Goal: Task Accomplishment & Management: Complete application form

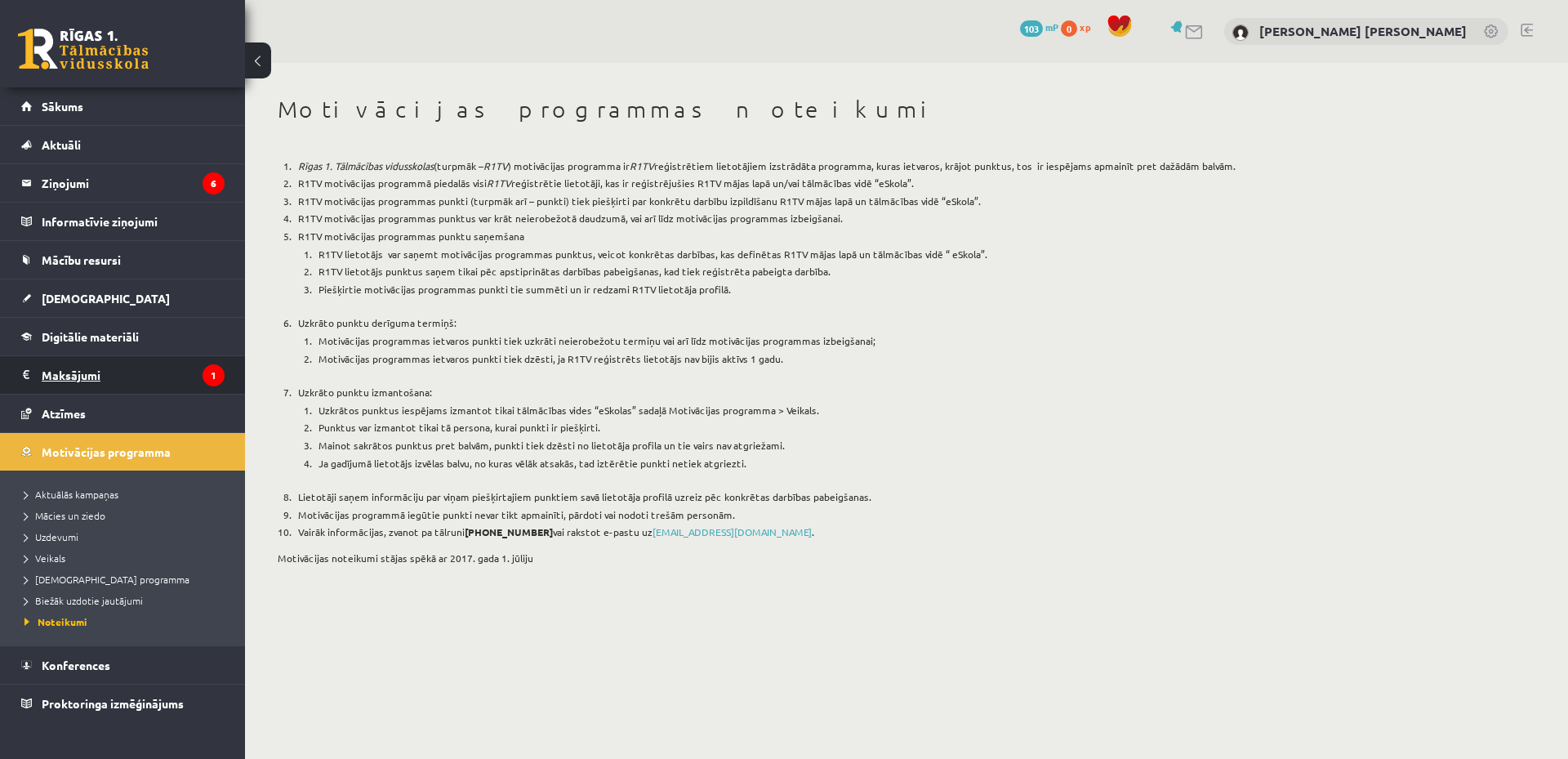
click at [127, 362] on legend "Maksājumi 1" at bounding box center [133, 374] width 183 height 37
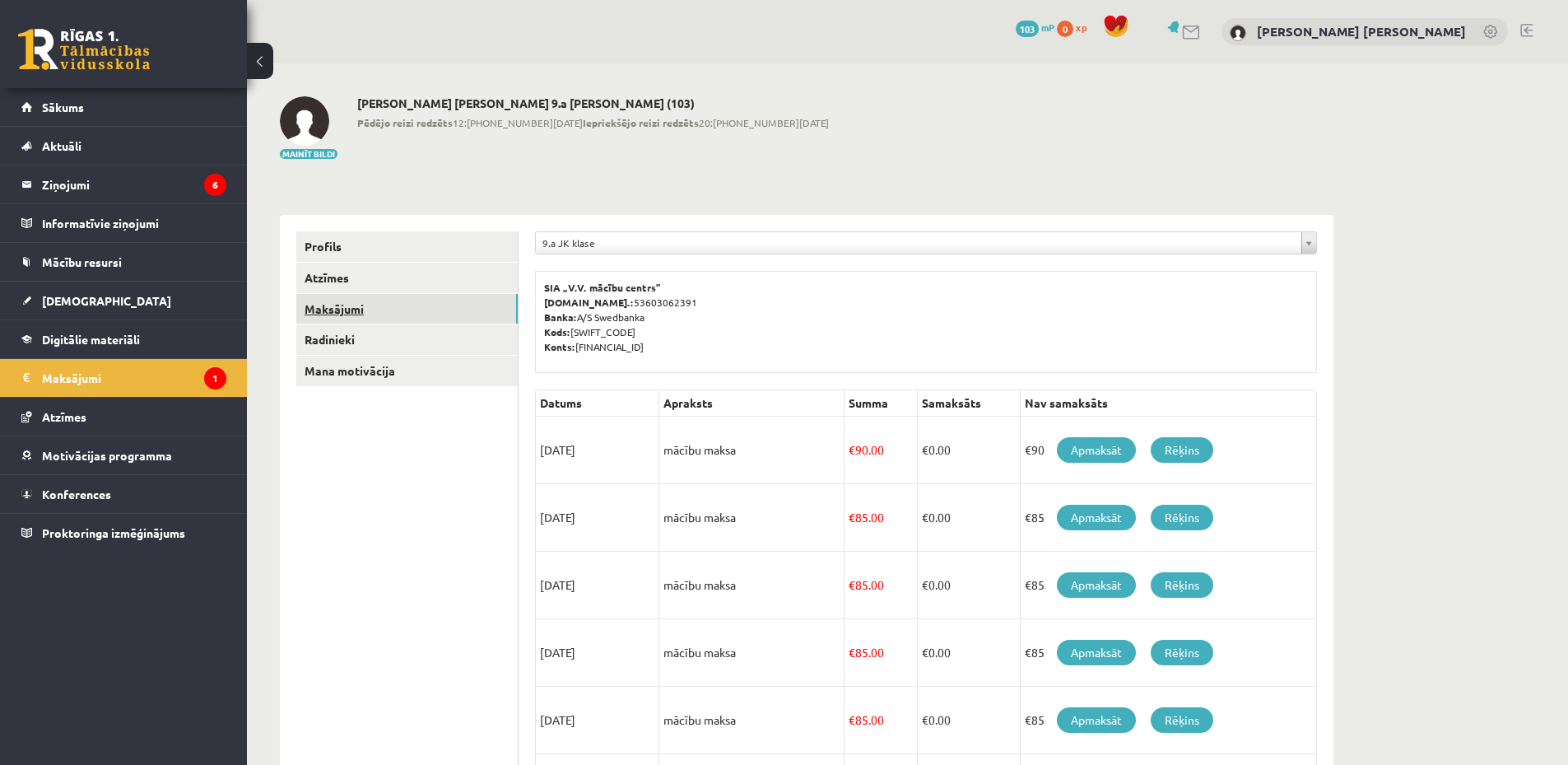
click at [367, 312] on link "Maksājumi" at bounding box center [407, 309] width 222 height 30
click at [1192, 451] on link "Rēķins" at bounding box center [1182, 449] width 62 height 25
click at [1090, 451] on link "Apmaksāt" at bounding box center [1097, 449] width 79 height 25
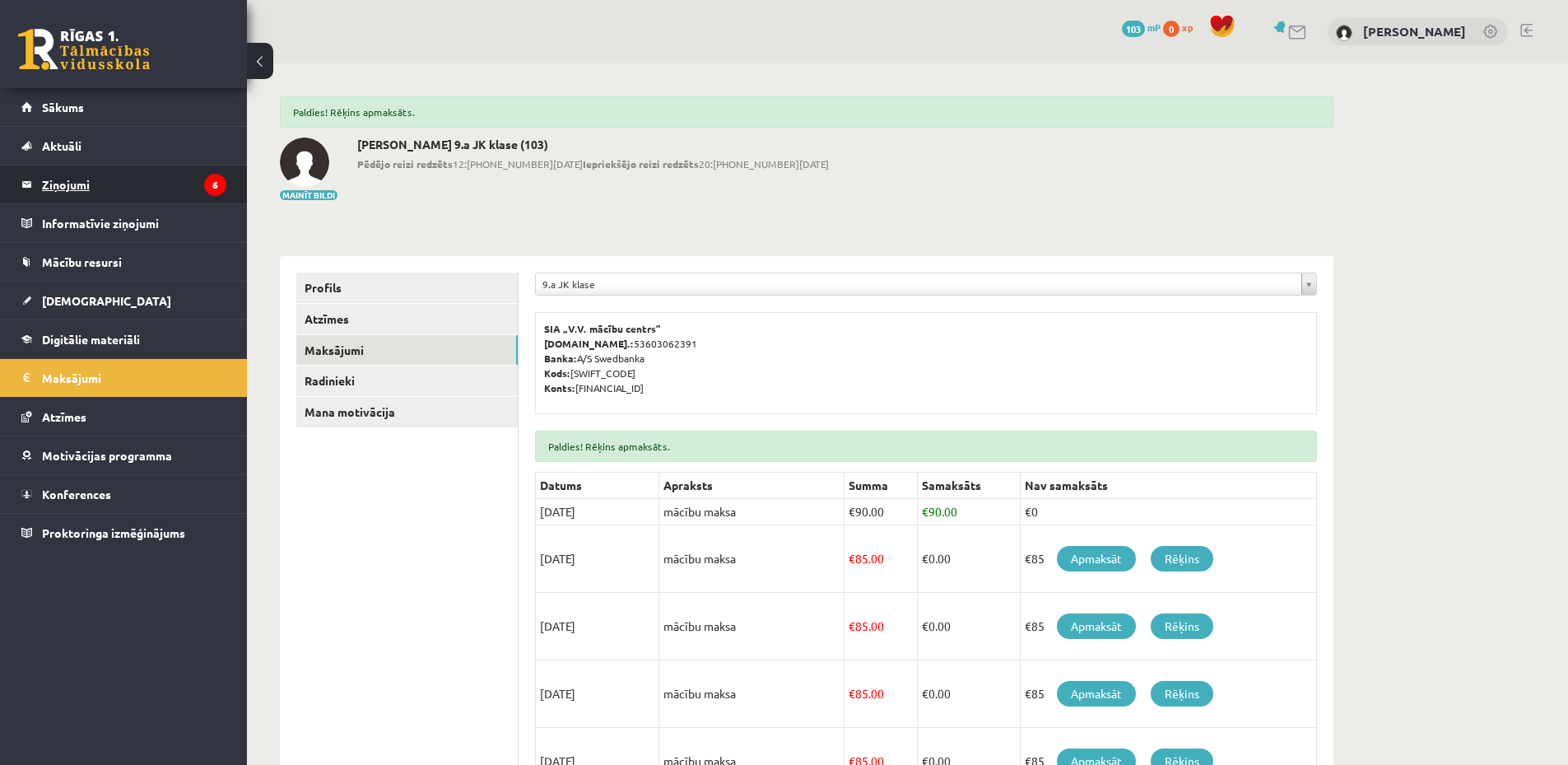
click at [158, 169] on legend "Ziņojumi 6" at bounding box center [134, 184] width 185 height 38
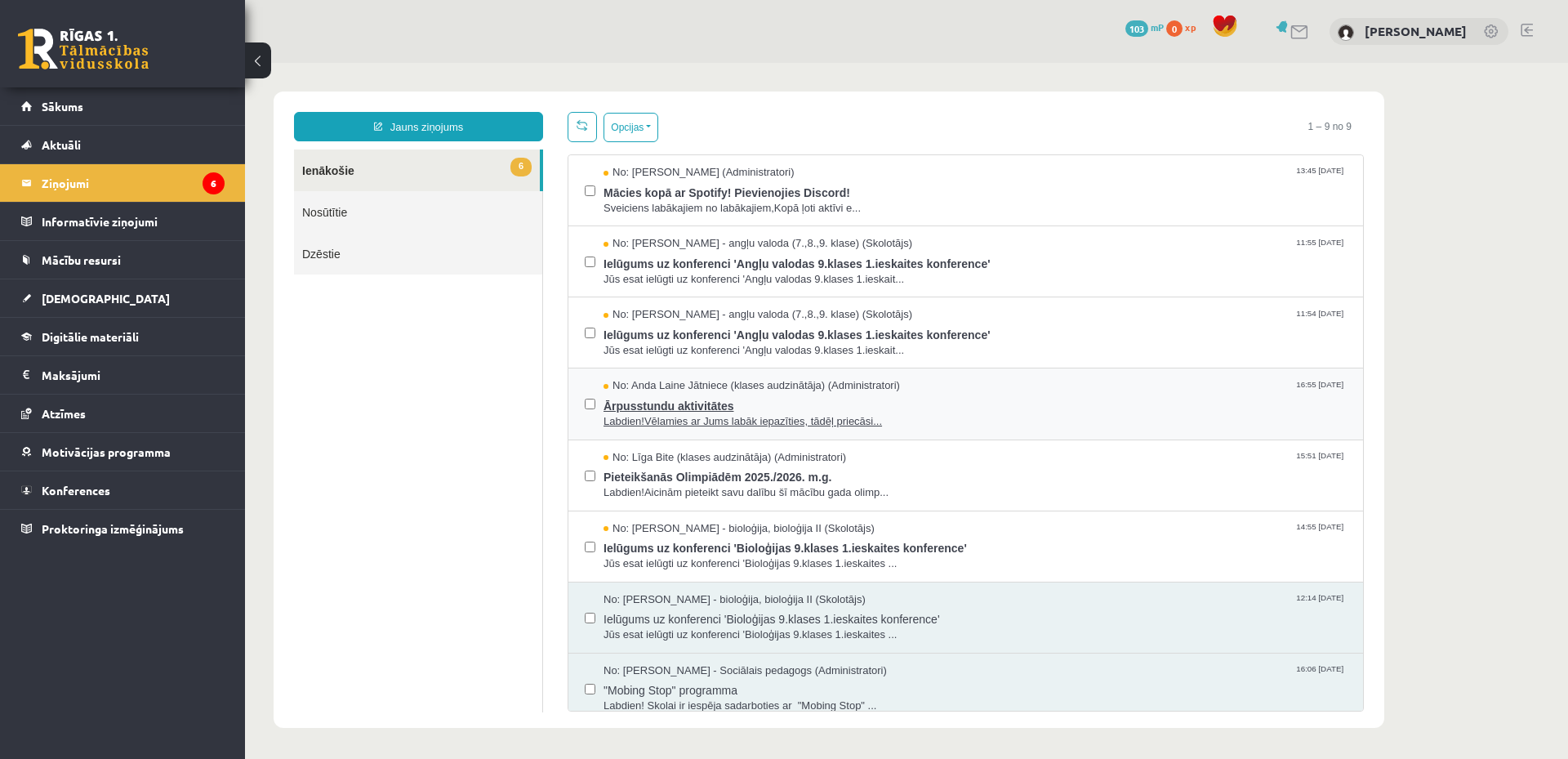
click at [971, 406] on span "Ārpusstundu aktivitātes" at bounding box center [975, 403] width 743 height 21
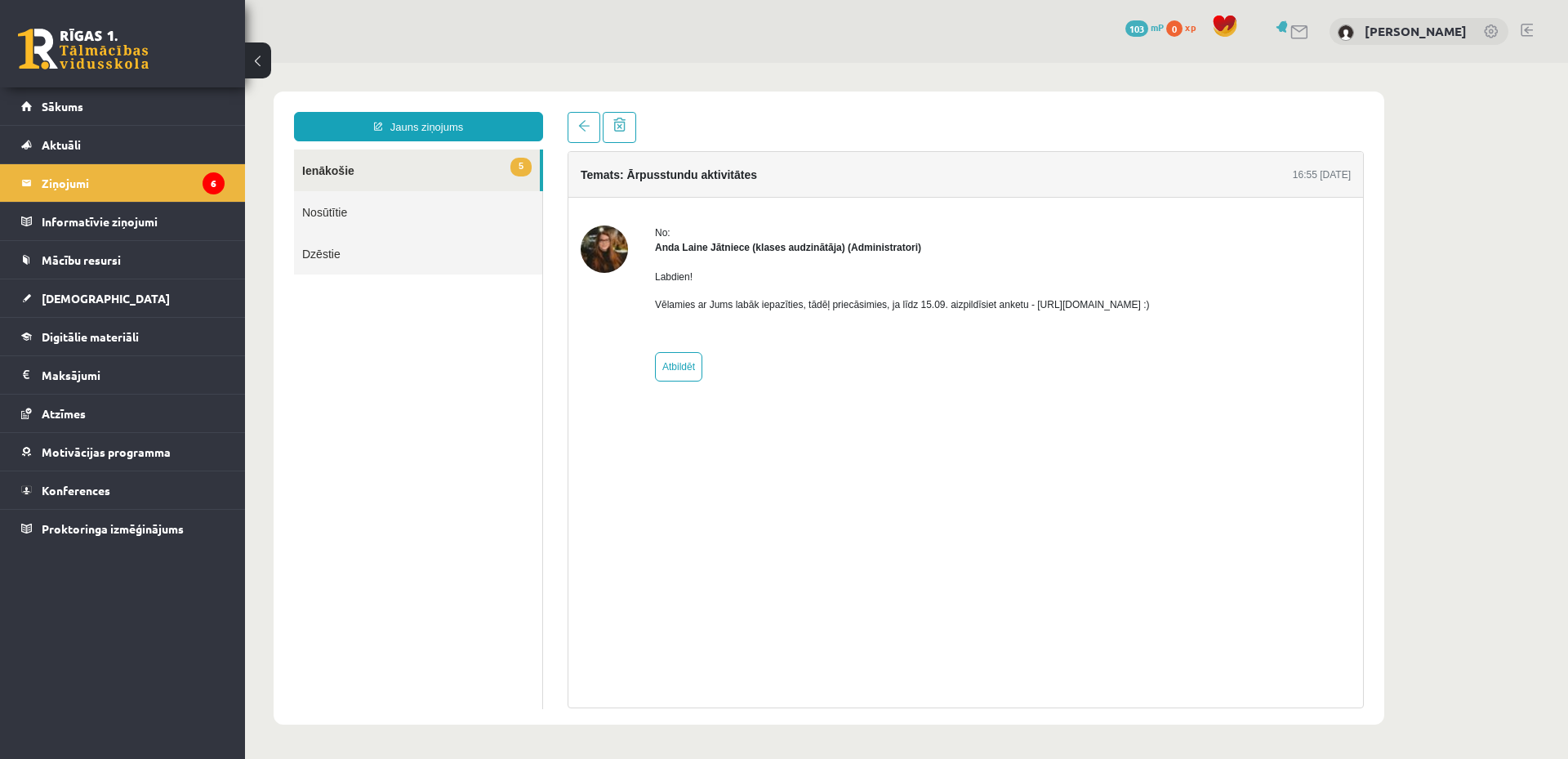
drag, startPoint x: 1026, startPoint y: 306, endPoint x: 1236, endPoint y: 303, distance: 210.0
click at [1236, 303] on div "No: Anda Laine Jātniece (klases audzinātāja) (Administratori) Labdien! Vēlamies…" at bounding box center [966, 303] width 770 height 156
drag, startPoint x: 1151, startPoint y: 307, endPoint x: 1086, endPoint y: 304, distance: 65.1
click at [1088, 305] on p "Vēlamies ar Jums labāk iepazīties, tādēļ priecāsimies, ja līdz 15.09. aizpildīs…" at bounding box center [902, 305] width 495 height 15
drag, startPoint x: 1024, startPoint y: 308, endPoint x: 1201, endPoint y: 303, distance: 177.1
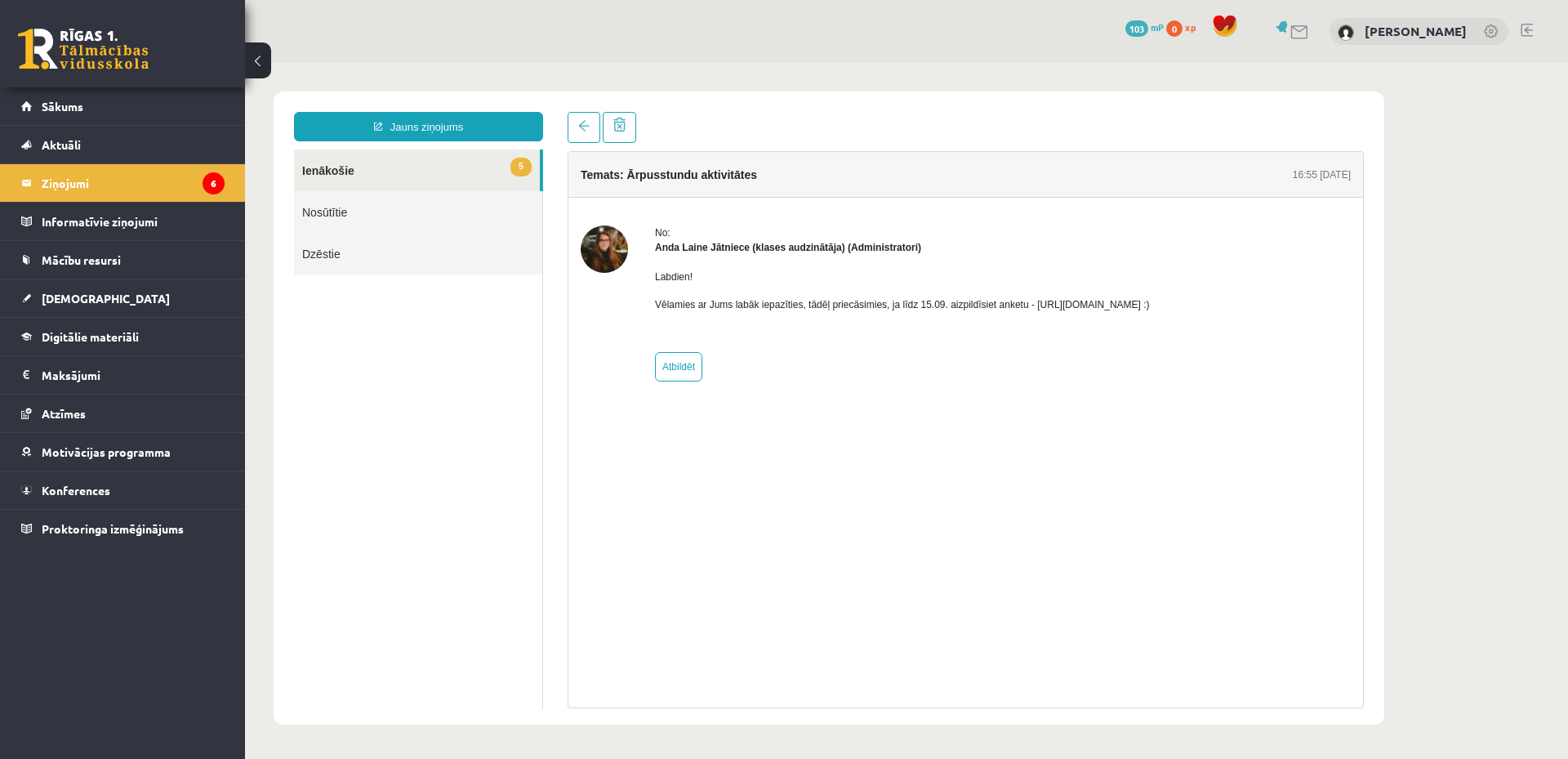
click at [1150, 303] on p "Vēlamies ar Jums labāk iepazīties, tādēļ priecāsimies, ja līdz 15.09. aizpildīs…" at bounding box center [902, 305] width 495 height 15
copy p "https://forms.gle/mVxkUEapGFxHM7hU7"
click at [447, 382] on ul "5 Ienākošie Nosūtītie Dzēstie" at bounding box center [418, 428] width 249 height 559
click at [578, 137] on link at bounding box center [583, 127] width 32 height 31
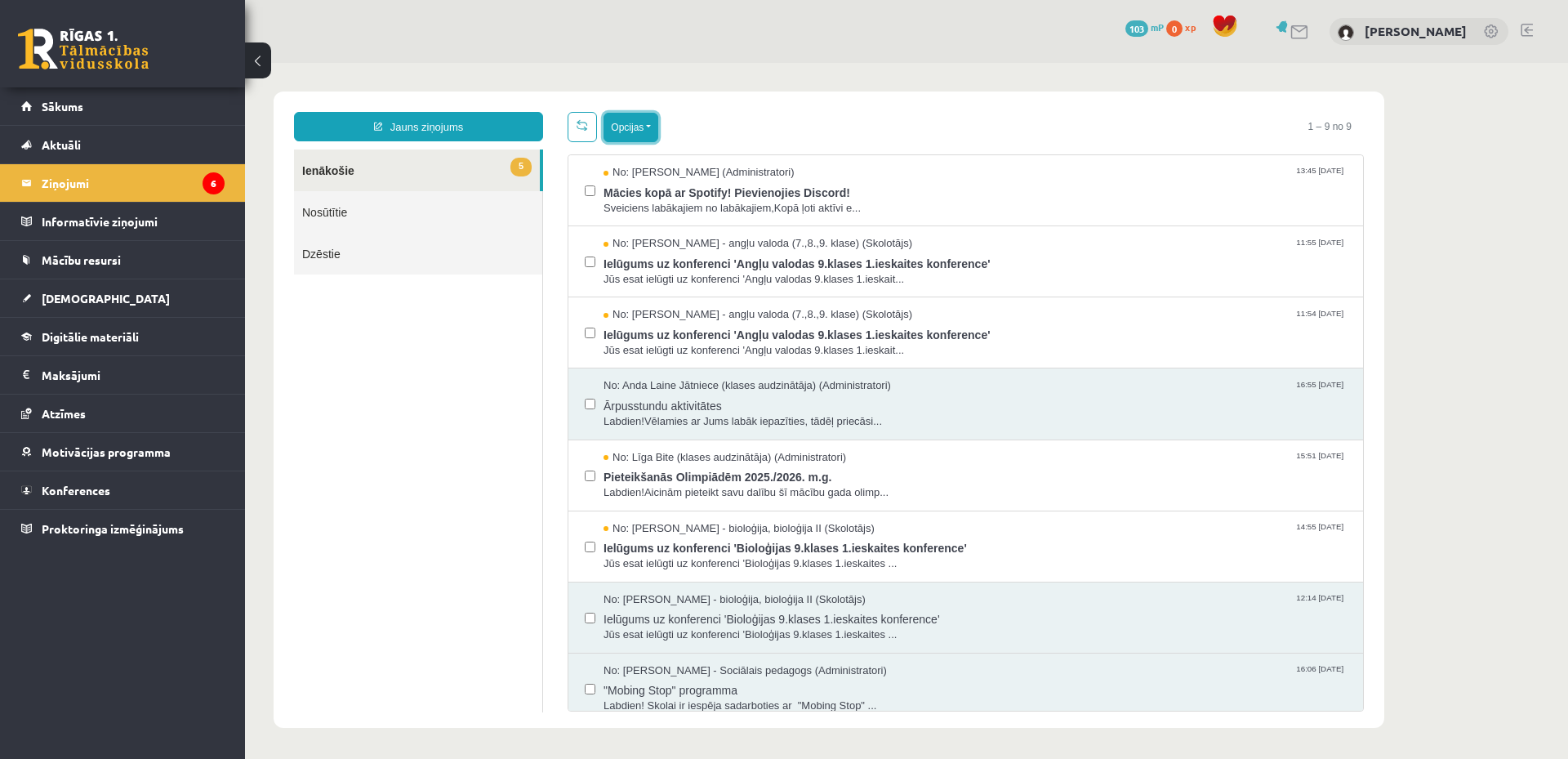
click at [617, 123] on button "Opcijas" at bounding box center [631, 127] width 55 height 29
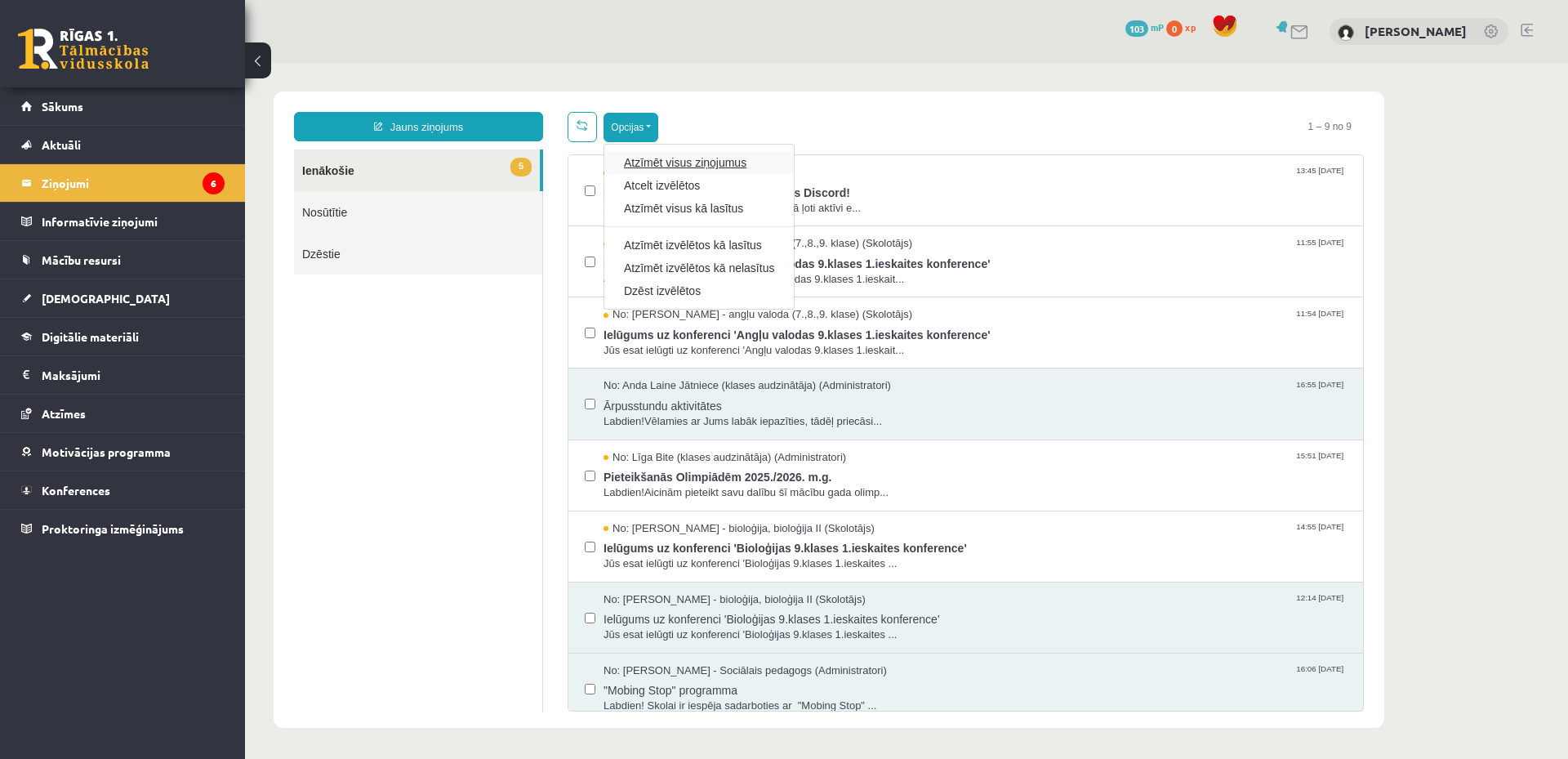
click at [670, 162] on link "Atzīmēt visus ziņojumus" at bounding box center [699, 162] width 150 height 17
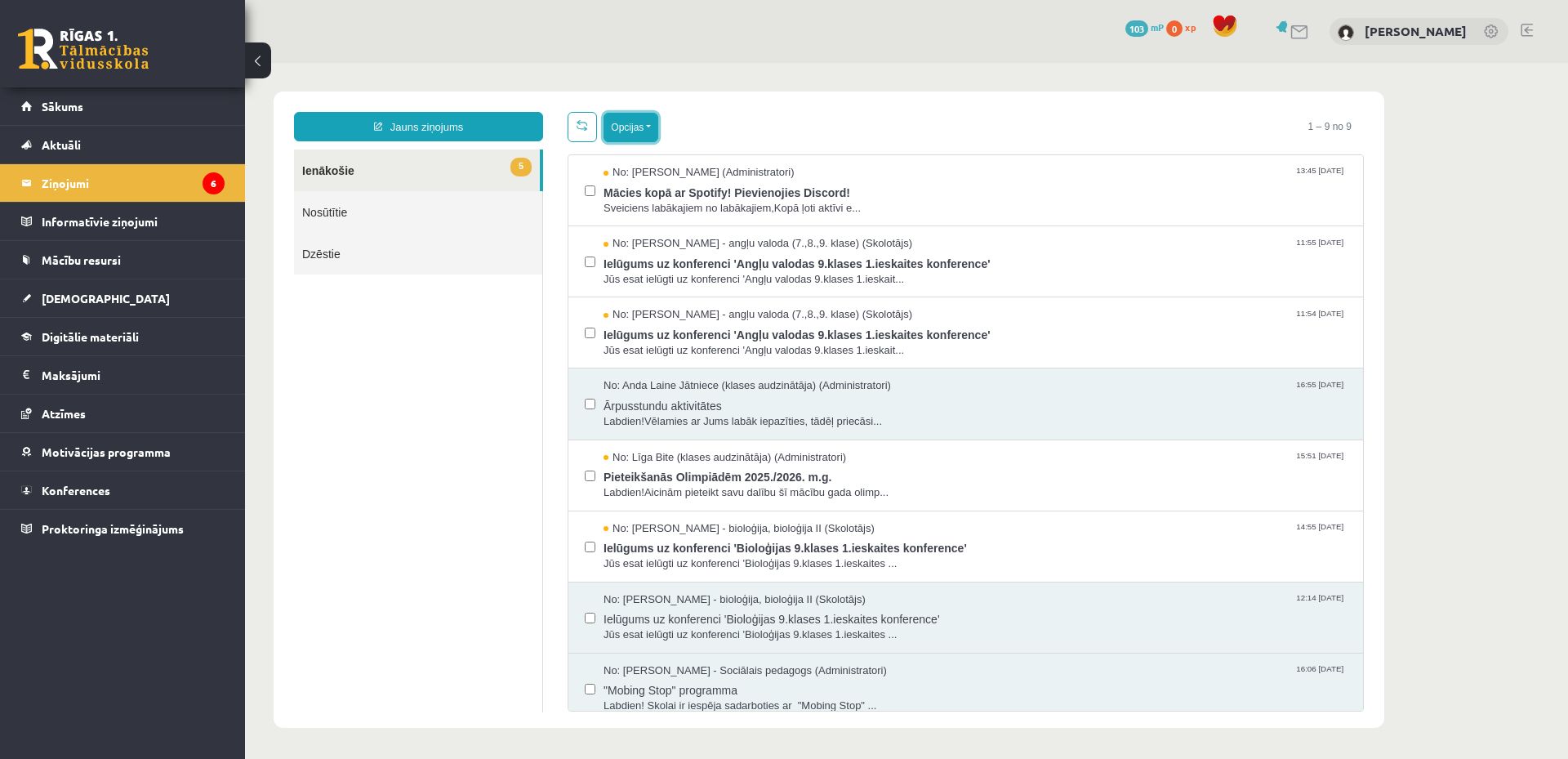
click at [631, 125] on button "Opcijas" at bounding box center [631, 127] width 55 height 29
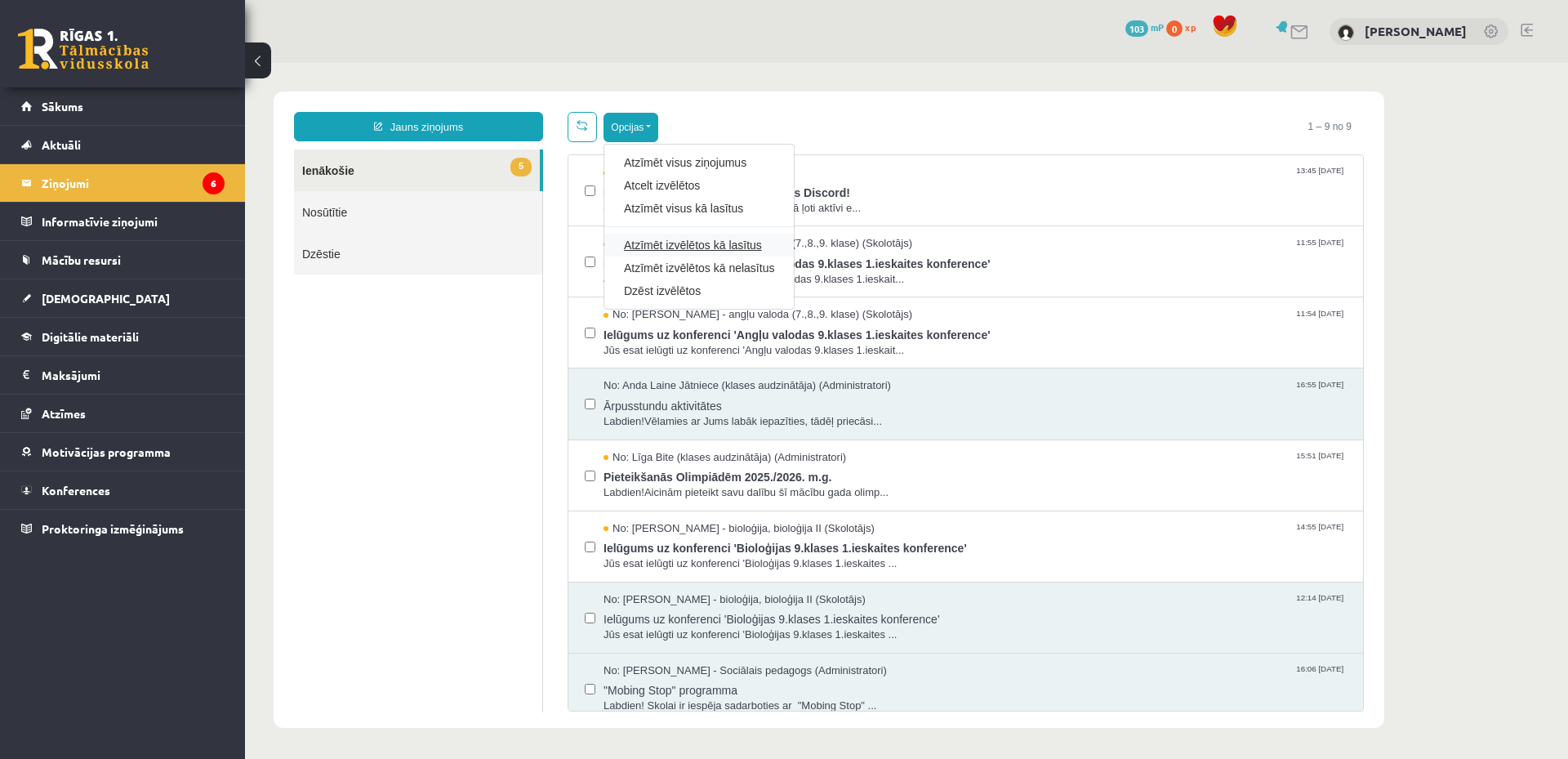
click at [683, 247] on link "Atzīmēt izvēlētos kā lasītus" at bounding box center [699, 245] width 150 height 17
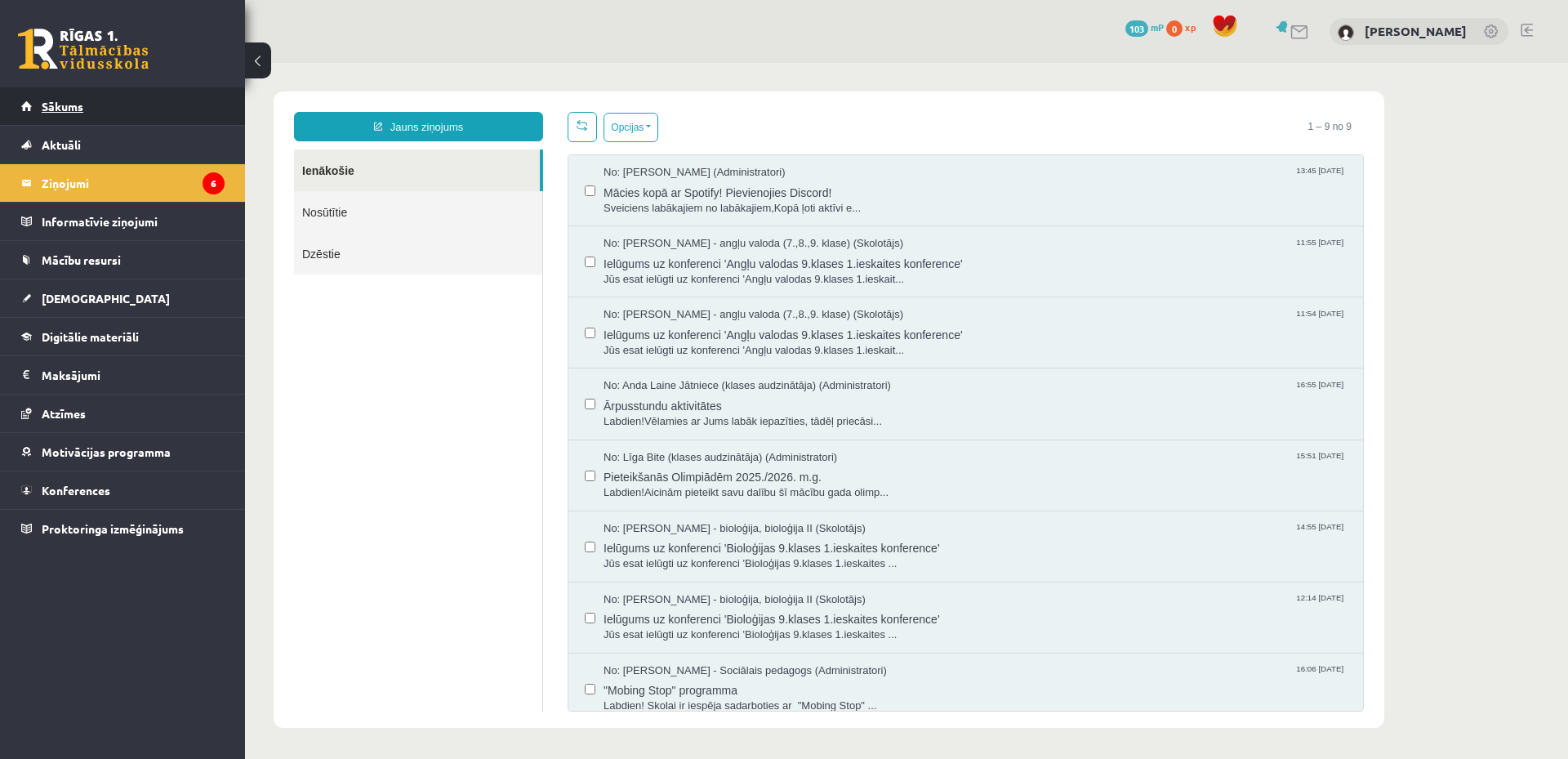
click at [141, 98] on link "Sākums" at bounding box center [122, 106] width 203 height 37
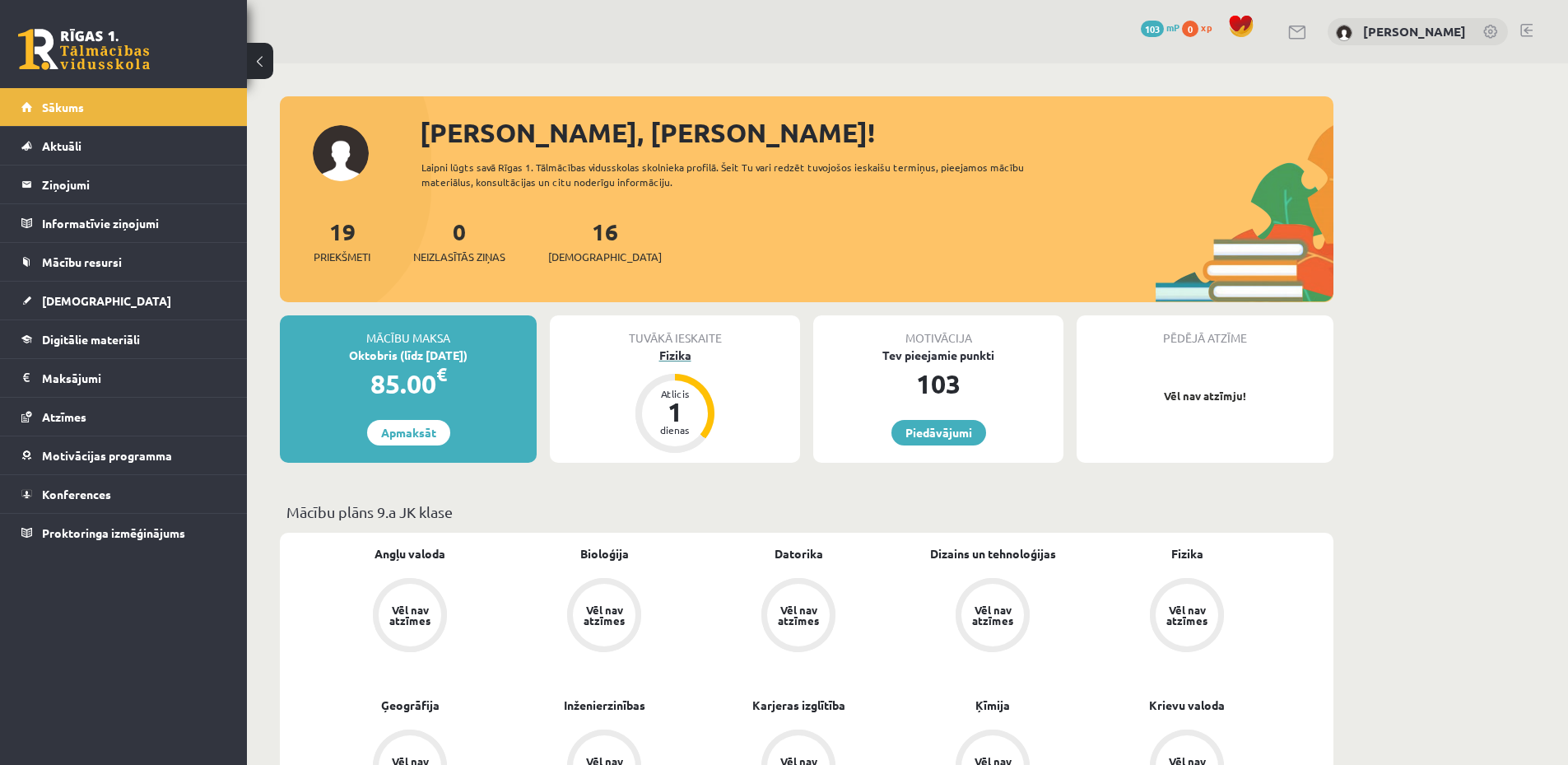
click at [679, 417] on div "1" at bounding box center [674, 411] width 50 height 26
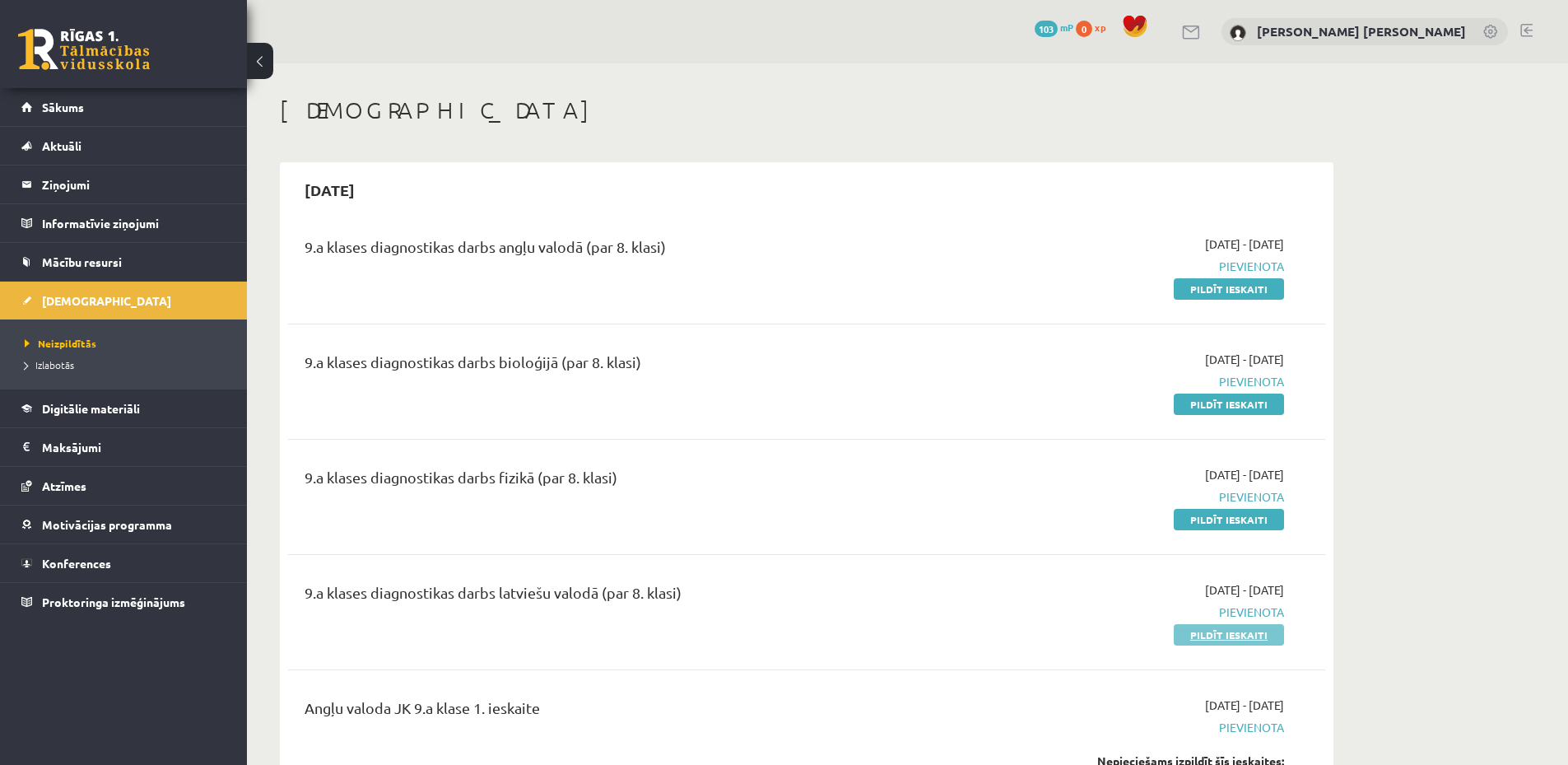
click at [1253, 632] on link "Pildīt ieskaiti" at bounding box center [1229, 634] width 110 height 21
click at [1242, 641] on link "Pildīt ieskaiti" at bounding box center [1229, 634] width 110 height 21
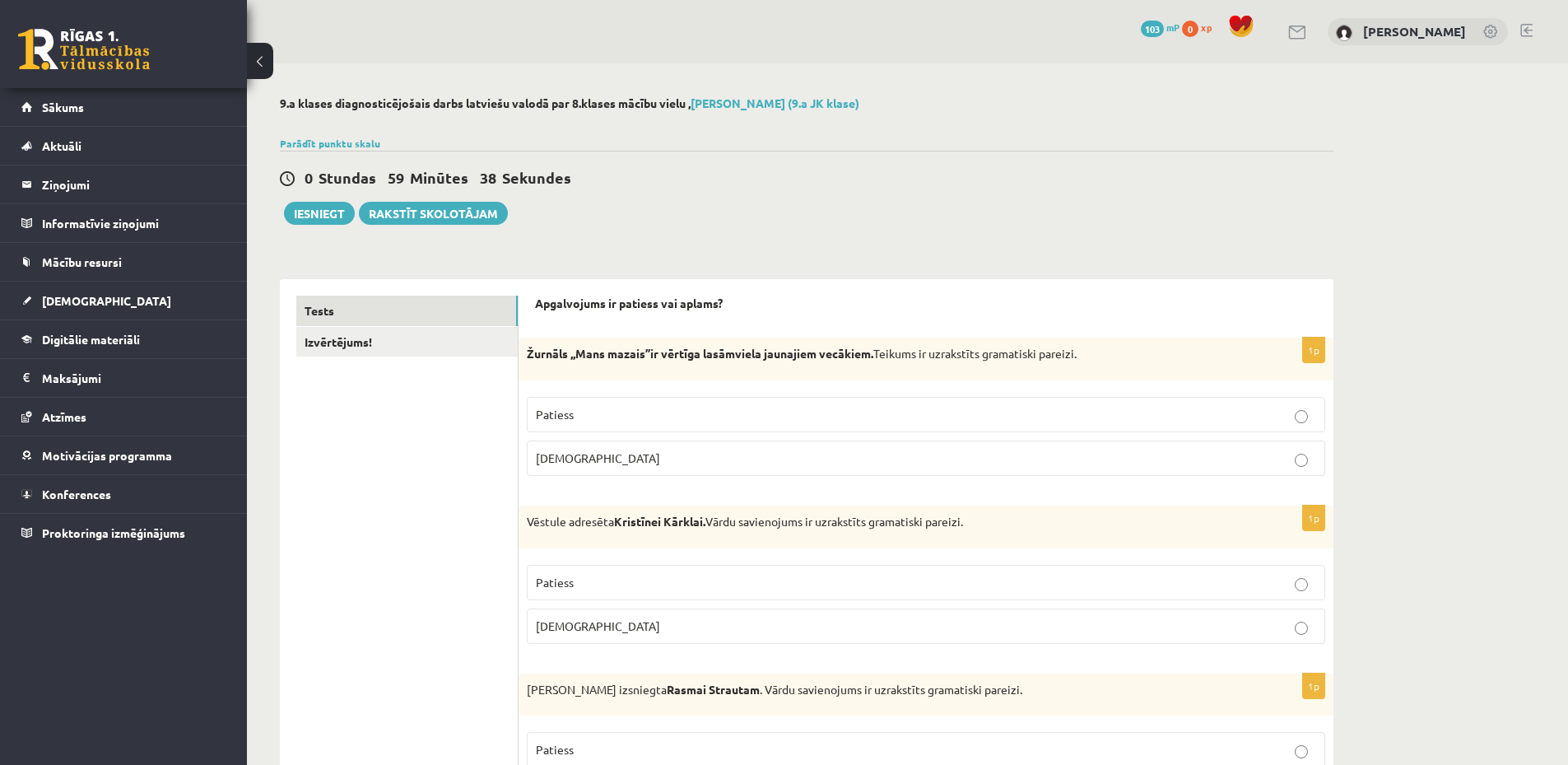
scroll to position [165, 0]
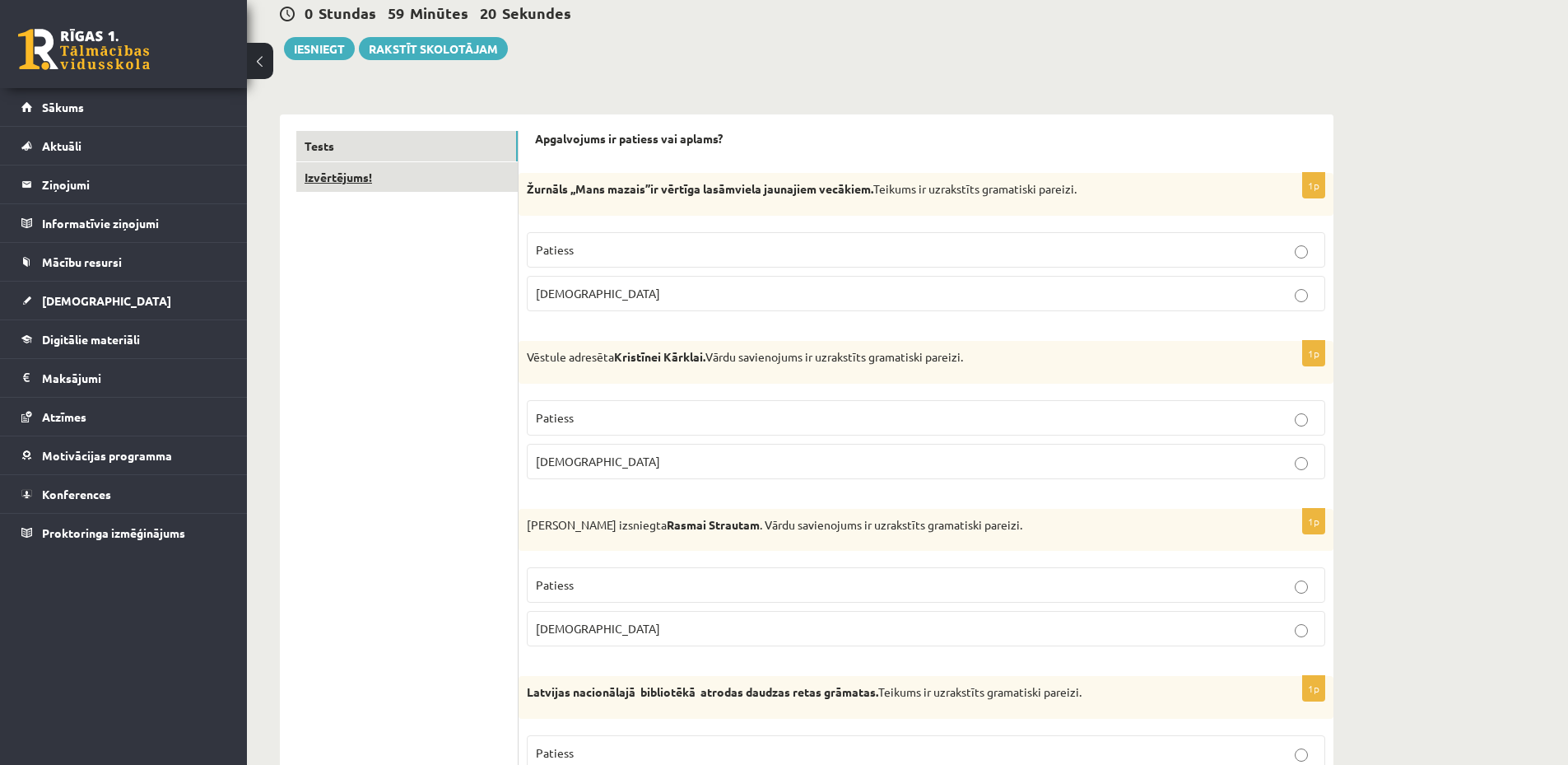
click at [406, 176] on link "Izvērtējums!" at bounding box center [407, 177] width 222 height 30
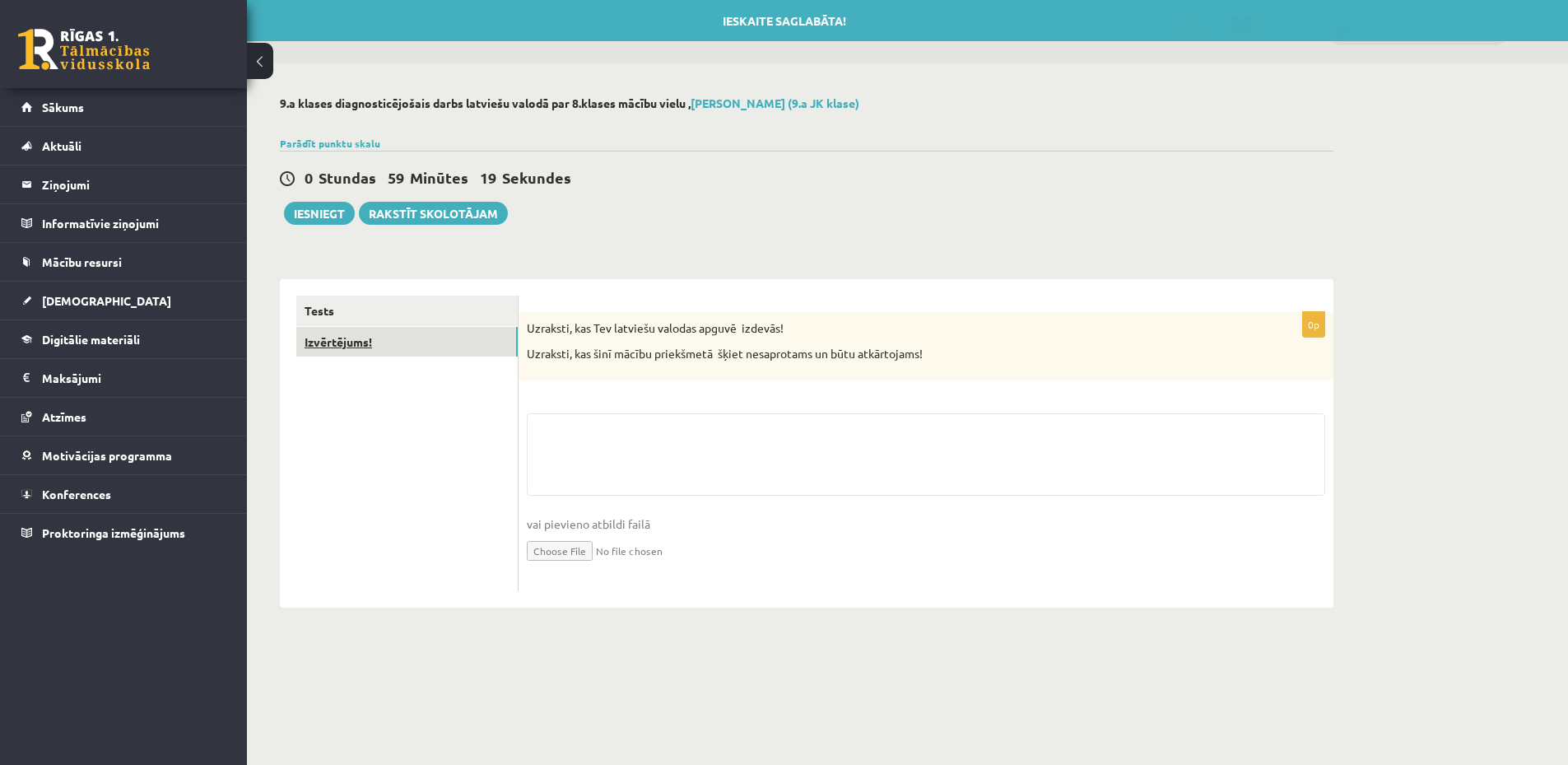
scroll to position [0, 0]
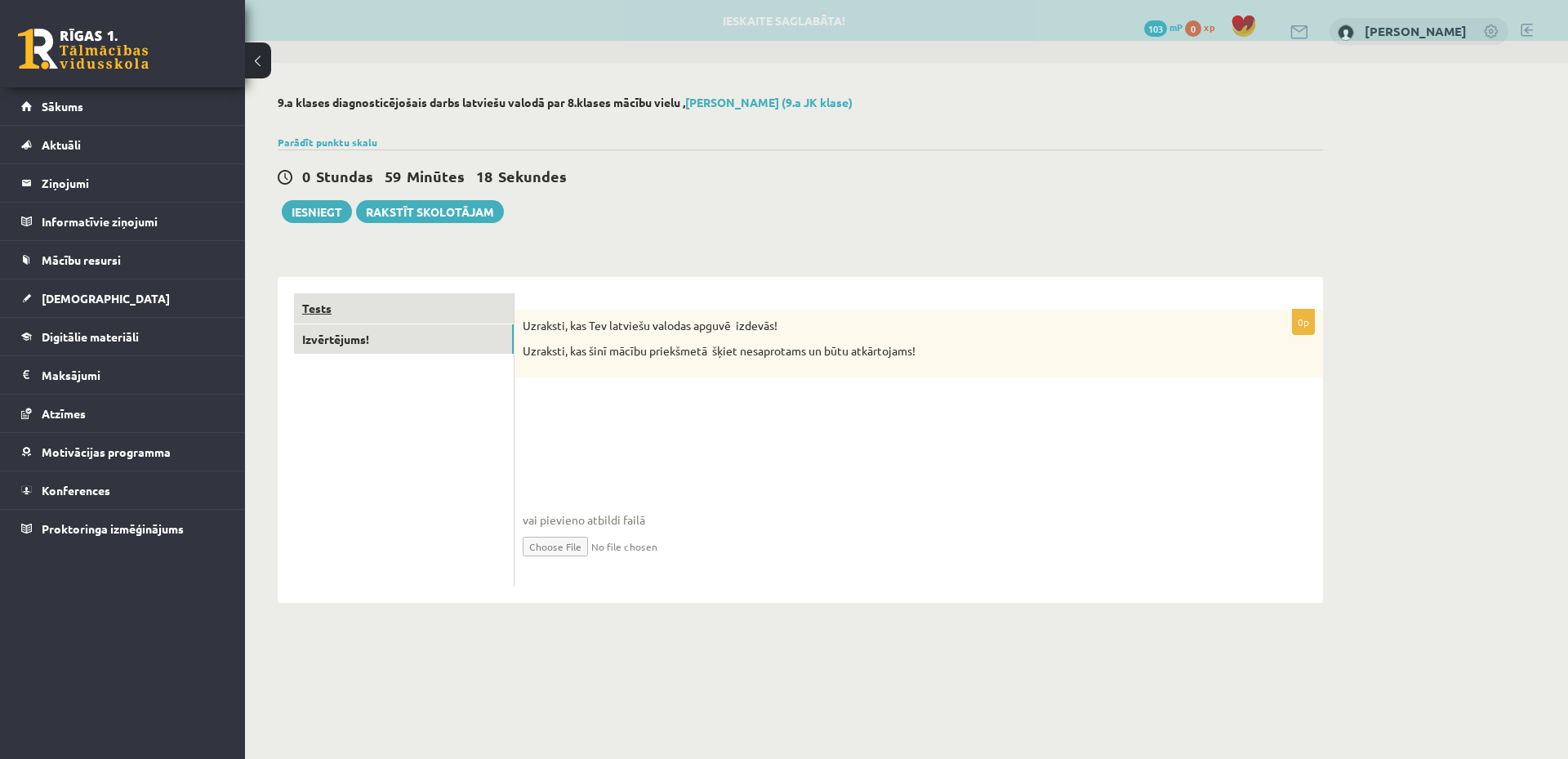
click at [443, 304] on link "Tests" at bounding box center [404, 308] width 220 height 30
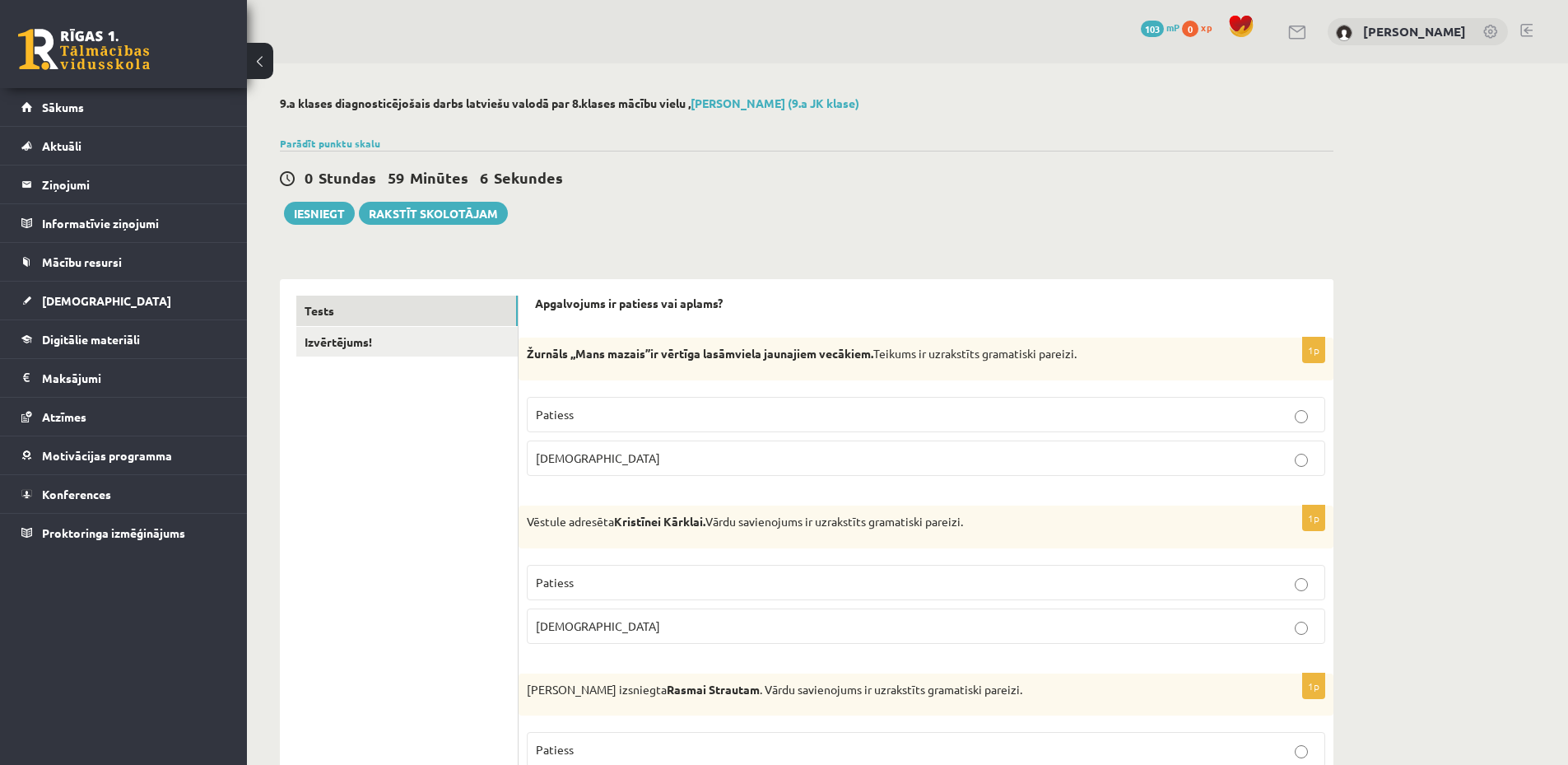
scroll to position [165, 0]
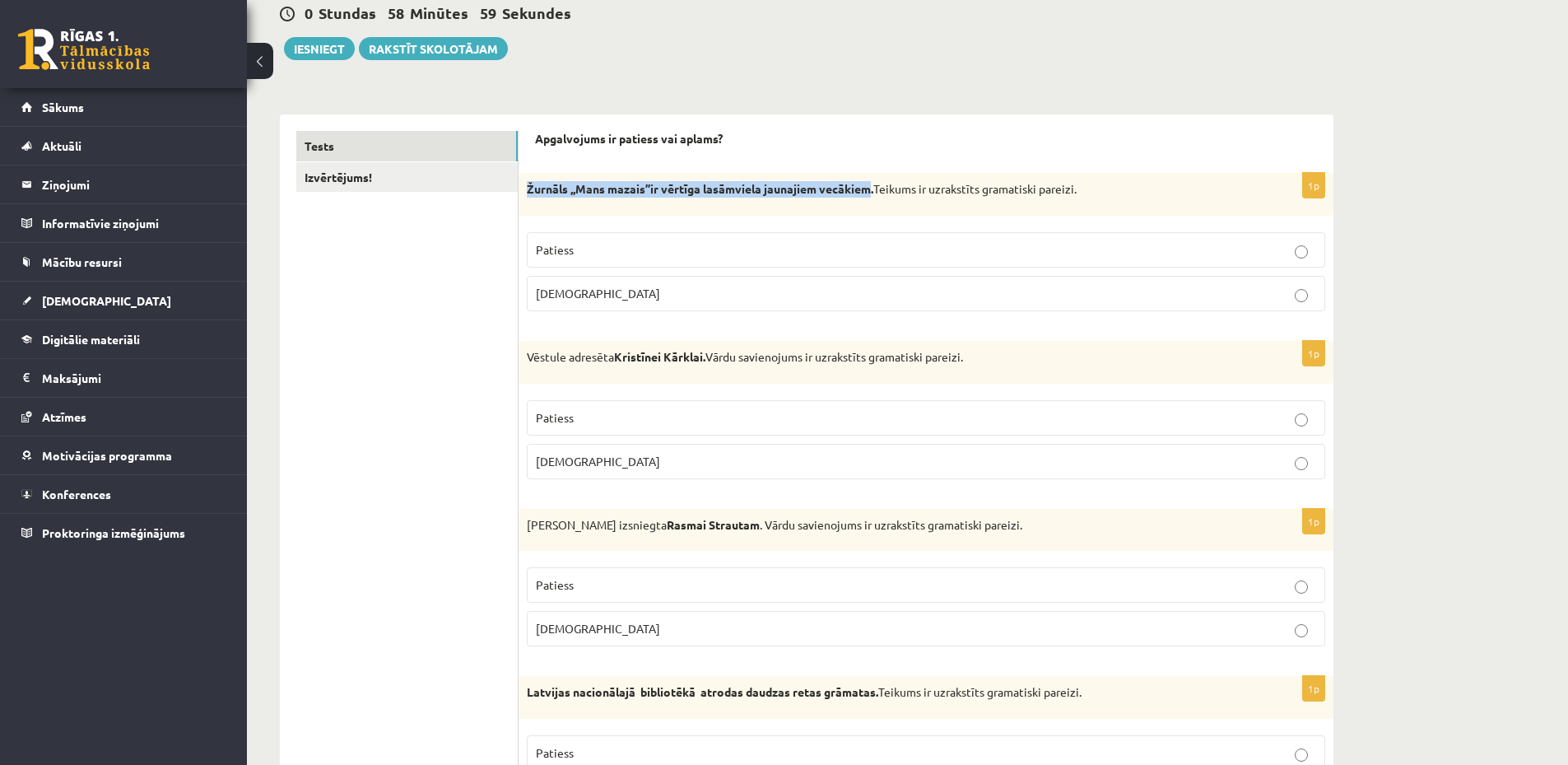
drag, startPoint x: 527, startPoint y: 187, endPoint x: 872, endPoint y: 187, distance: 345.0
click at [872, 187] on strong "Žurnāls ,,Mans mazais’’ir vērtīga lasāmviela jaunajiem vecākiem." at bounding box center [700, 189] width 347 height 15
copy strong "Žurnāls ,,Mans mazais’’ir vērtīga lasāmviela jaunajiem vecākiem"
click at [735, 256] on p "Patiess" at bounding box center [926, 249] width 780 height 18
drag, startPoint x: 527, startPoint y: 357, endPoint x: 707, endPoint y: 359, distance: 180.0
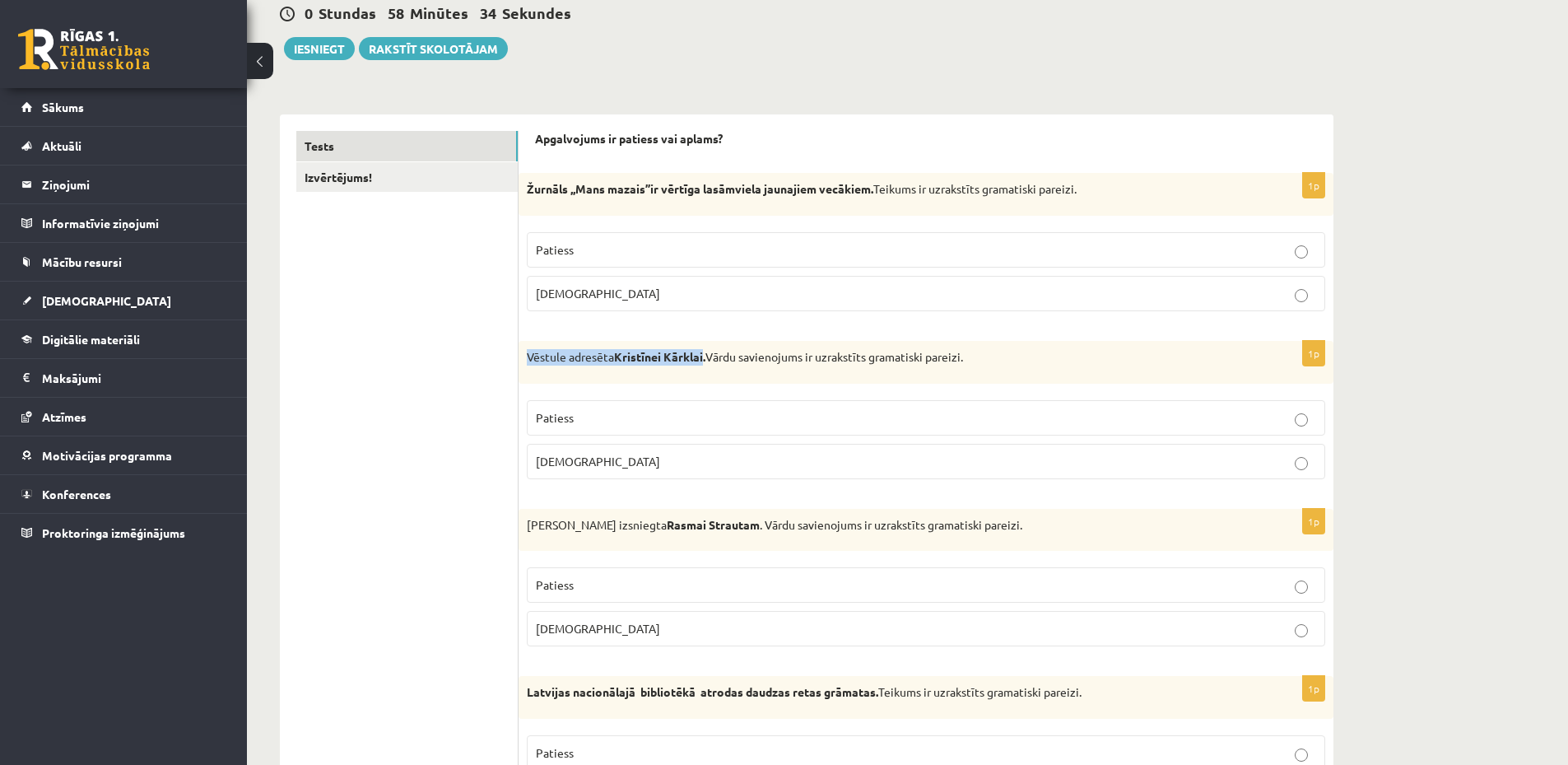
click at [707, 359] on p "Vēstule adresēta Kristīnei Kārklai. Vārdu savienojums ir uzrakstīts gramatiski …" at bounding box center [884, 358] width 716 height 17
copy p "Vēstule adresēta Kristīnei Kārklai"
click at [799, 419] on p "Patiess" at bounding box center [926, 417] width 780 height 18
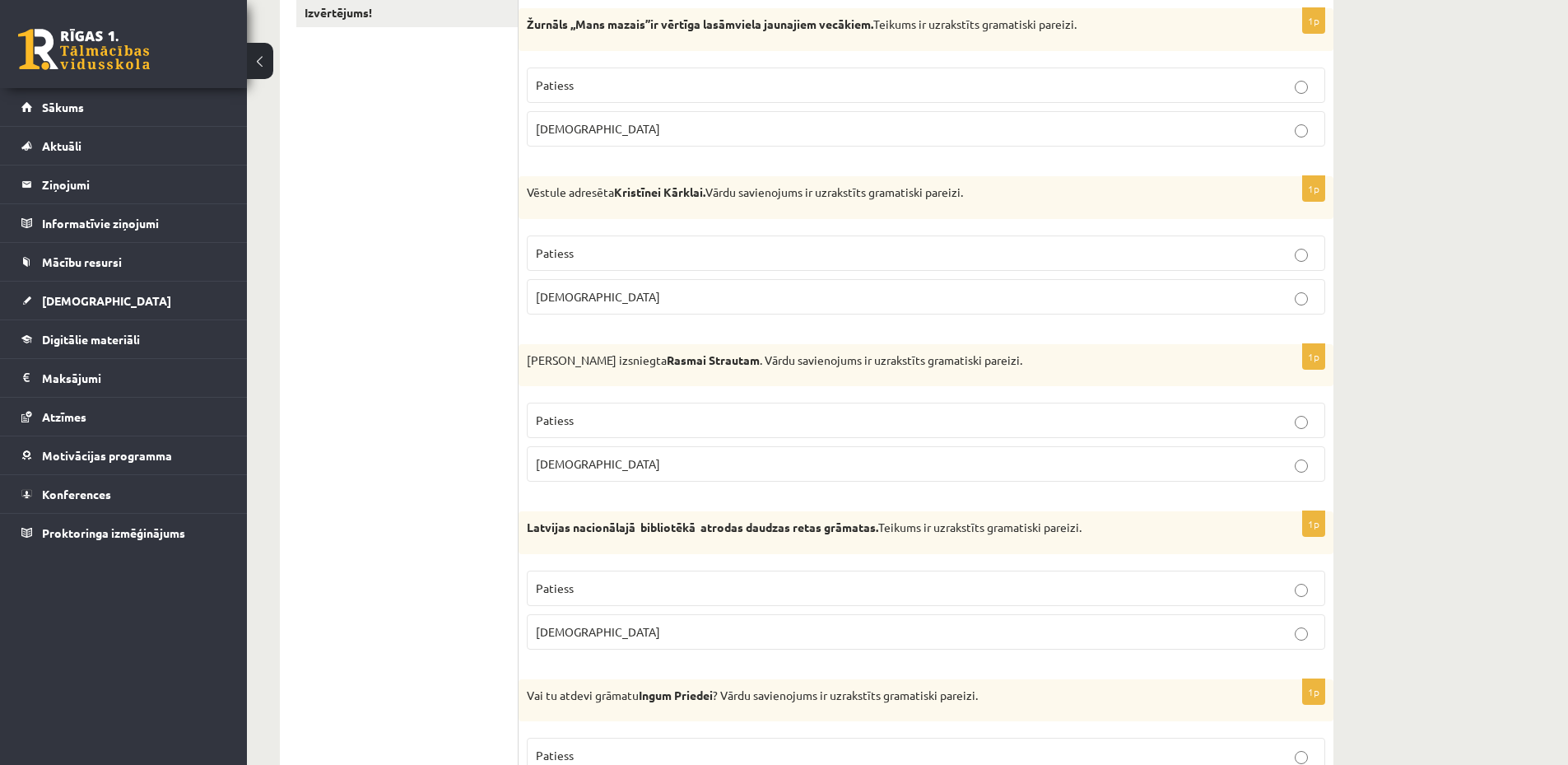
scroll to position [494, 0]
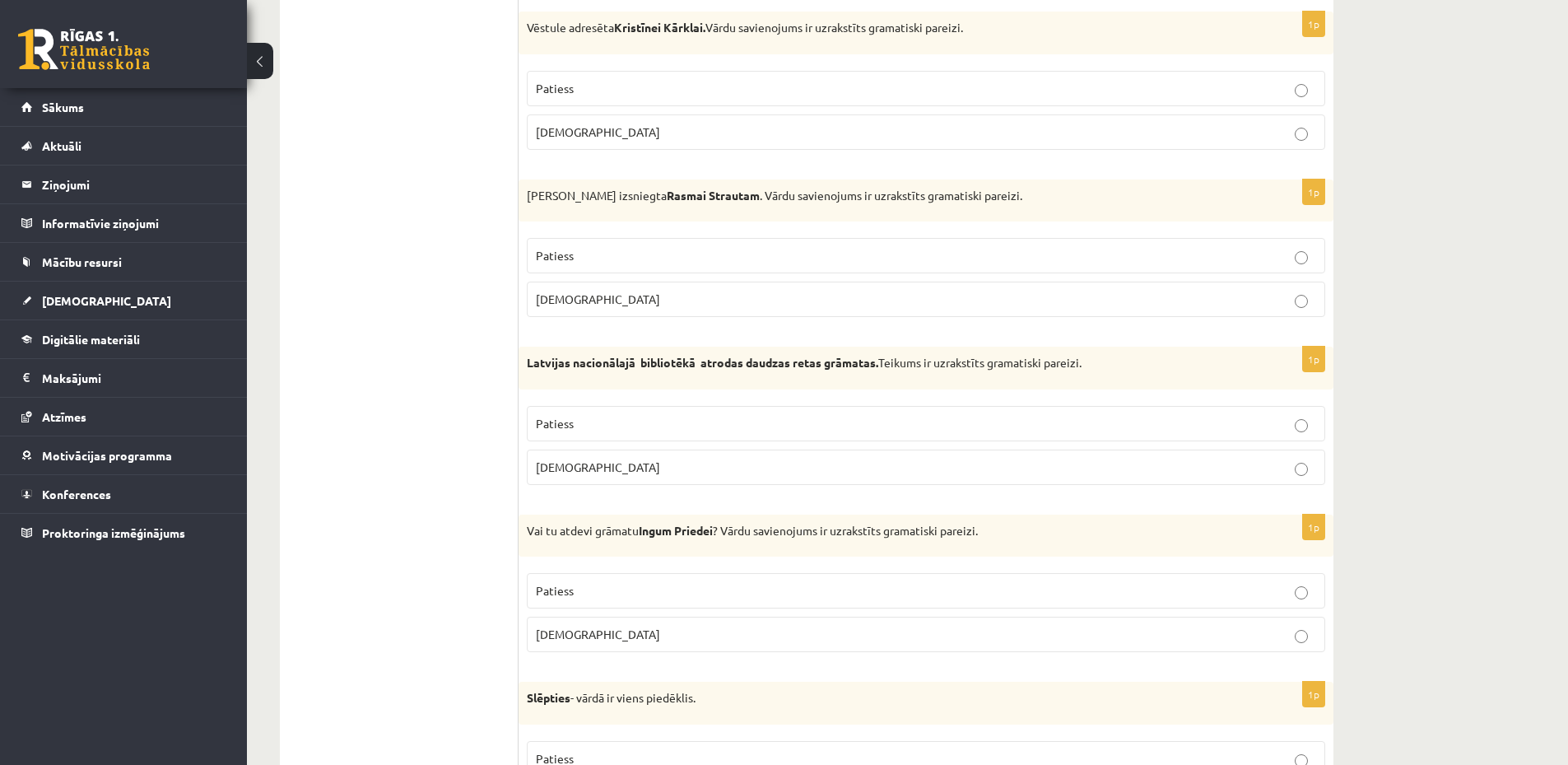
click at [826, 427] on p "Patiess" at bounding box center [926, 423] width 780 height 18
click at [795, 596] on p "Patiess" at bounding box center [926, 590] width 780 height 18
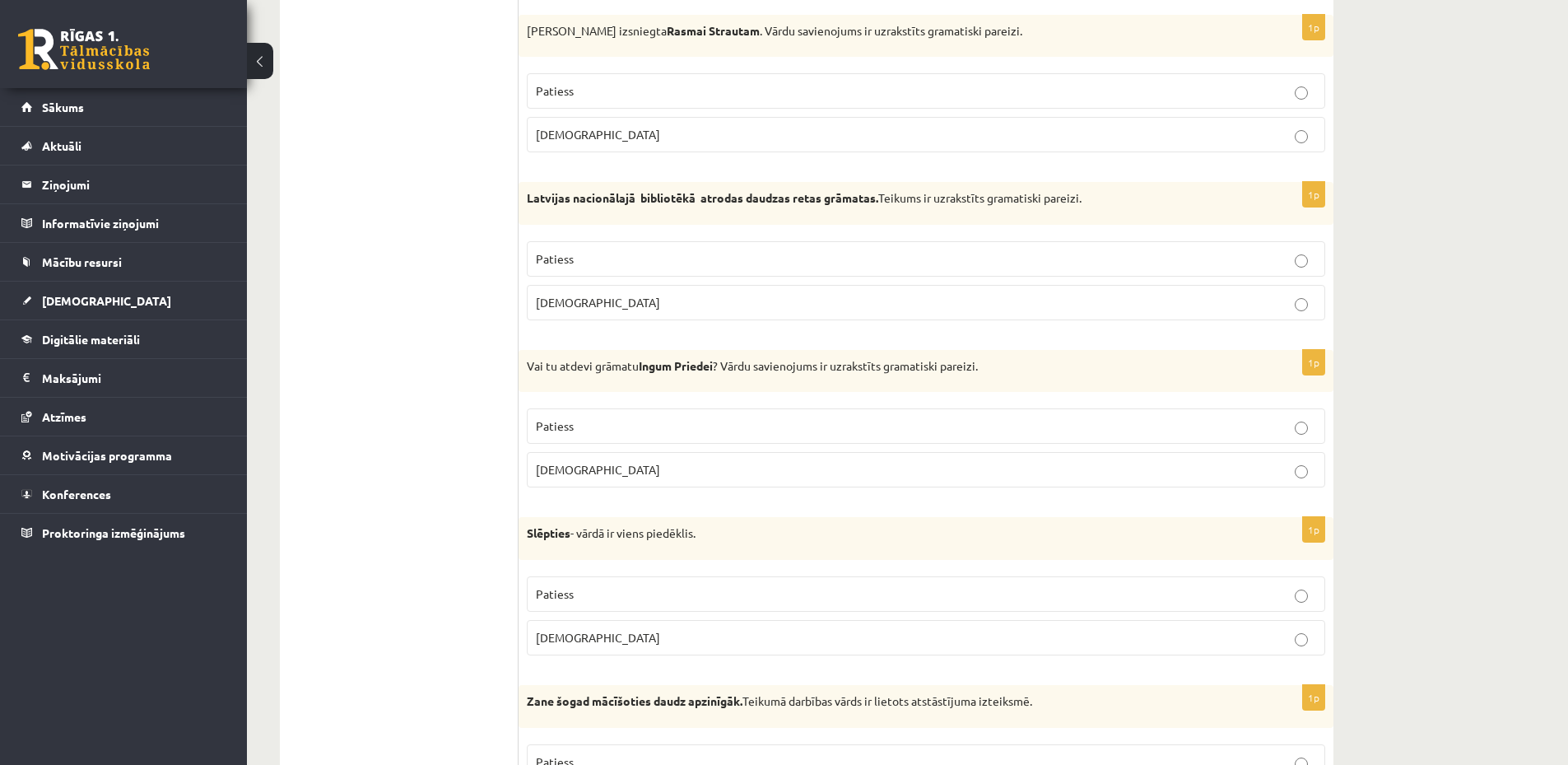
scroll to position [823, 0]
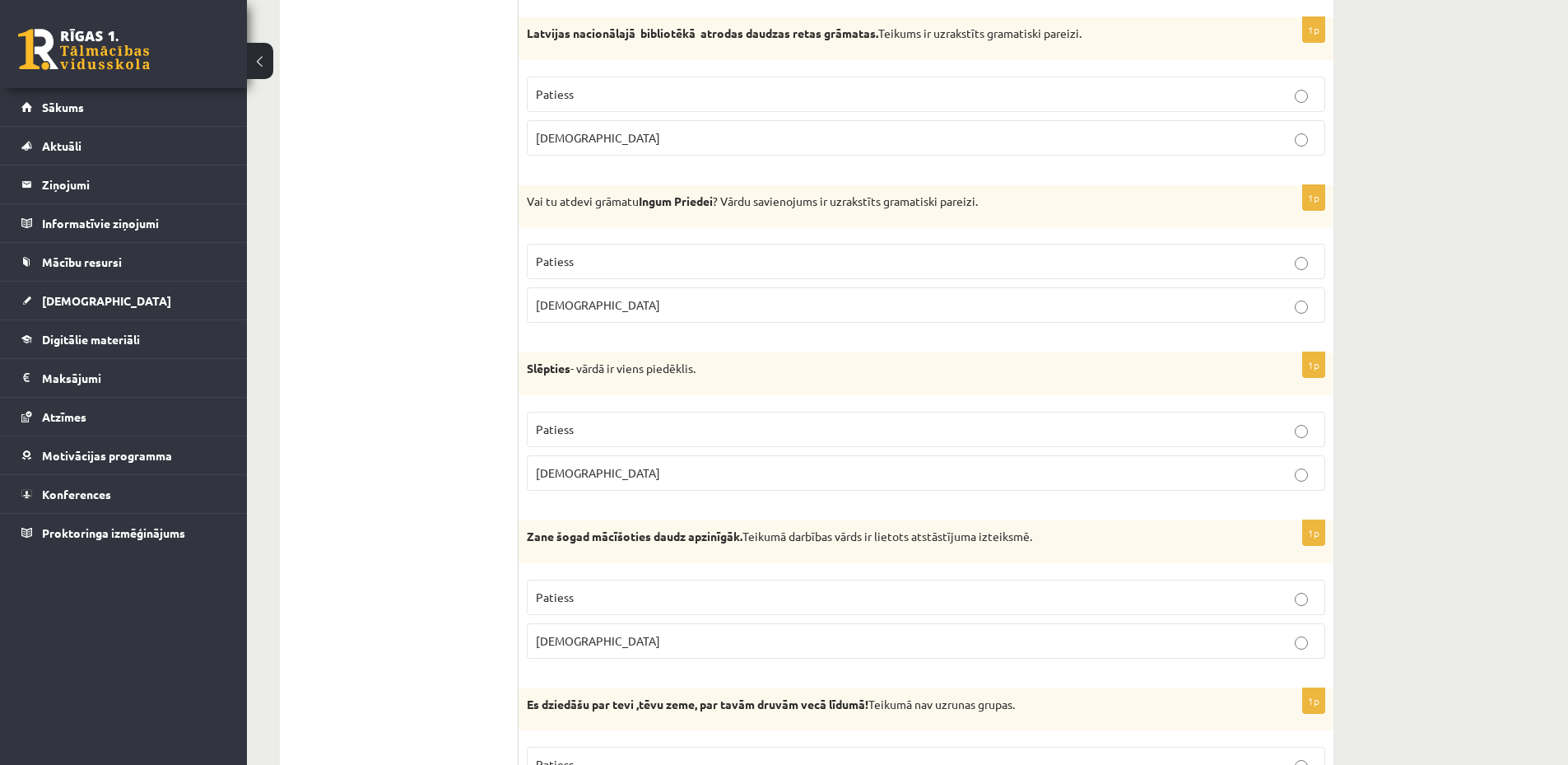
click at [638, 467] on p "[DEMOGRAPHIC_DATA]" at bounding box center [926, 473] width 780 height 18
click at [596, 425] on p "Patiess" at bounding box center [926, 429] width 780 height 18
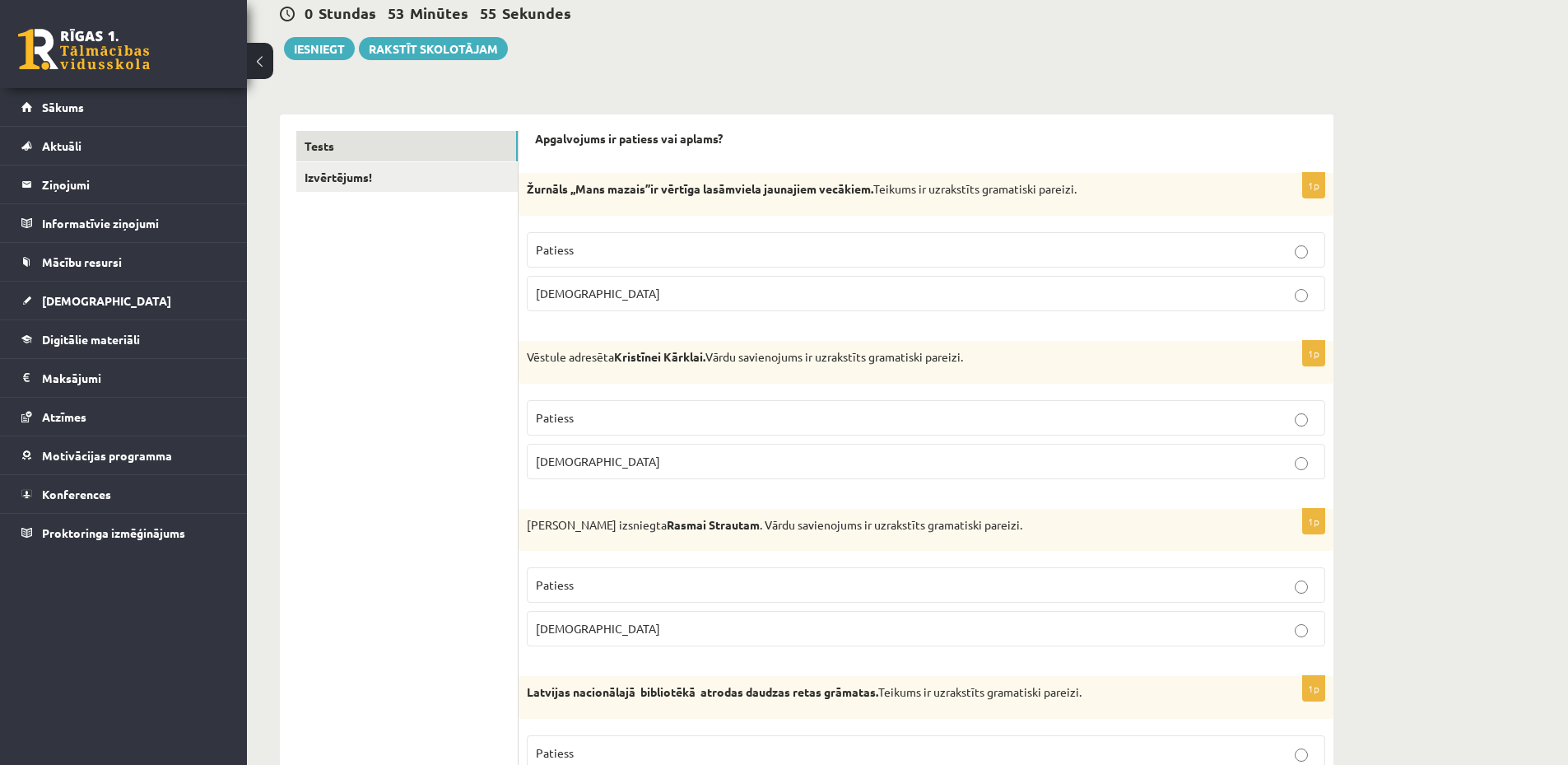
scroll to position [329, 0]
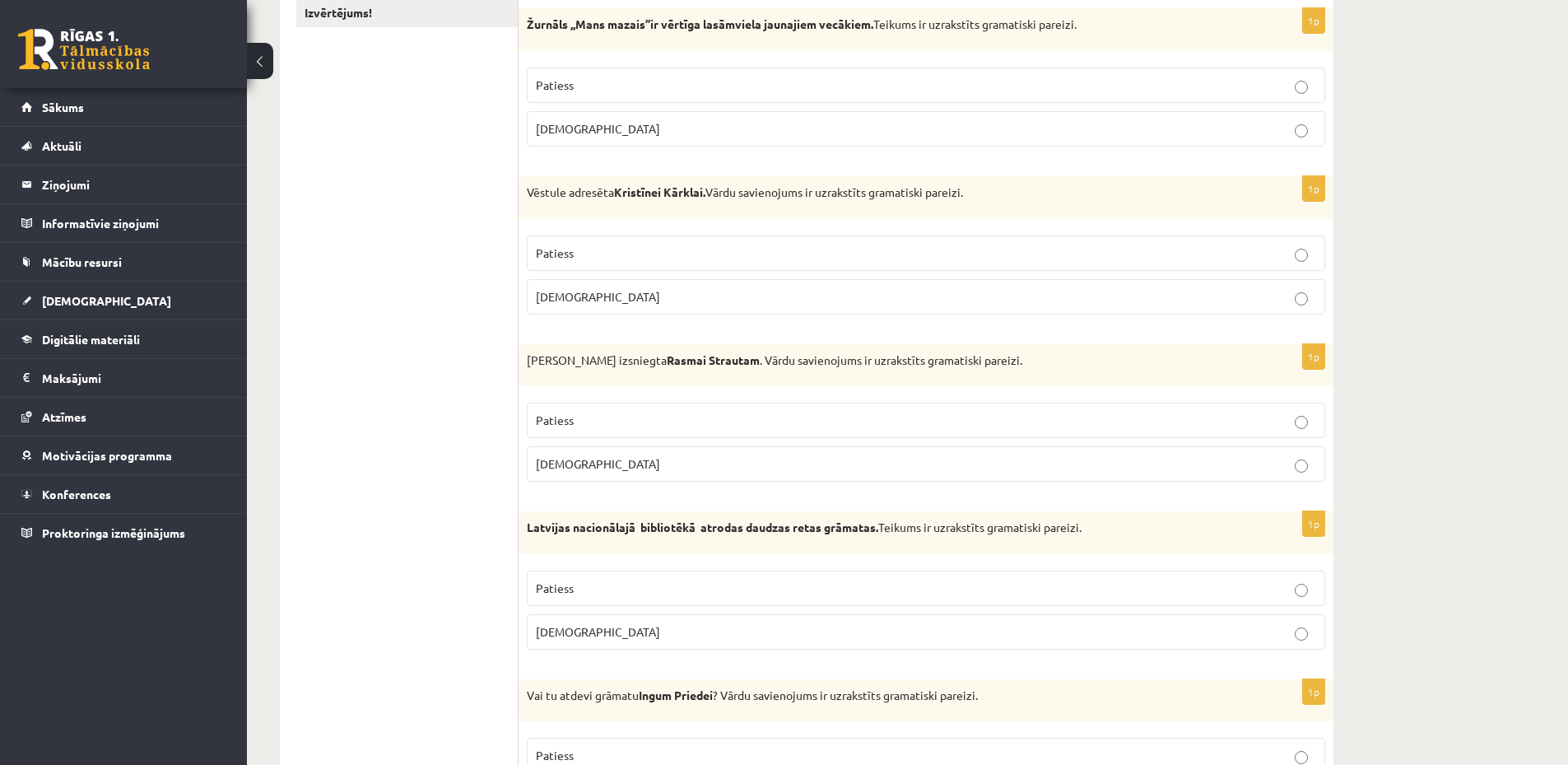
click at [737, 422] on p "Patiess" at bounding box center [926, 420] width 780 height 18
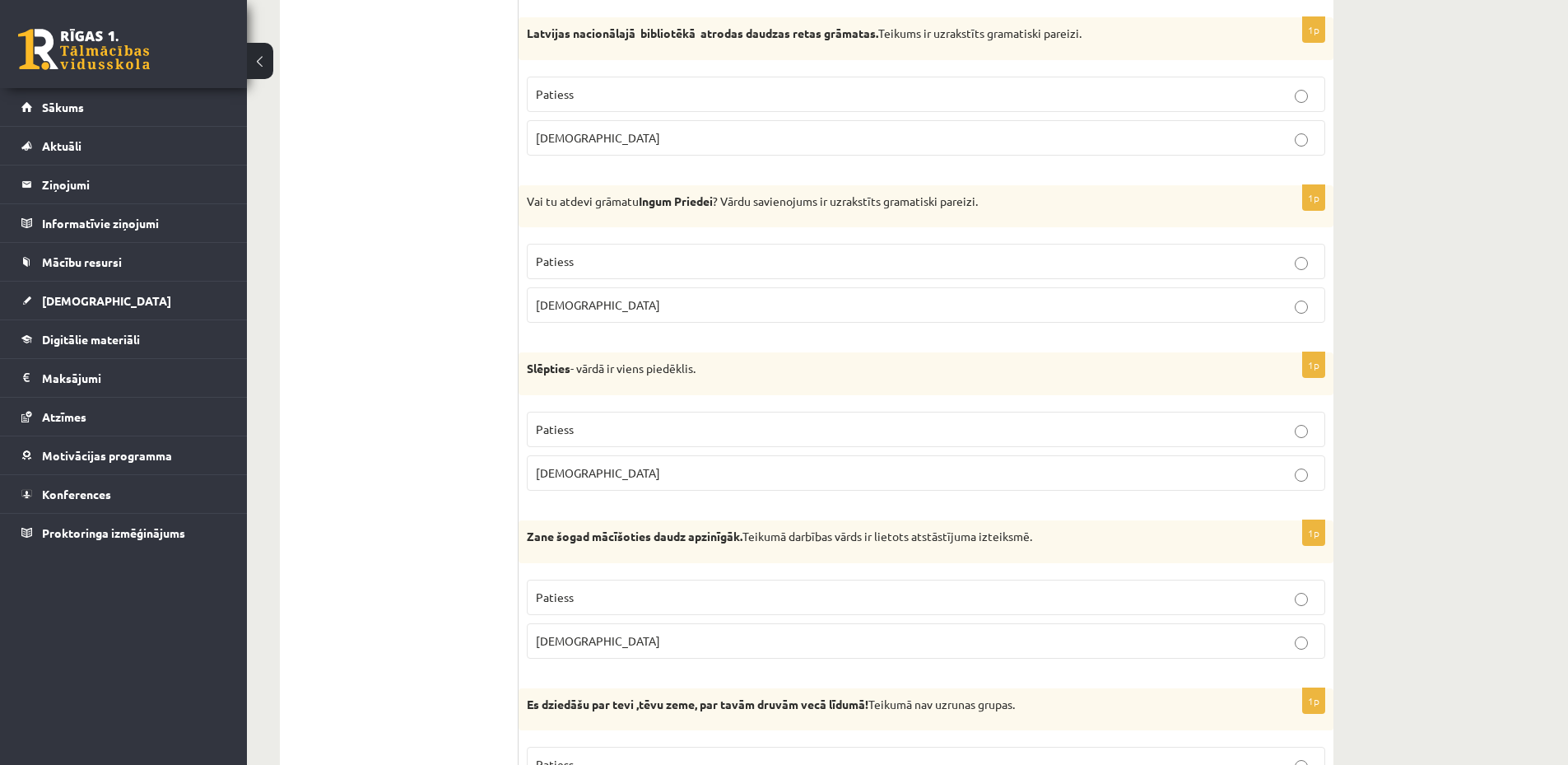
scroll to position [988, 0]
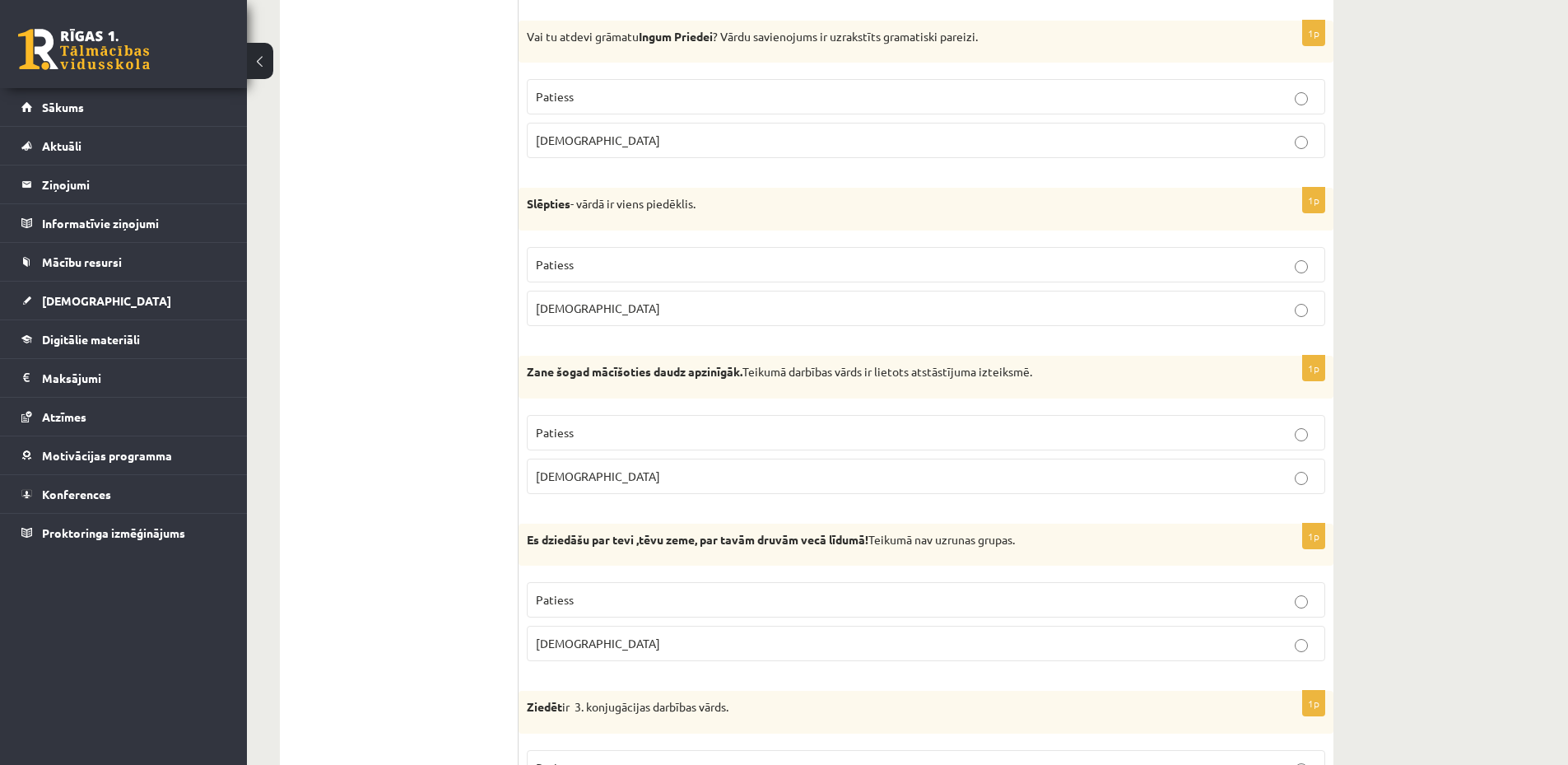
drag, startPoint x: 794, startPoint y: 373, endPoint x: 1060, endPoint y: 376, distance: 266.0
click at [1060, 376] on p "Zane šogad mācīšoties daudz apzinīgāk. Teikumā darbības vārds ir lietots atstās…" at bounding box center [884, 372] width 716 height 17
copy p "darbības vārds ir lietots atstāstījuma izteiksmē."
click at [616, 432] on p "Patiess" at bounding box center [926, 432] width 780 height 18
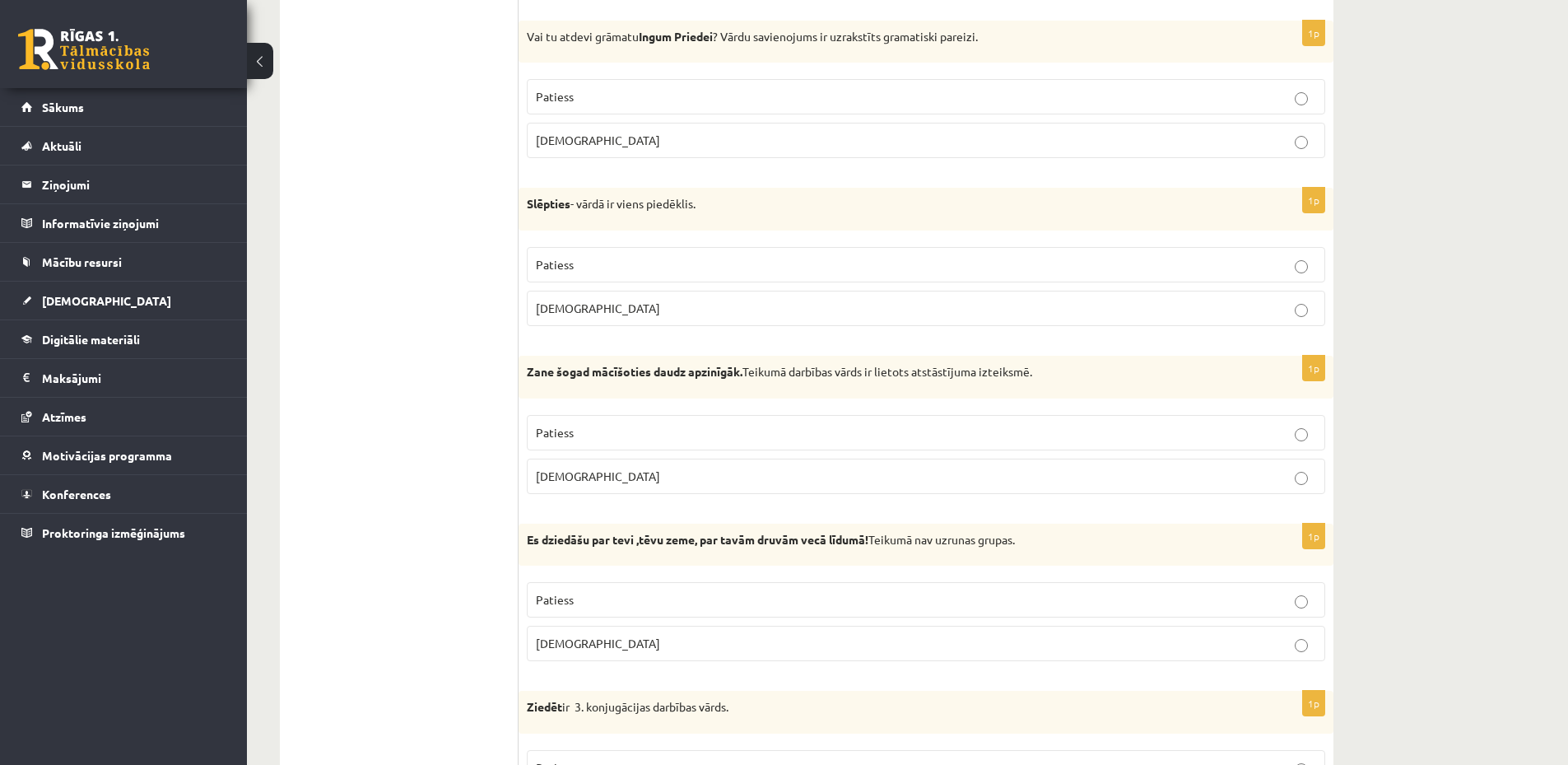
scroll to position [1152, 0]
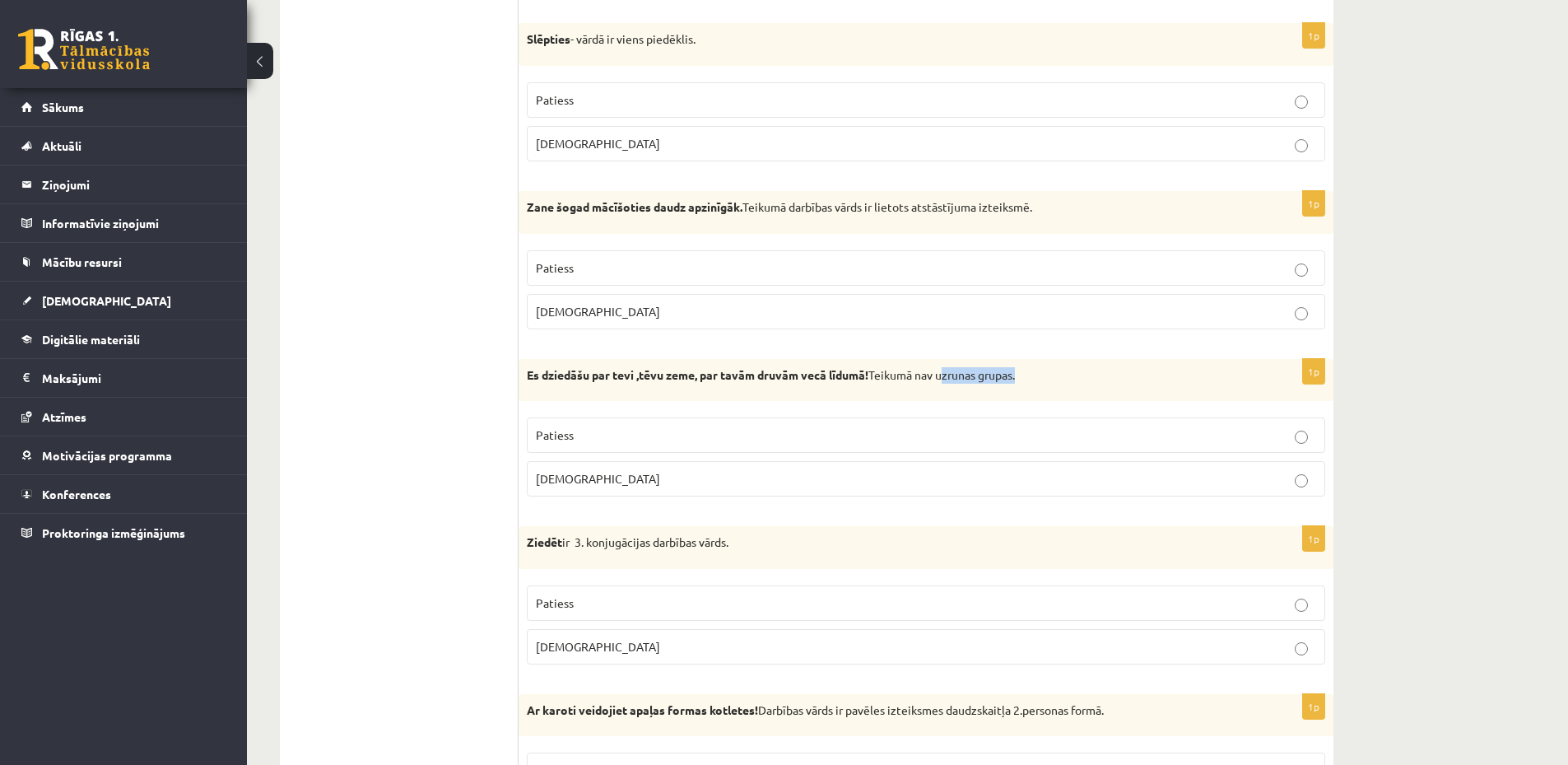
drag, startPoint x: 942, startPoint y: 378, endPoint x: 1022, endPoint y: 373, distance: 80.2
click at [1022, 373] on p "Es dziedāšu par tevi ,tēvu zeme, par tavām druvām vecā līdumā! Teikumā nav uzru…" at bounding box center [884, 375] width 716 height 17
copy p "uzrunas grupas"
click at [687, 435] on p "Patiess" at bounding box center [926, 435] width 780 height 18
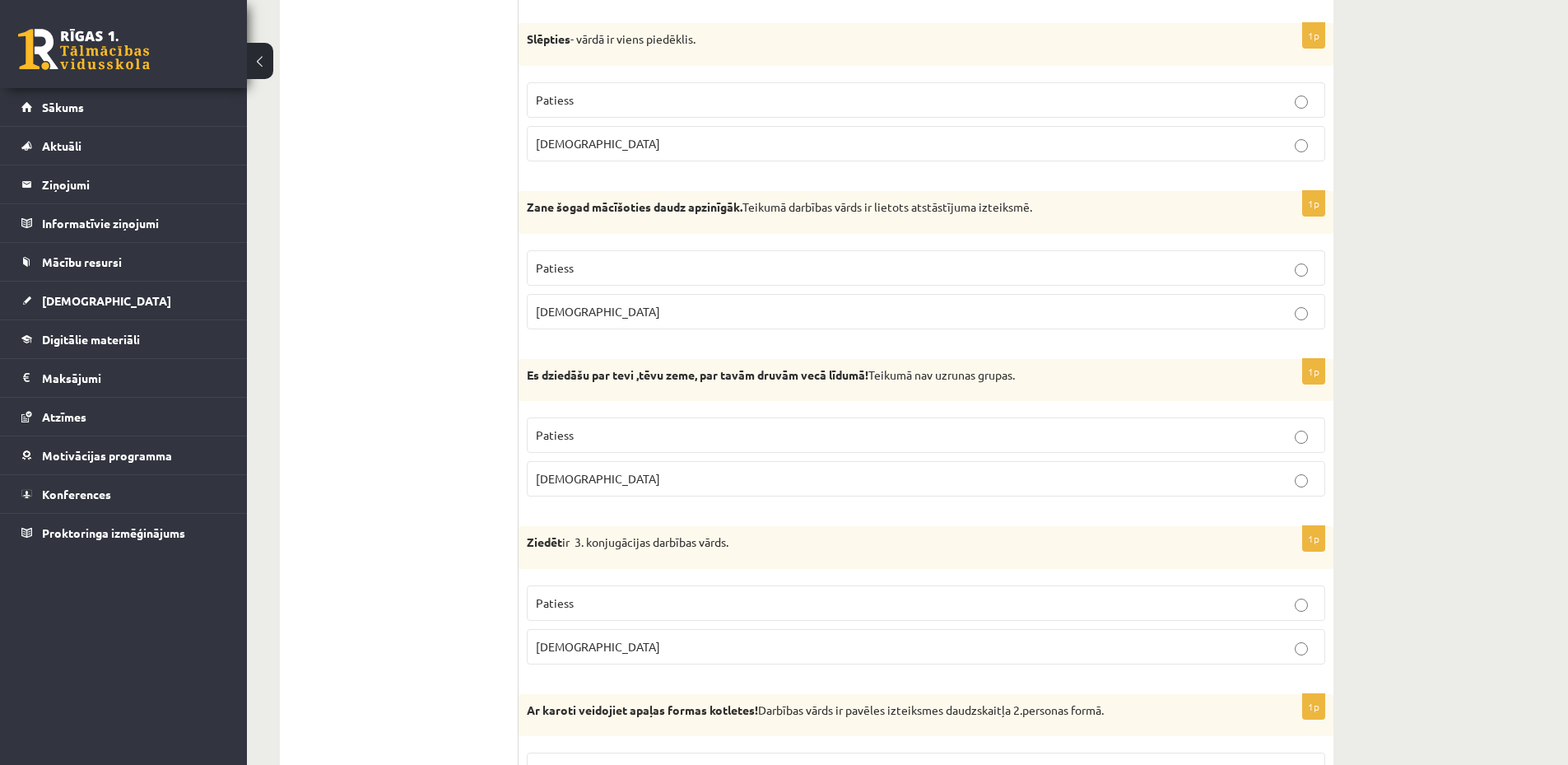
scroll to position [1317, 0]
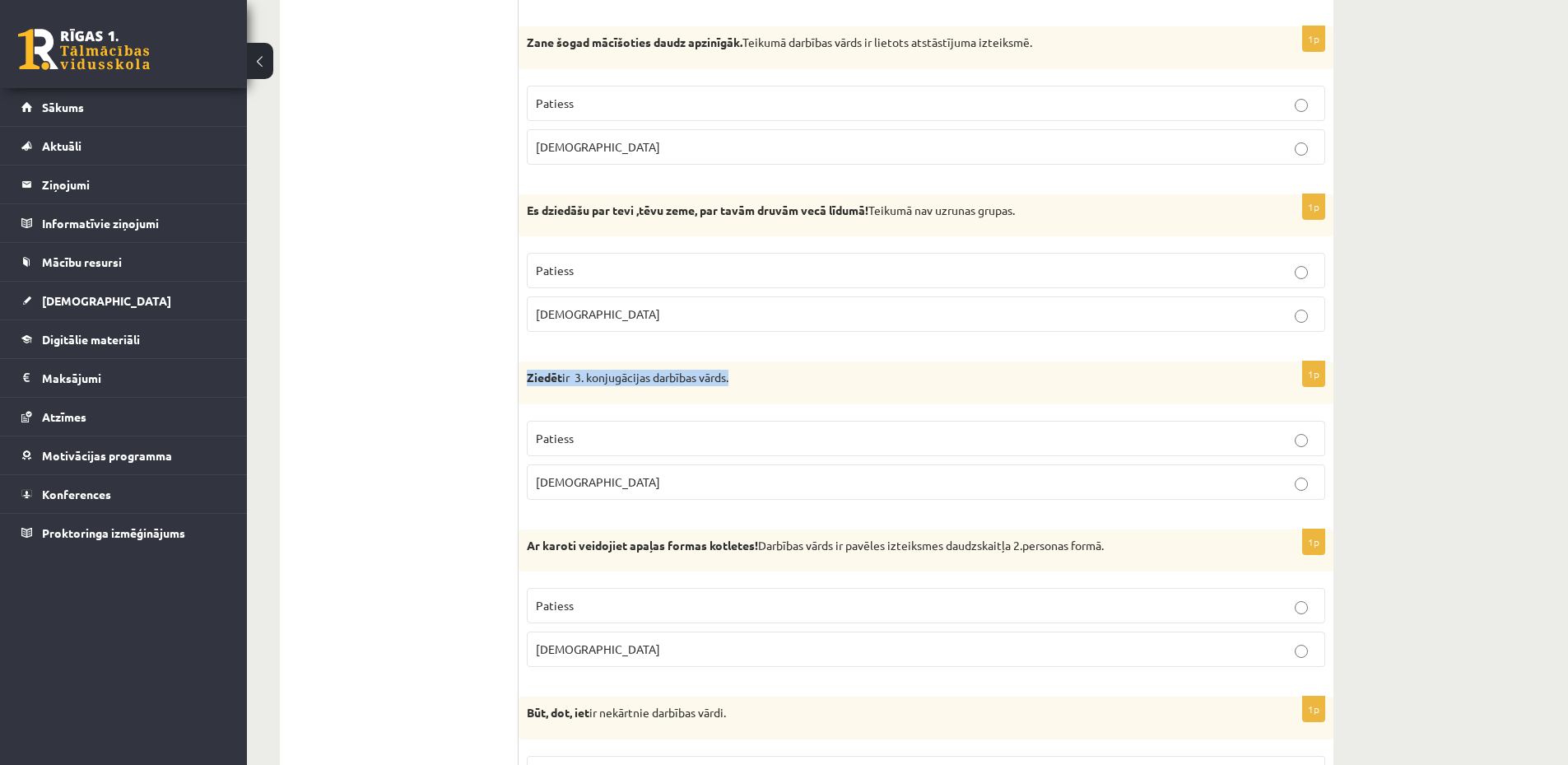
drag, startPoint x: 527, startPoint y: 379, endPoint x: 744, endPoint y: 379, distance: 217.0
click at [744, 379] on p "Ziedēt ir 3. konjugācijas darbības vārds." at bounding box center [884, 378] width 716 height 17
copy p "Ziedēt ir 3. konjugācijas darbības vārds."
click at [775, 380] on p "Ziedēt ir 3. konjugācijas darbības vārds." at bounding box center [884, 378] width 716 height 17
click at [668, 430] on p "Patiess" at bounding box center [926, 438] width 780 height 18
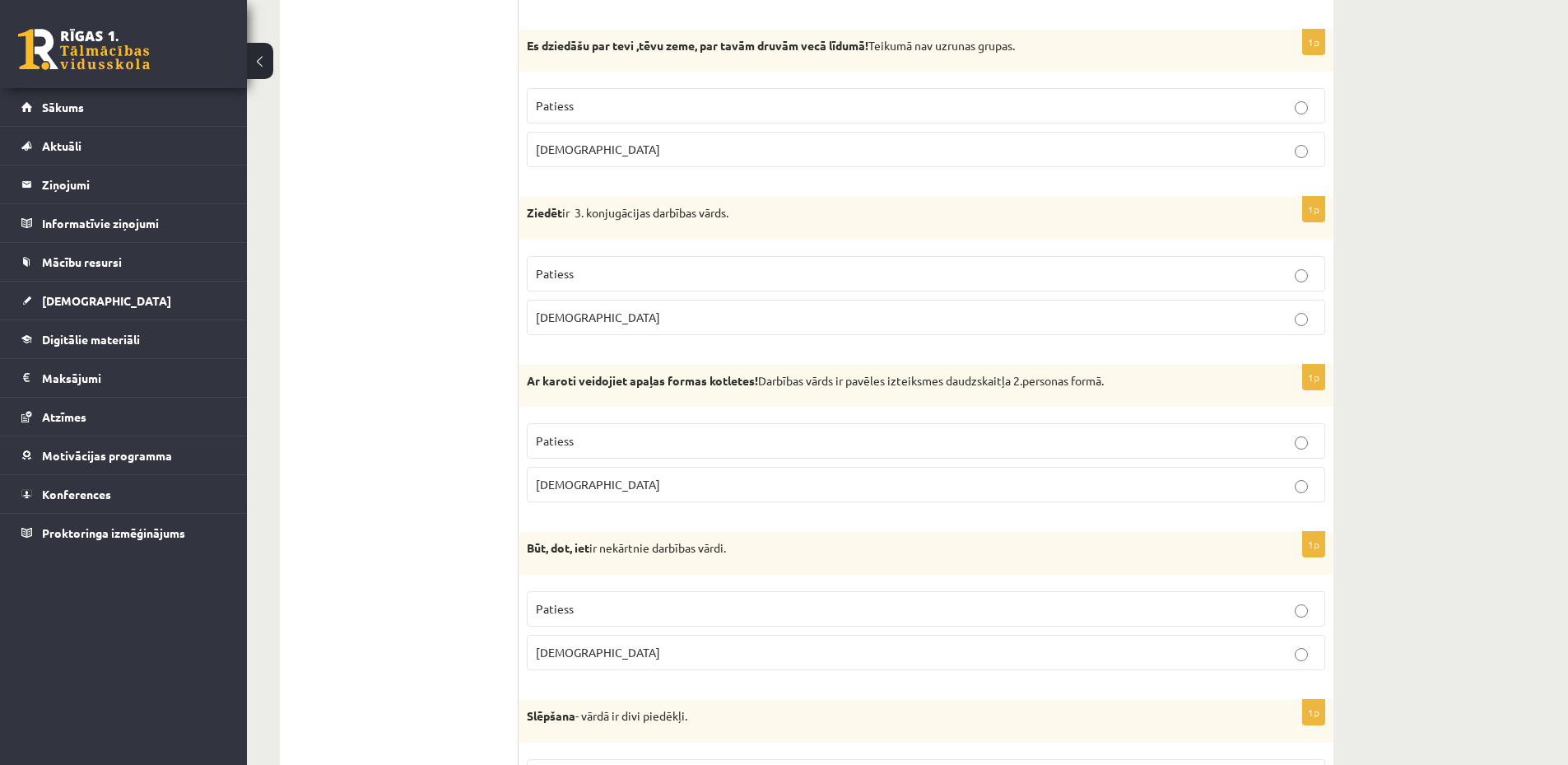
scroll to position [1646, 0]
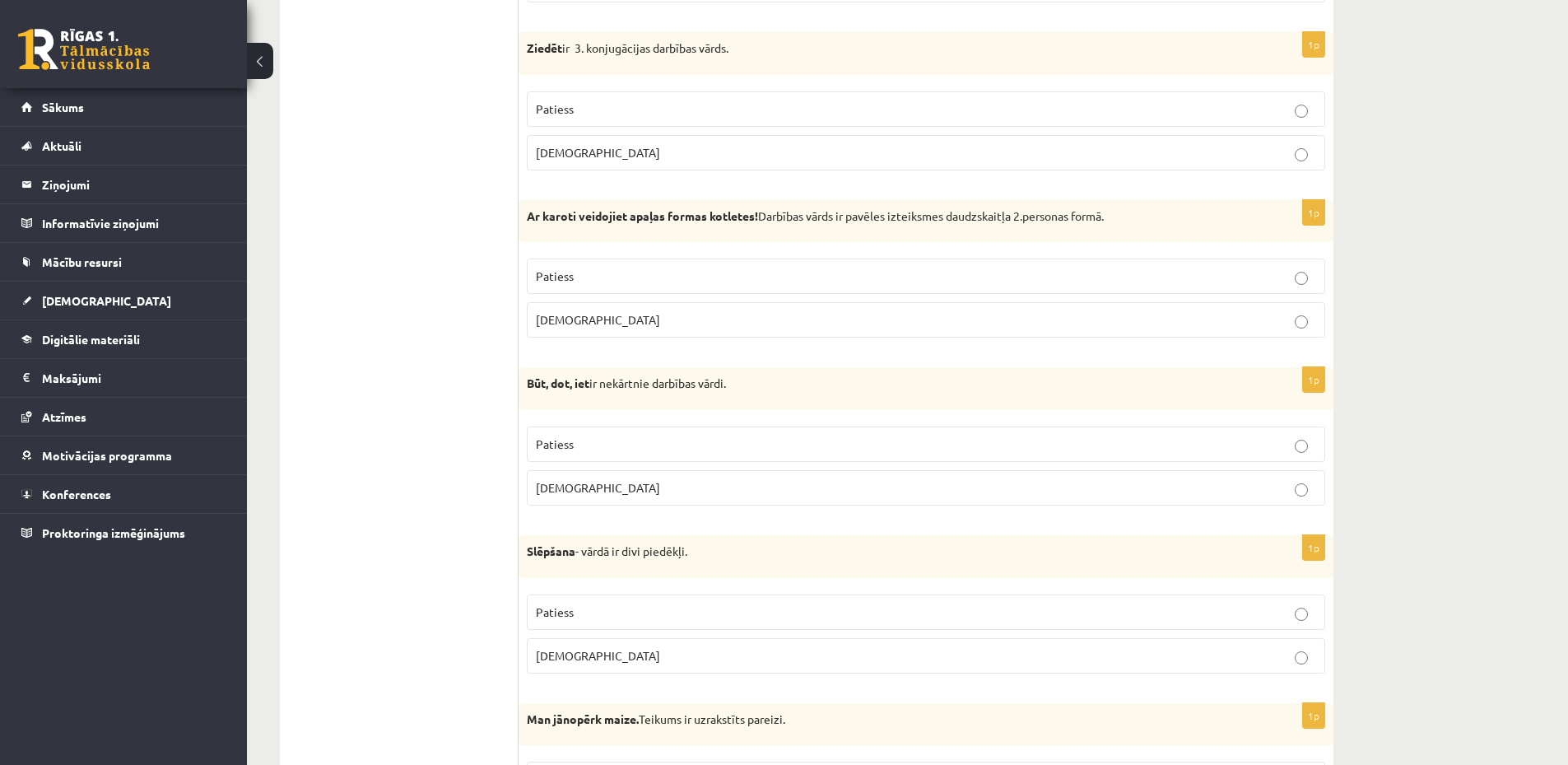
click at [647, 610] on p "Patiess" at bounding box center [926, 611] width 780 height 18
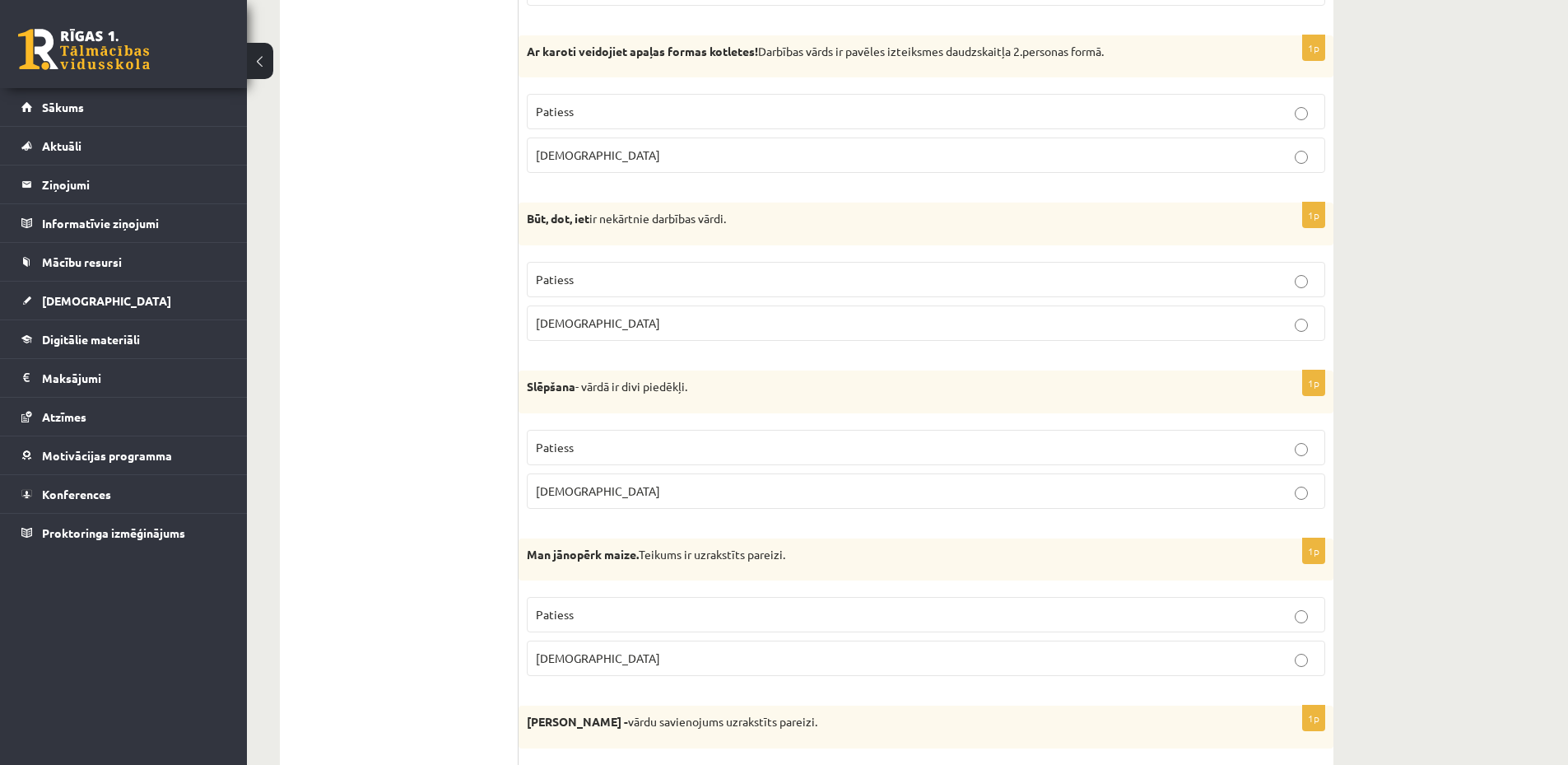
click at [663, 612] on p "Patiess" at bounding box center [926, 614] width 780 height 18
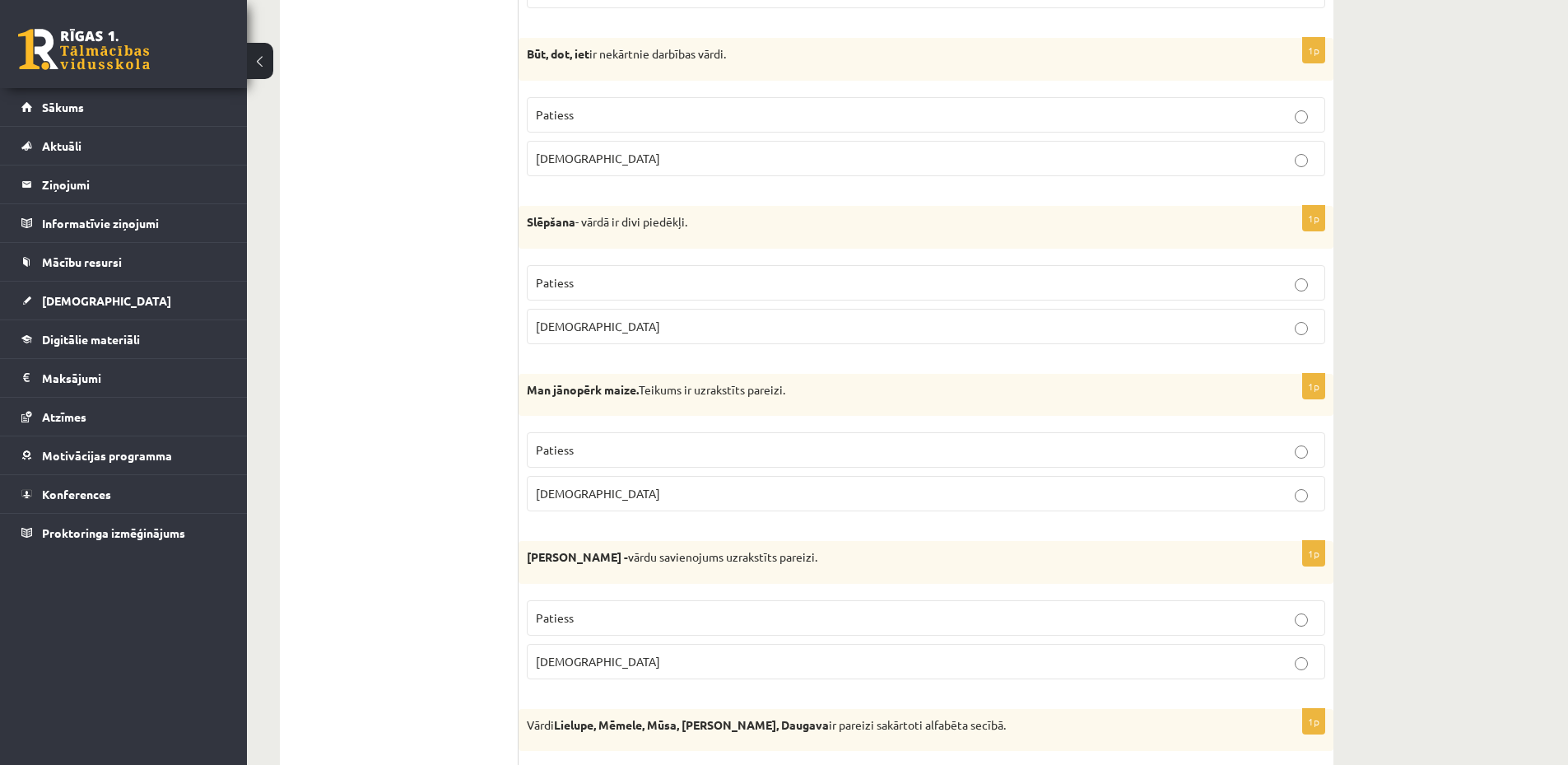
scroll to position [2140, 0]
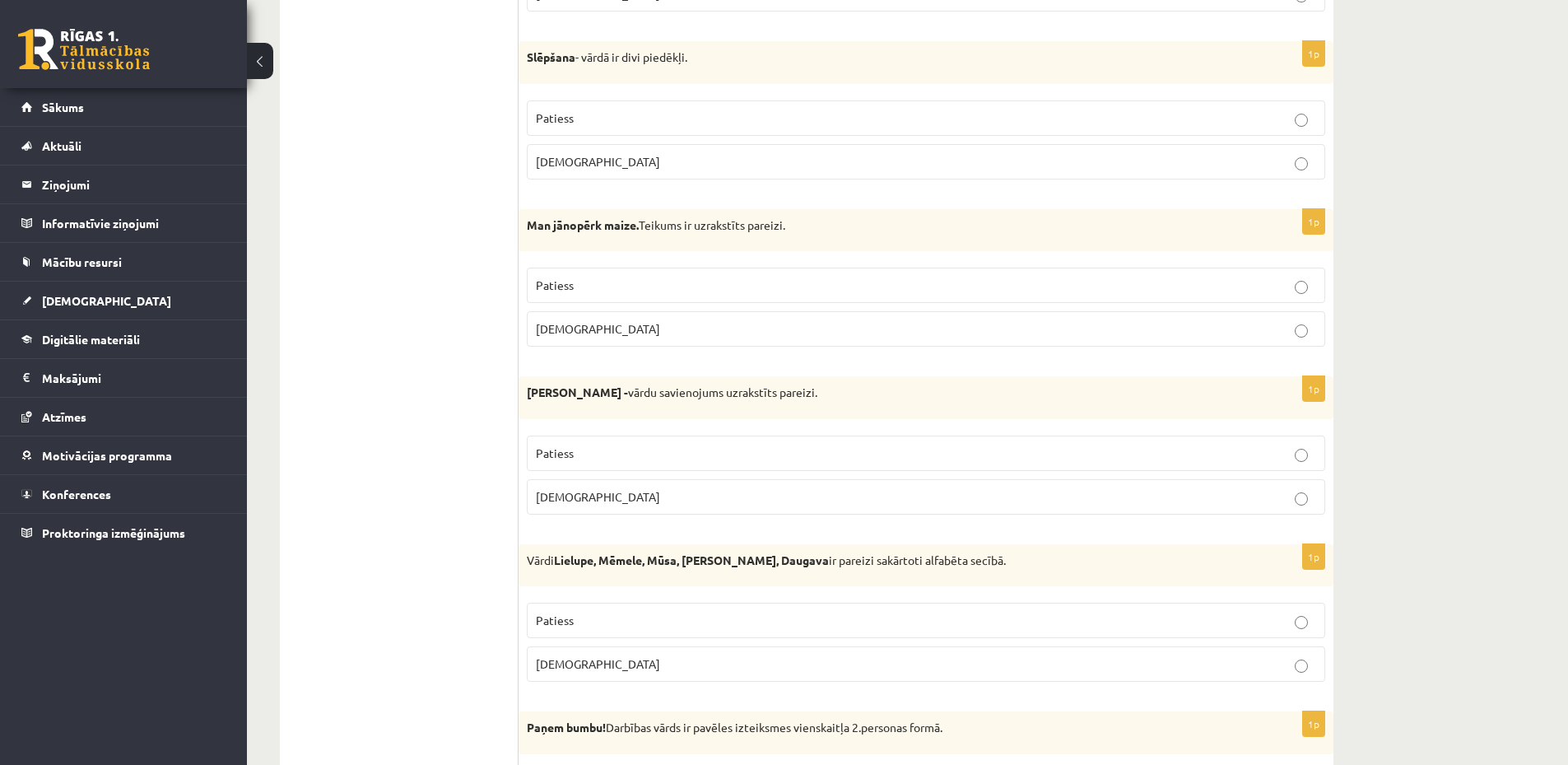
click at [693, 454] on p "Patiess" at bounding box center [926, 453] width 780 height 18
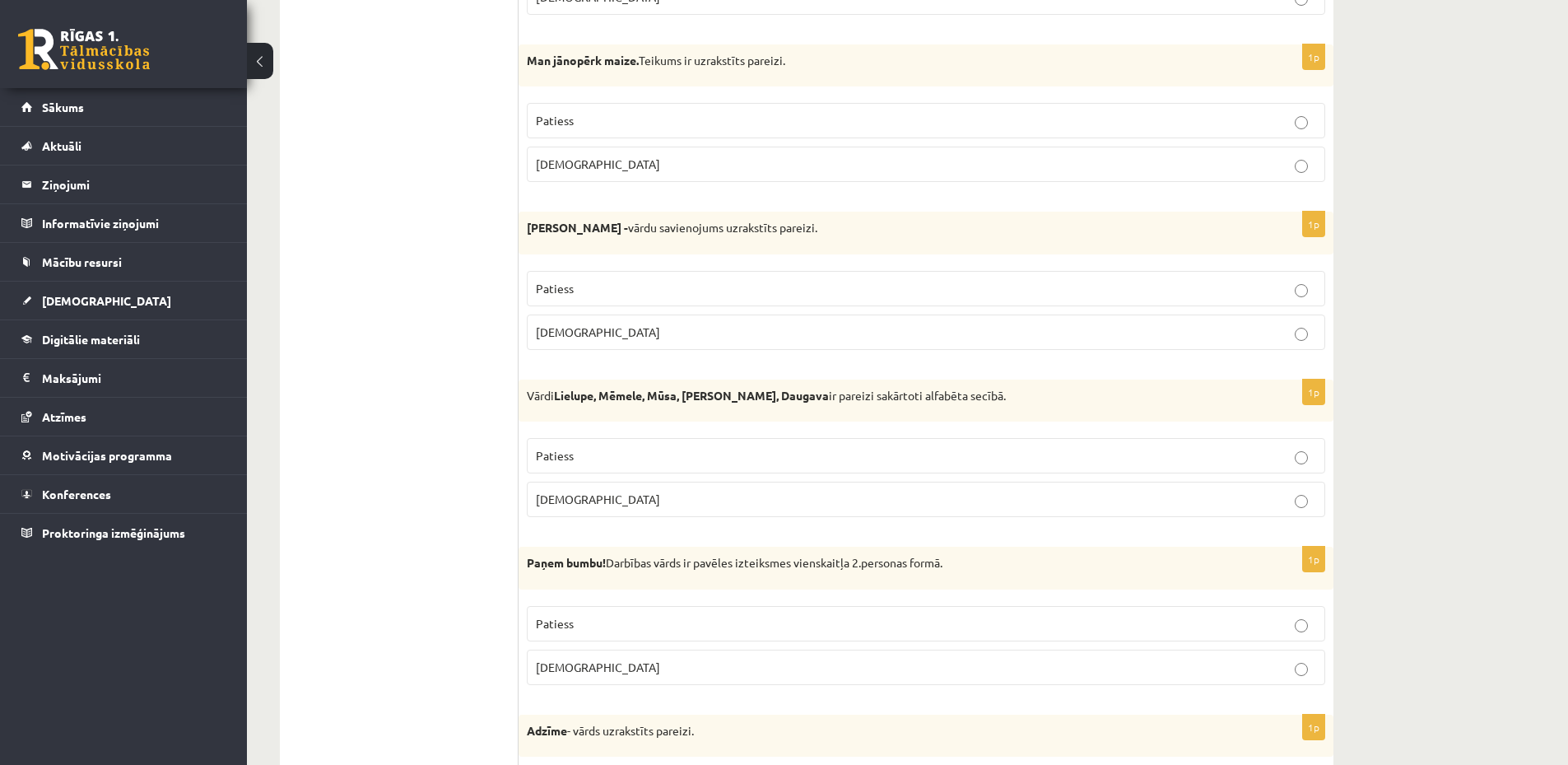
click at [613, 497] on p "Aplams" at bounding box center [926, 499] width 780 height 18
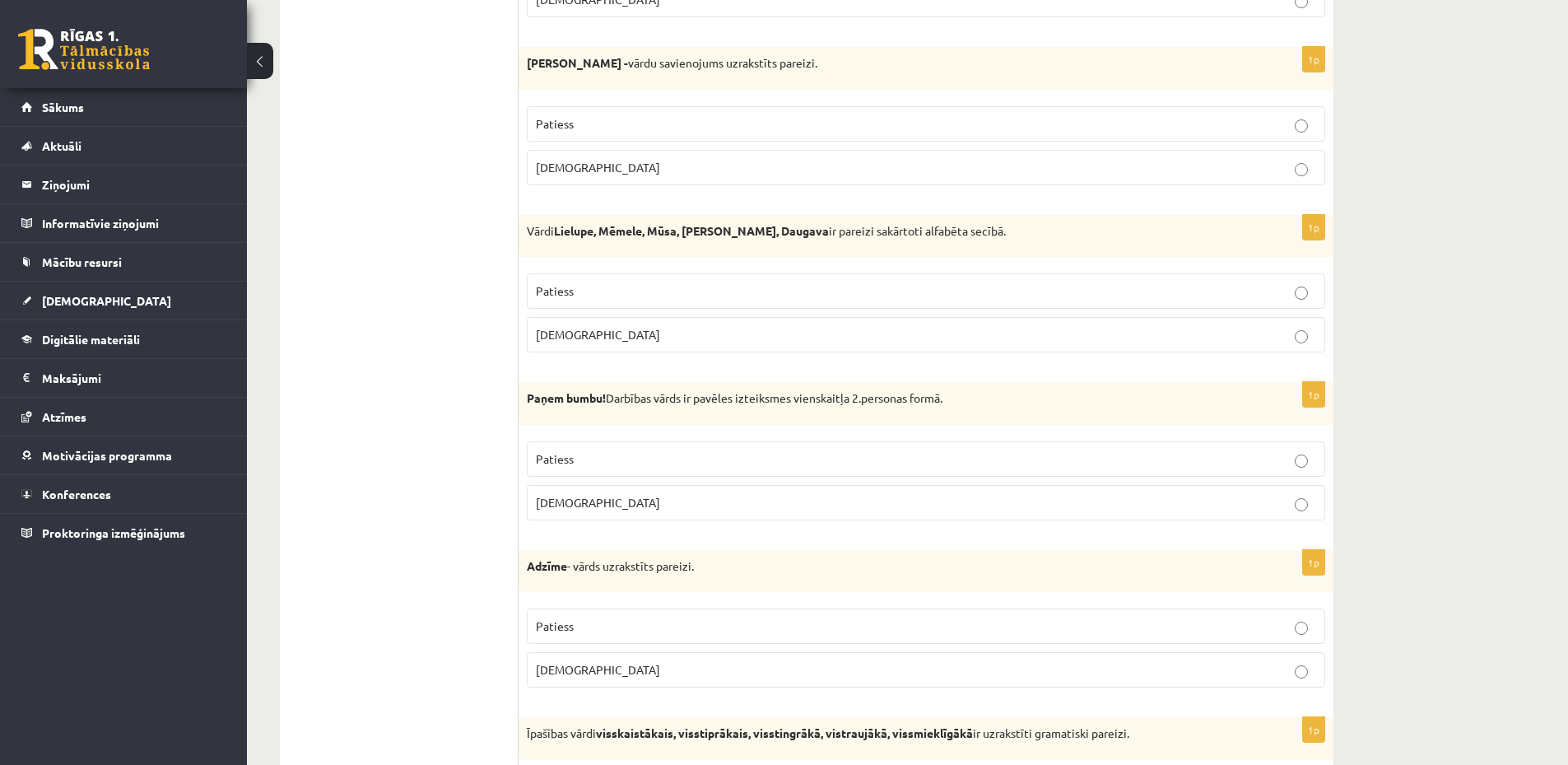
click at [616, 456] on p "Patiess" at bounding box center [926, 458] width 780 height 18
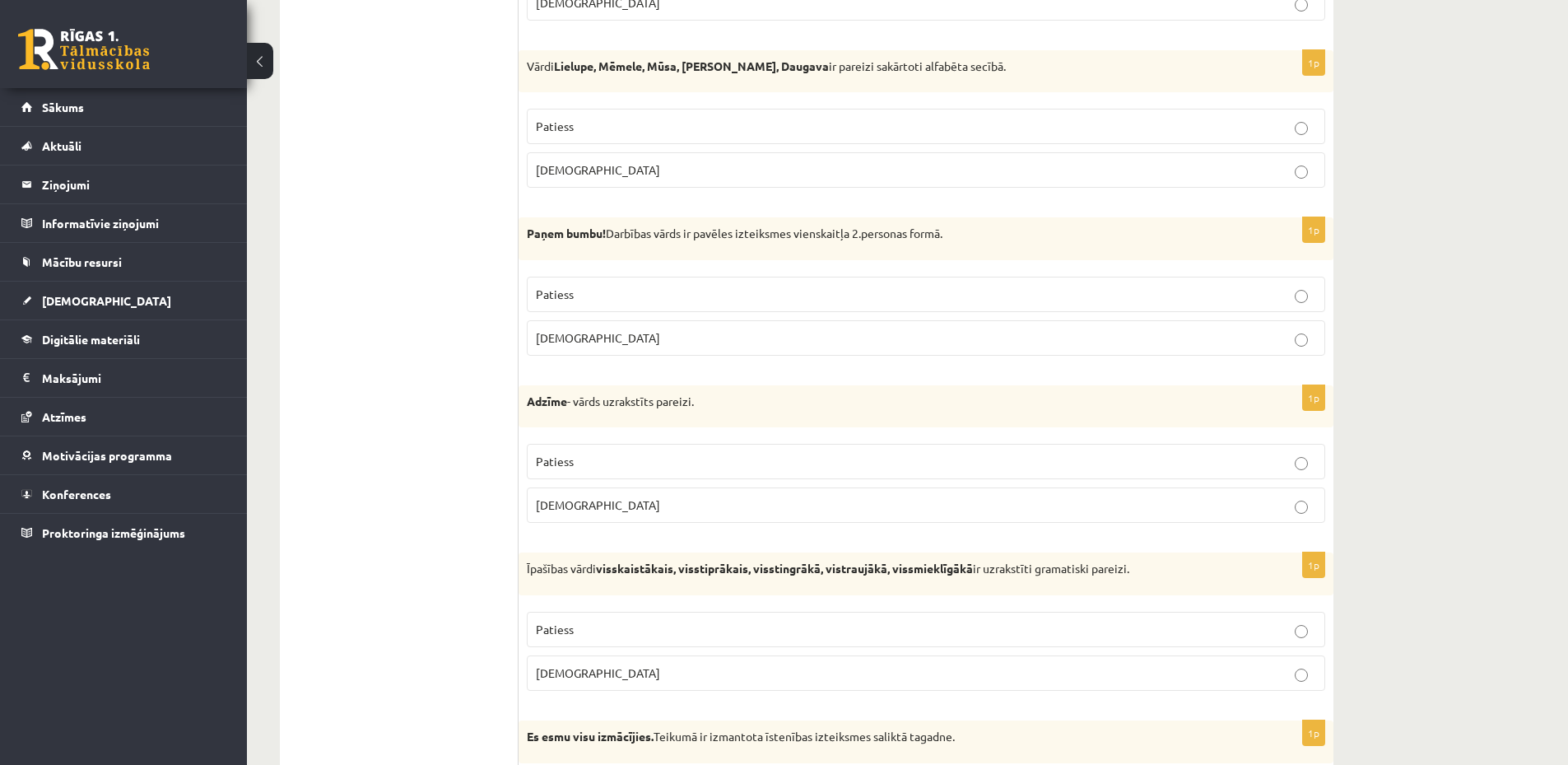
click at [613, 494] on label "Aplams" at bounding box center [926, 505] width 799 height 35
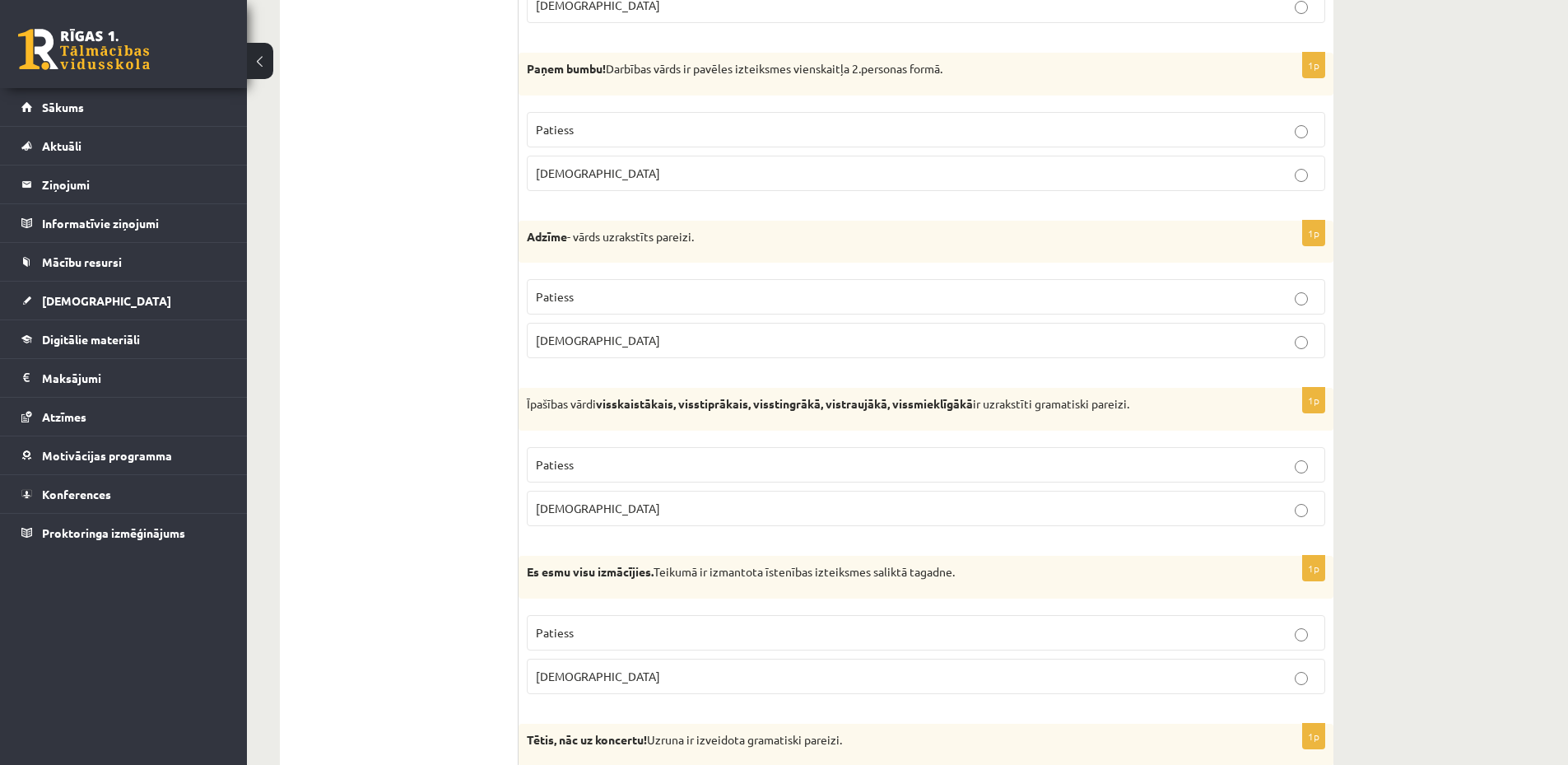
click at [650, 514] on p "Aplams" at bounding box center [926, 508] width 780 height 18
drag, startPoint x: 837, startPoint y: 406, endPoint x: 884, endPoint y: 405, distance: 47.0
click at [884, 406] on strong "visskaistākais, visstiprākais, visstingrākā, vistraujākā, vissmieklīgākā" at bounding box center [784, 403] width 377 height 15
click at [858, 406] on strong "visskaistākais, visstiprākais, visstingrākā, vistraujākā, vissmieklīgākā" at bounding box center [784, 403] width 377 height 15
drag, startPoint x: 601, startPoint y: 405, endPoint x: 619, endPoint y: 405, distance: 18.0
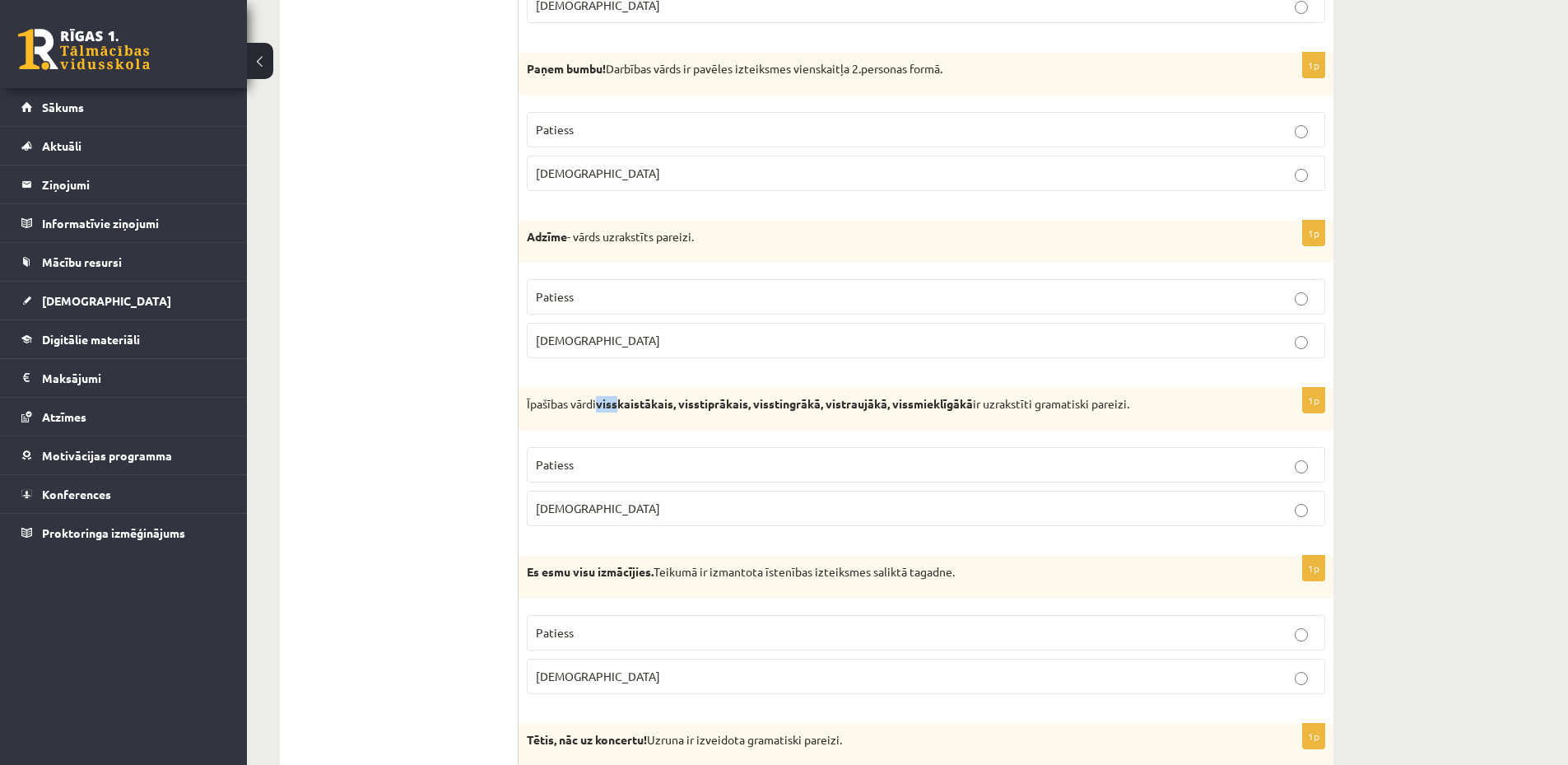
click at [619, 405] on strong "visskaistākais, visstiprākais, visstingrākā, vistraujākā, vissmieklīgākā" at bounding box center [784, 403] width 377 height 15
click at [667, 417] on div "Īpašības vārdi visskaistākais, visstiprākais, visstingrākā, vistraujākā, vissmi…" at bounding box center [926, 409] width 815 height 43
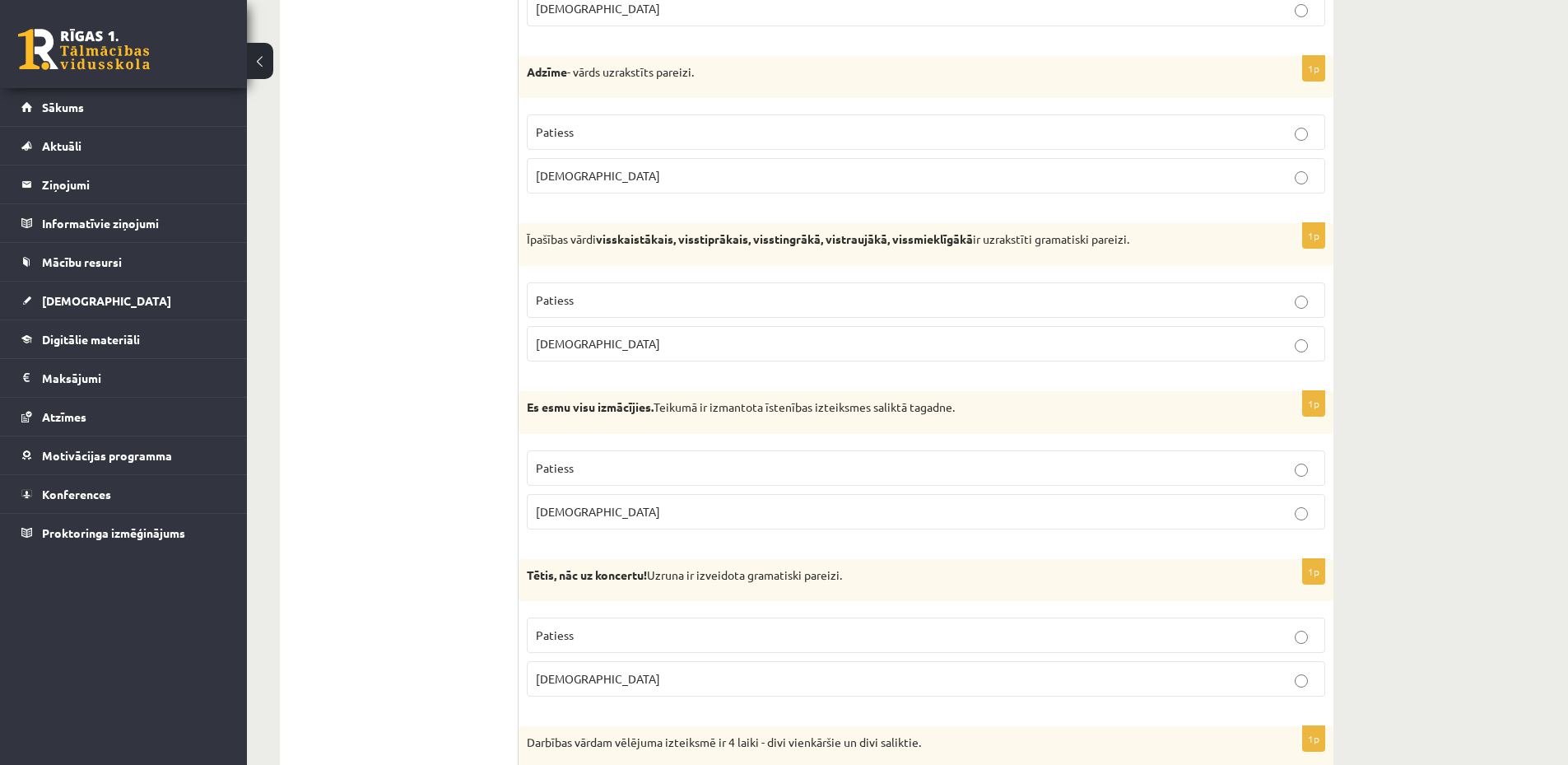
click at [672, 466] on p "Patiess" at bounding box center [926, 468] width 780 height 18
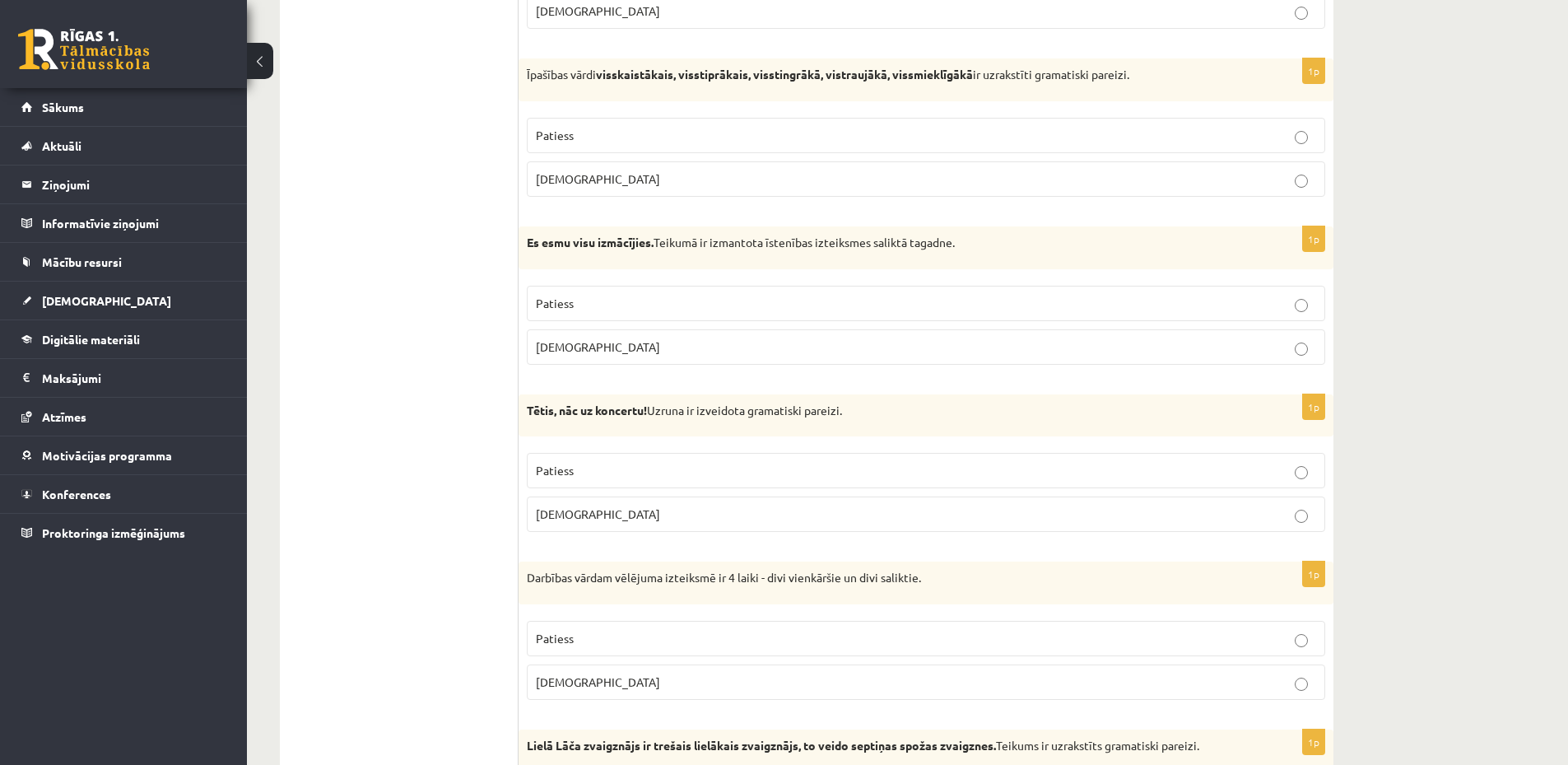
click at [649, 509] on p "Aplams" at bounding box center [926, 514] width 780 height 18
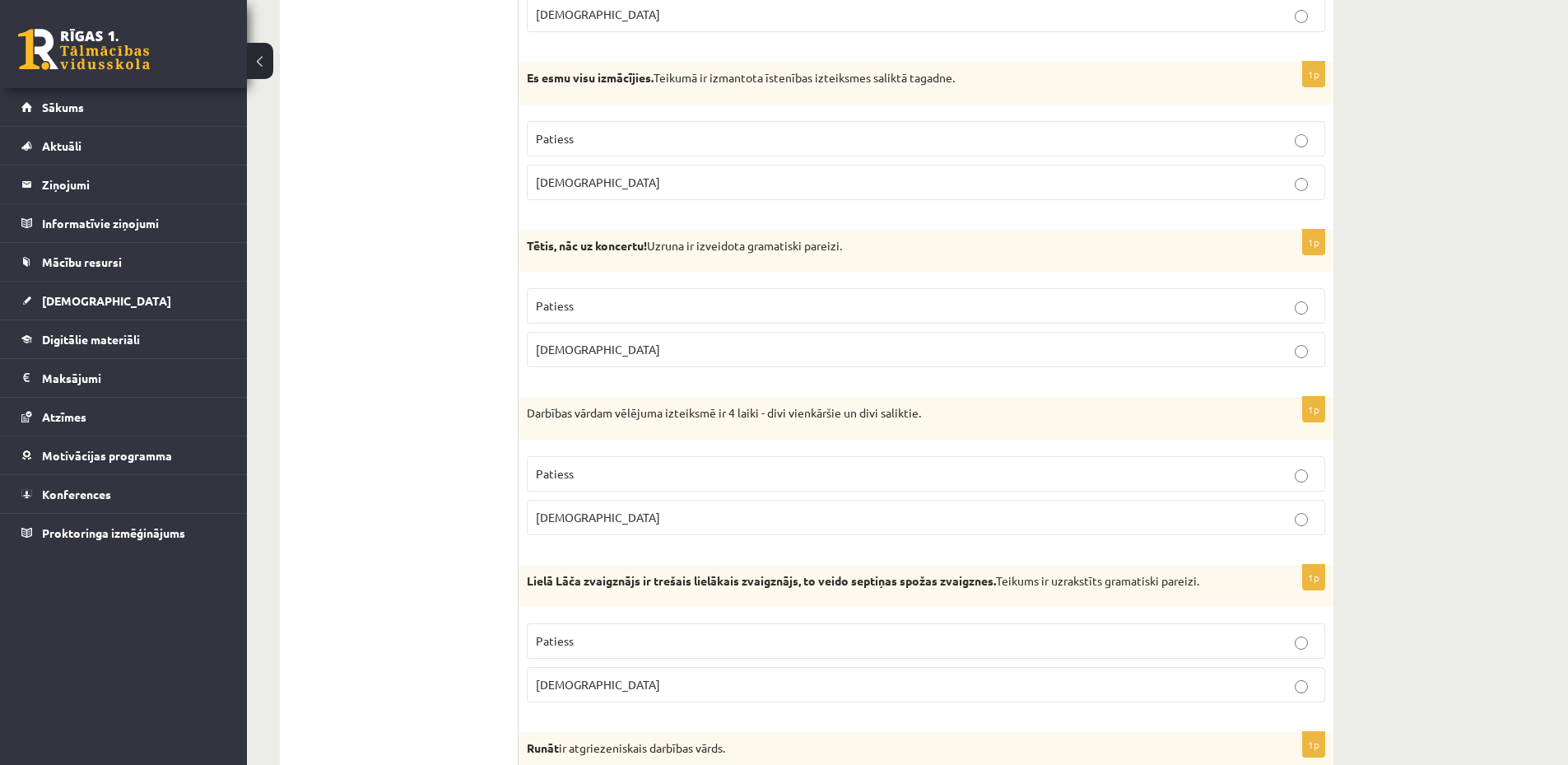
click at [571, 472] on span "Patiess" at bounding box center [554, 474] width 38 height 15
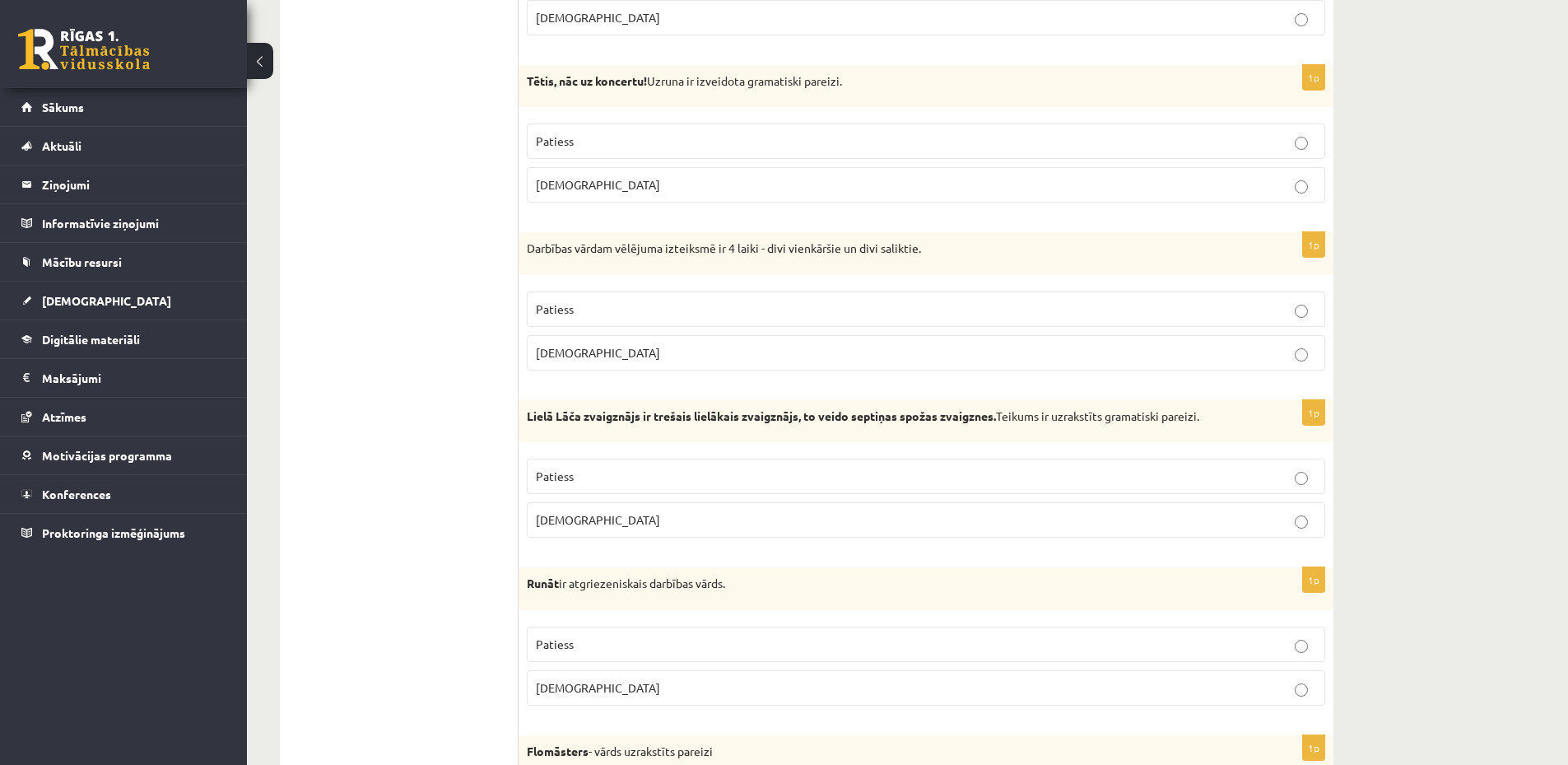
click at [692, 477] on p "Patiess" at bounding box center [926, 476] width 780 height 18
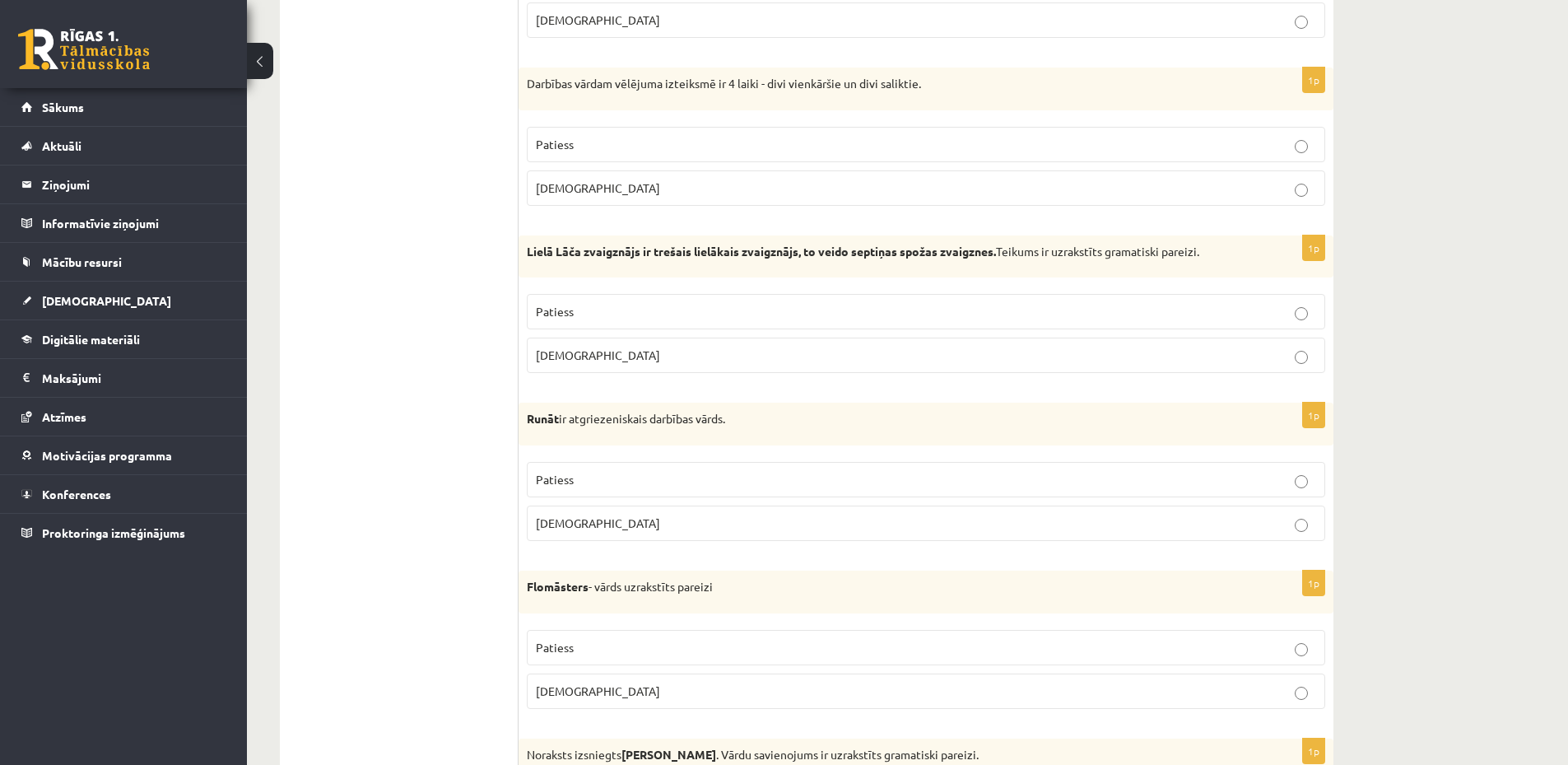
scroll to position [3786, 0]
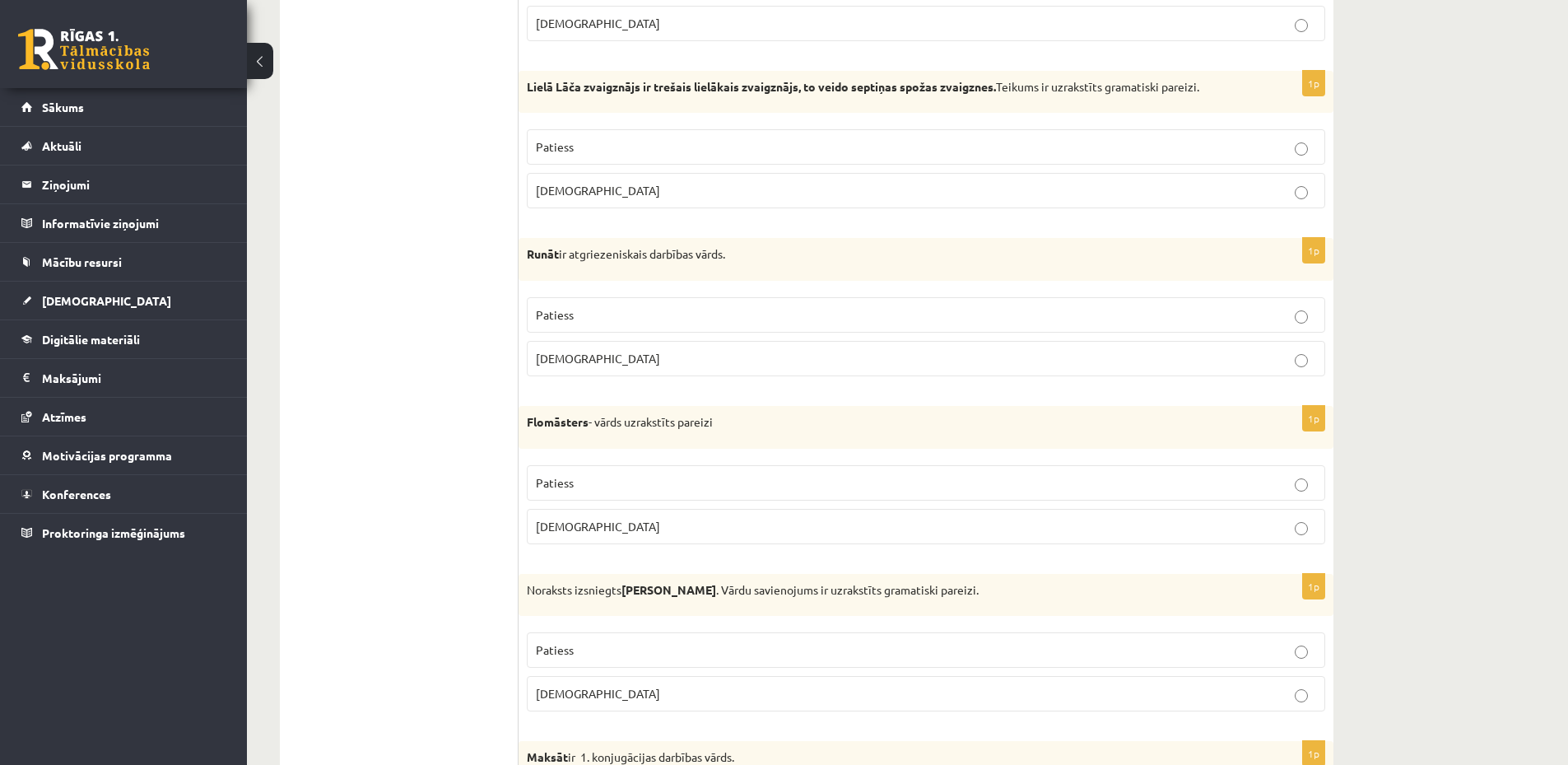
click at [602, 481] on p "Patiess" at bounding box center [926, 483] width 780 height 18
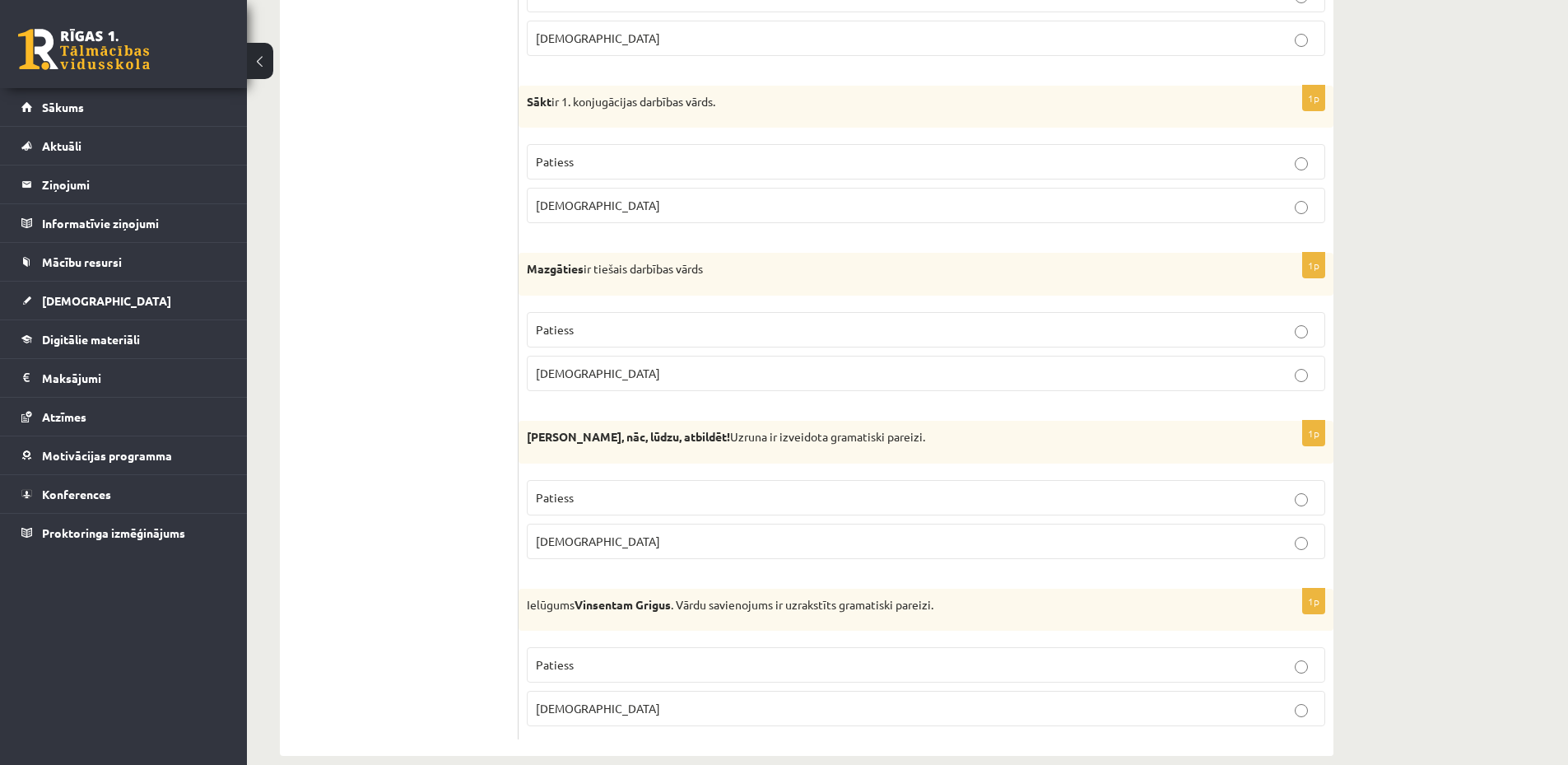
scroll to position [4635, 0]
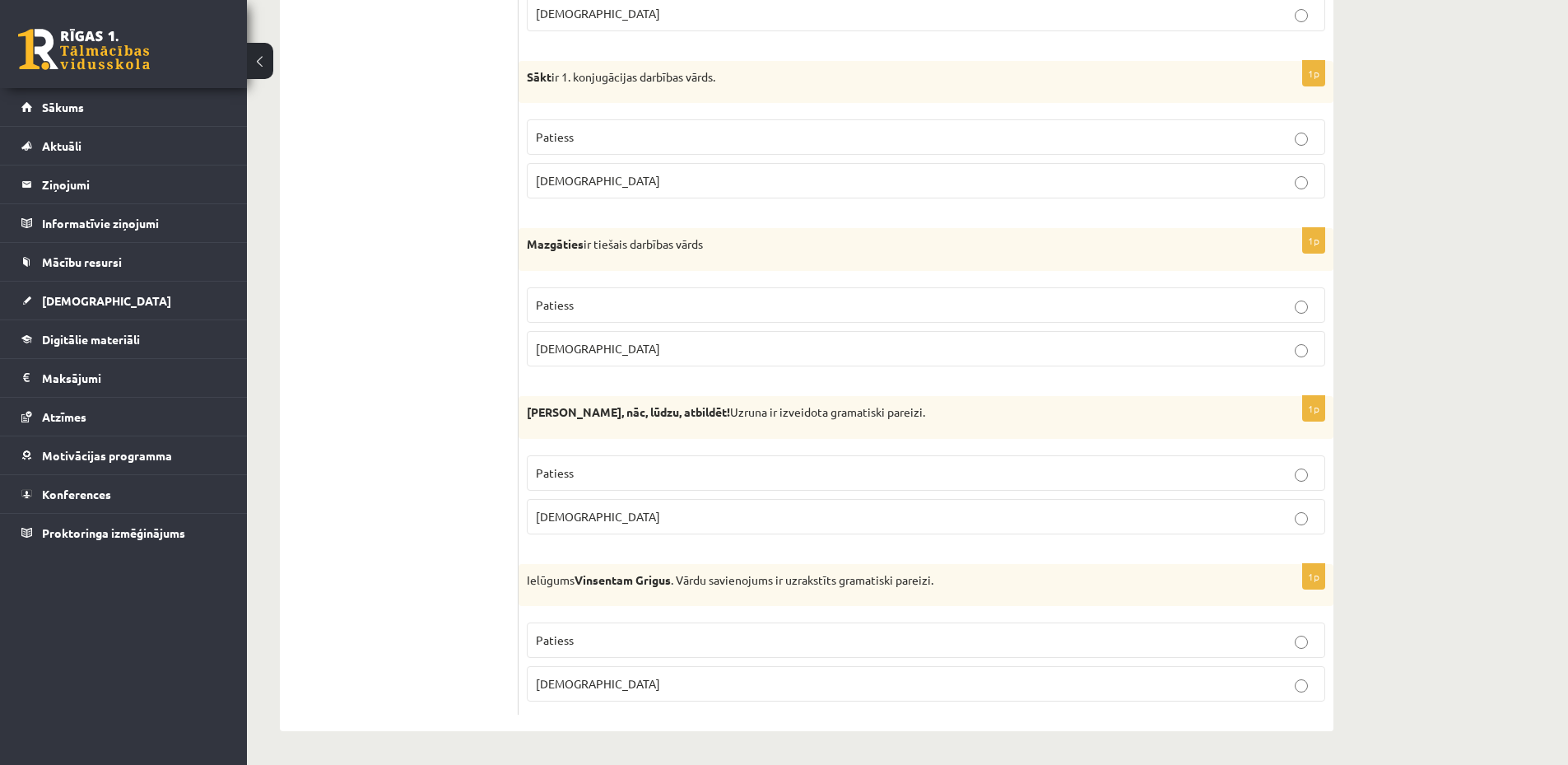
click at [618, 643] on p "Patiess" at bounding box center [926, 640] width 780 height 18
click at [715, 519] on p "Aplams" at bounding box center [926, 516] width 780 height 18
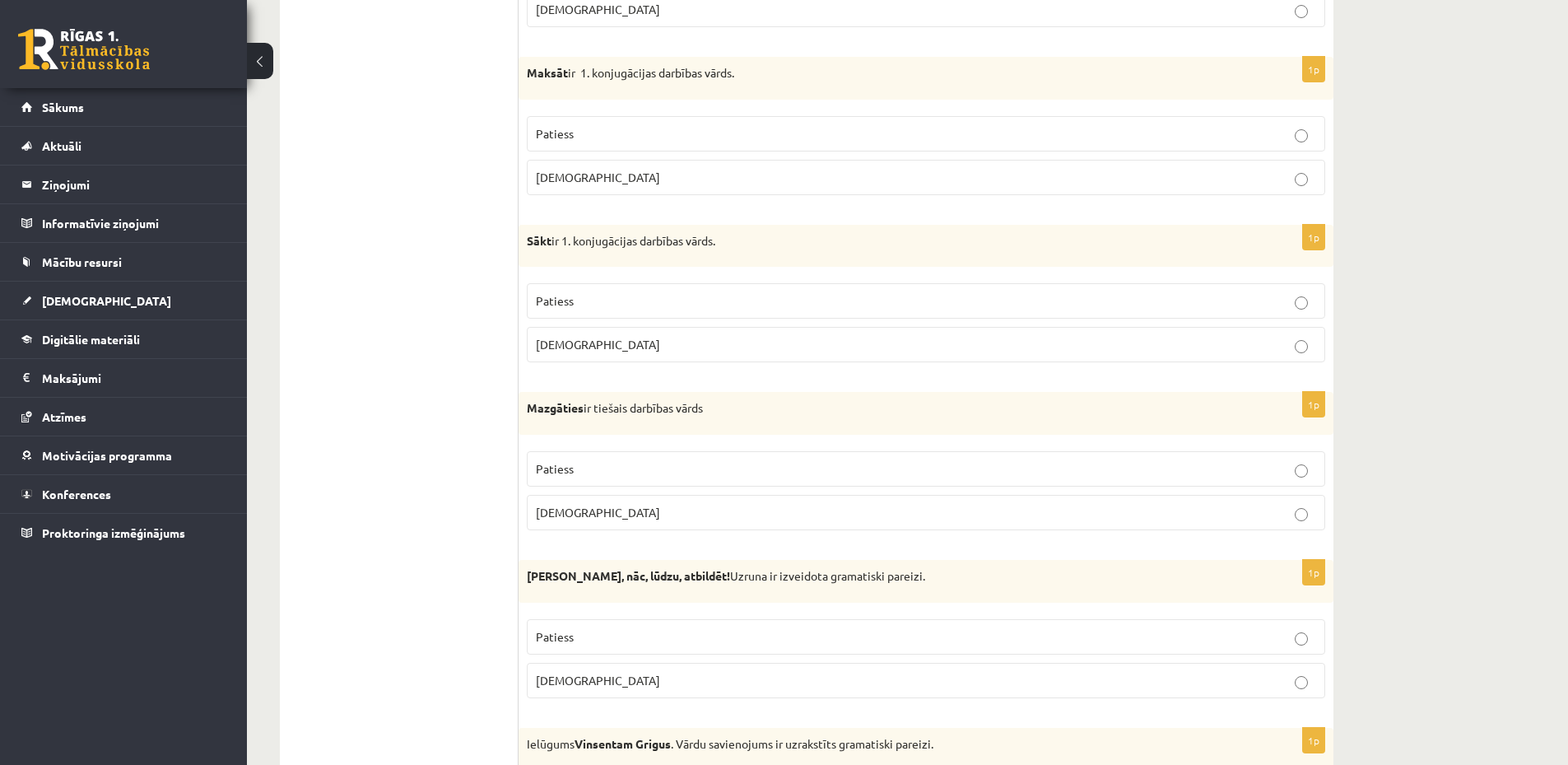
click at [606, 469] on p "Patiess" at bounding box center [926, 469] width 780 height 18
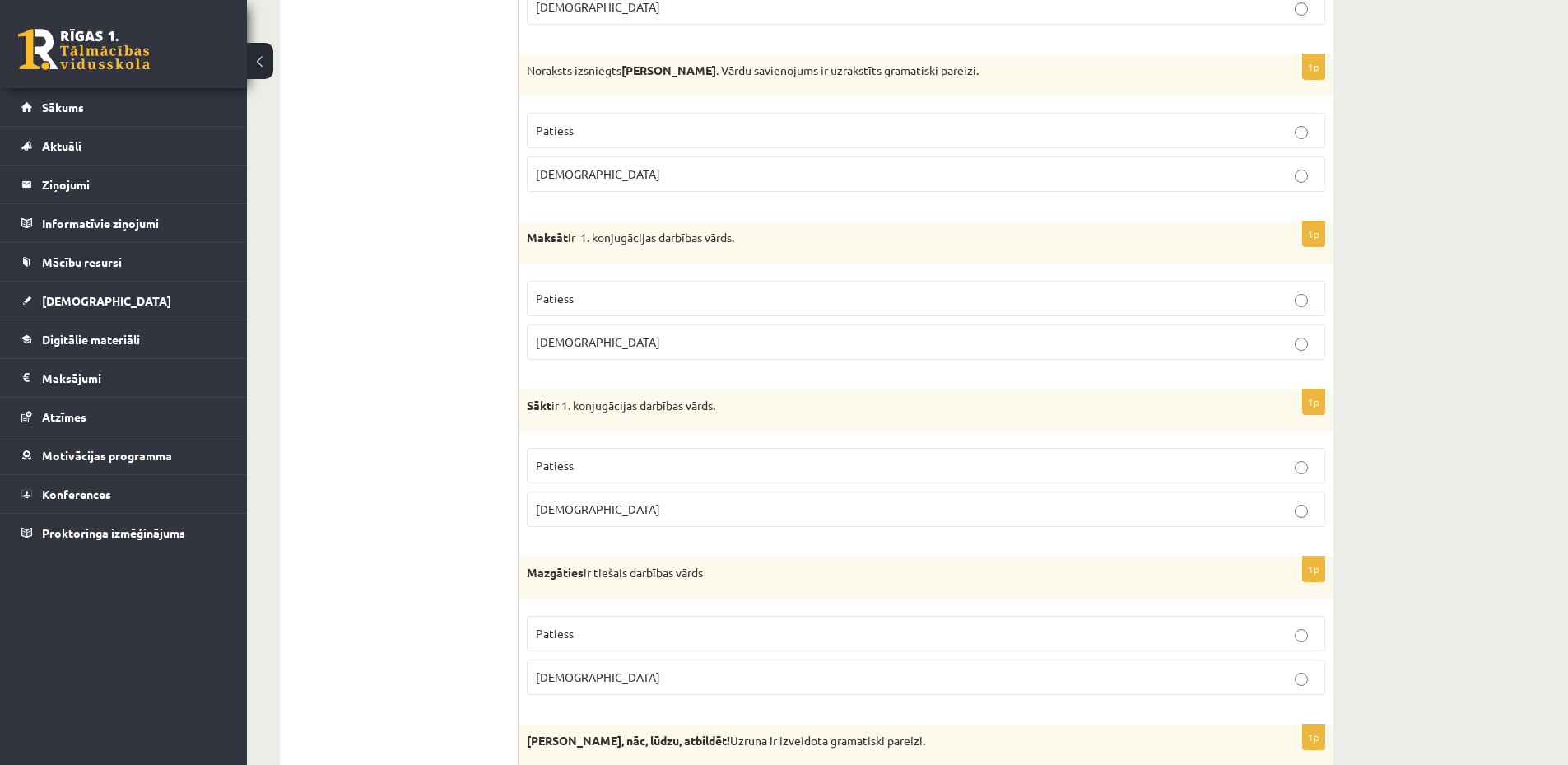
click at [573, 511] on span "Aplams" at bounding box center [598, 509] width 124 height 15
drag, startPoint x: 565, startPoint y: 406, endPoint x: 758, endPoint y: 408, distance: 193.0
click at [766, 410] on p "Sākt ir 1. konjugācijas darbības vārds." at bounding box center [884, 406] width 716 height 17
copy p "1. konjugācijas darbības vārds."
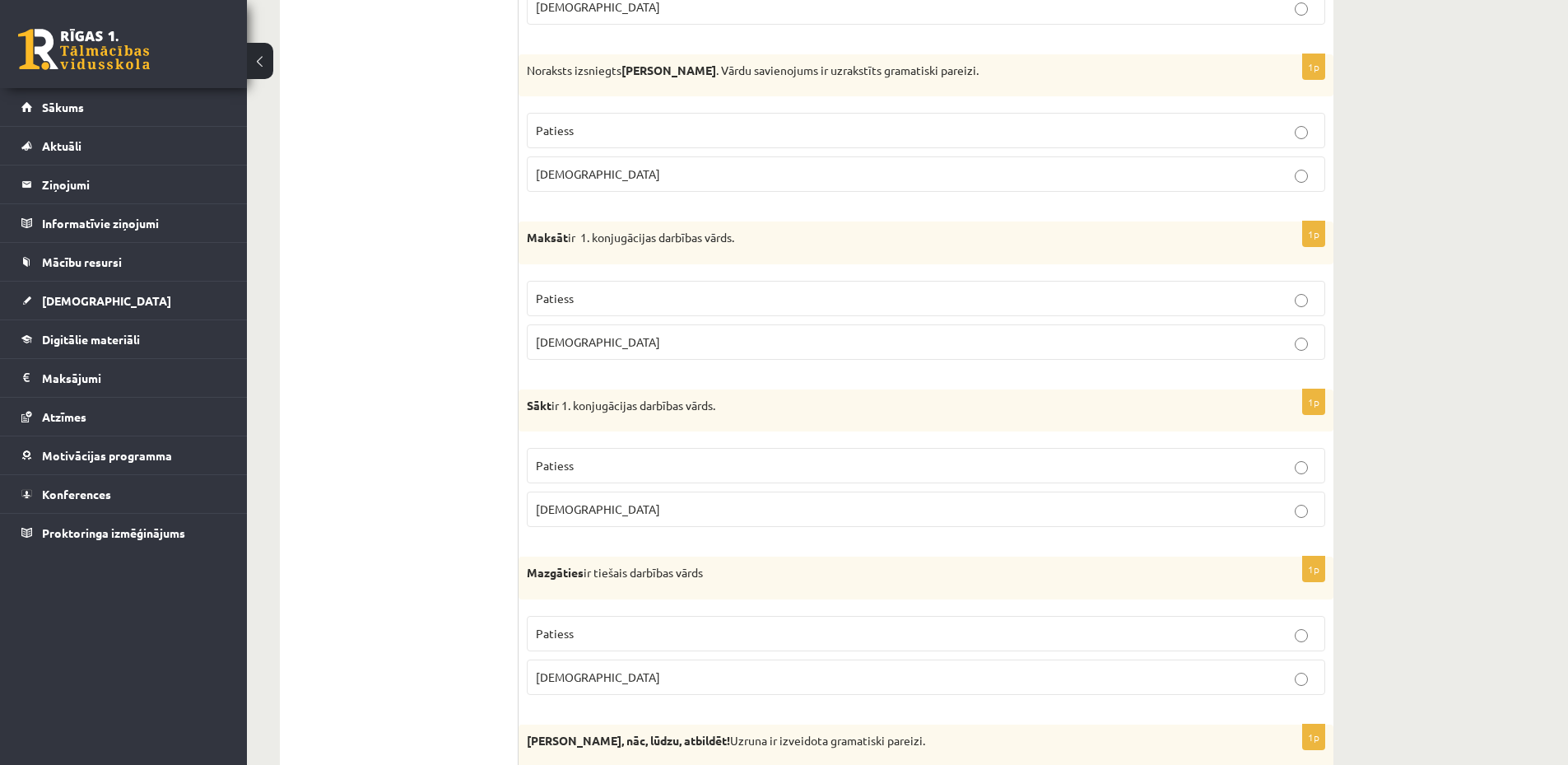
click at [625, 470] on p "Patiess" at bounding box center [926, 465] width 780 height 18
click at [618, 298] on p "Patiess" at bounding box center [926, 298] width 780 height 18
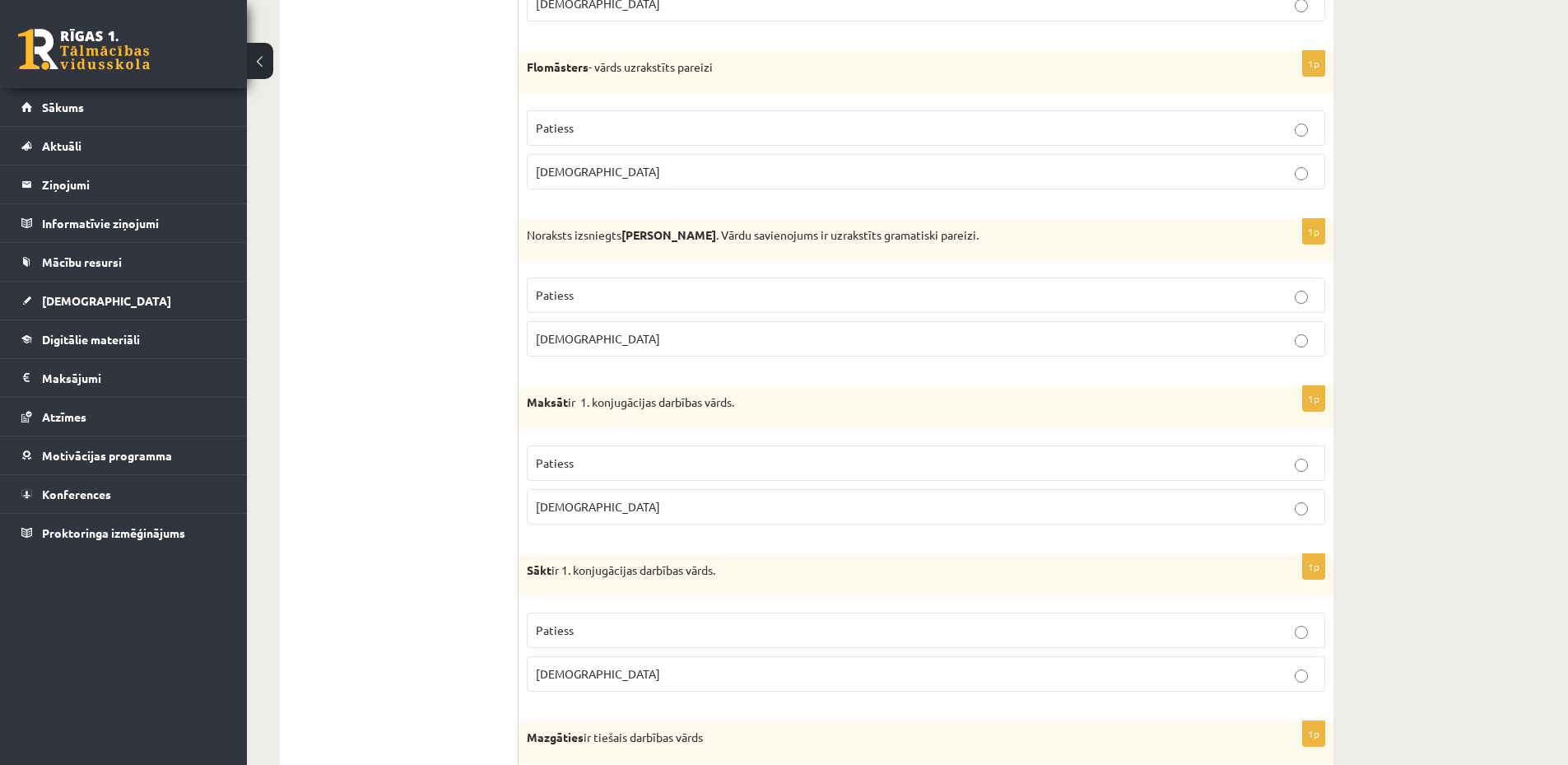
click at [711, 286] on label "Patiess" at bounding box center [926, 295] width 799 height 35
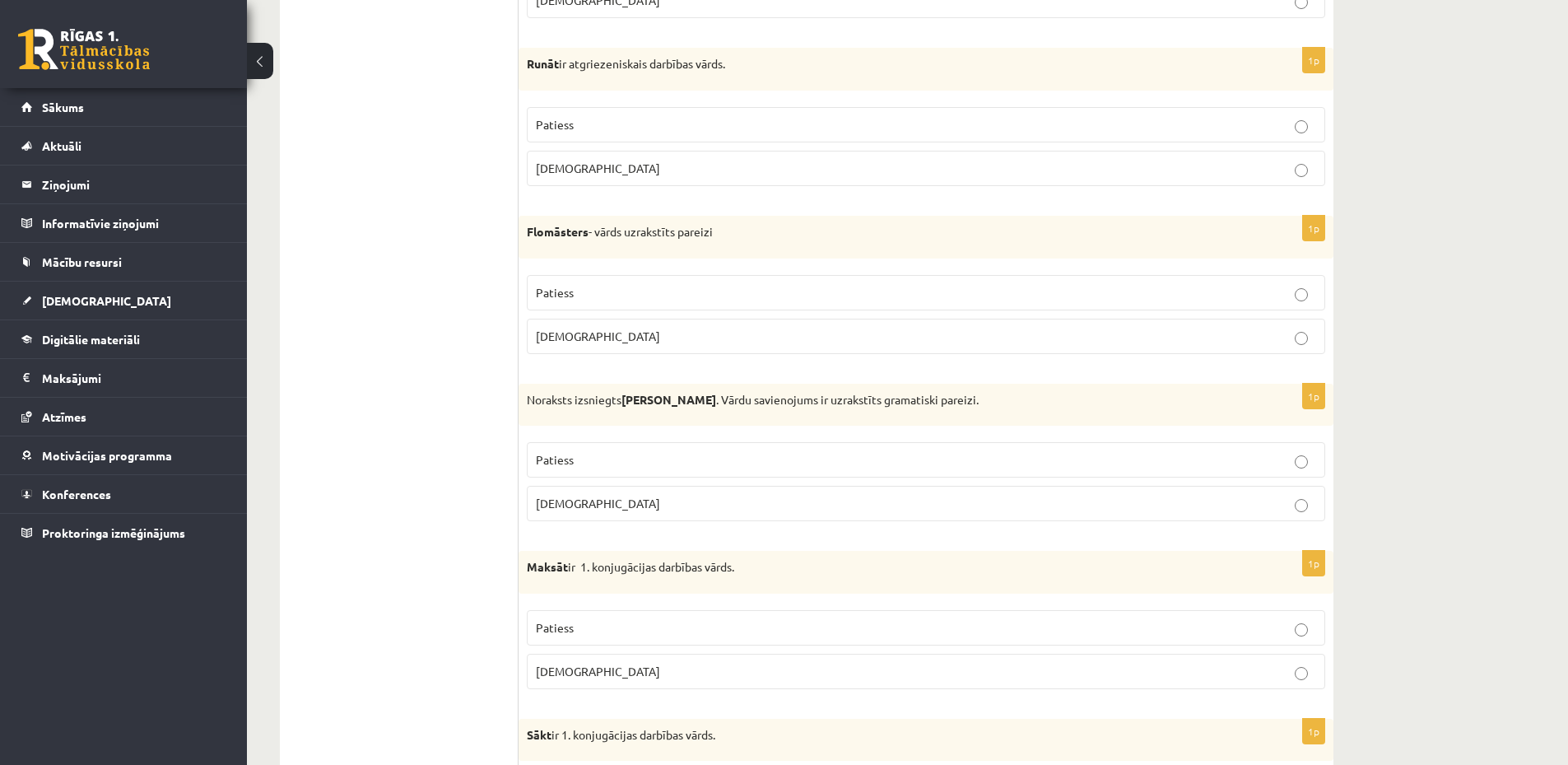
scroll to position [3812, 0]
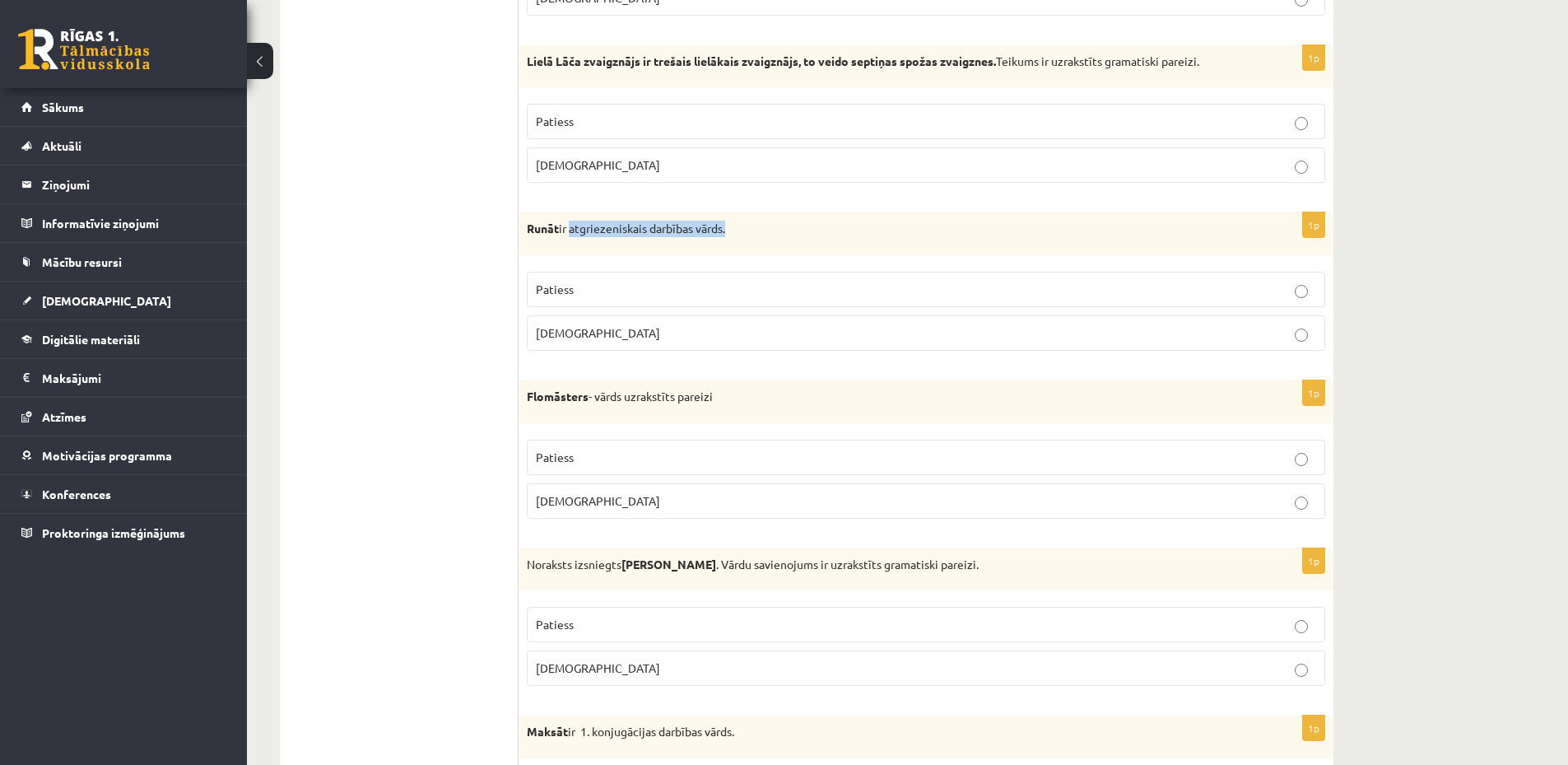
drag, startPoint x: 572, startPoint y: 229, endPoint x: 754, endPoint y: 228, distance: 182.0
click at [754, 228] on p "Runāt ir atgriezeniskais darbības vārds." at bounding box center [884, 229] width 716 height 17
copy p "atgriezeniskais darbības vārds."
click at [584, 288] on p "Patiess" at bounding box center [926, 289] width 780 height 18
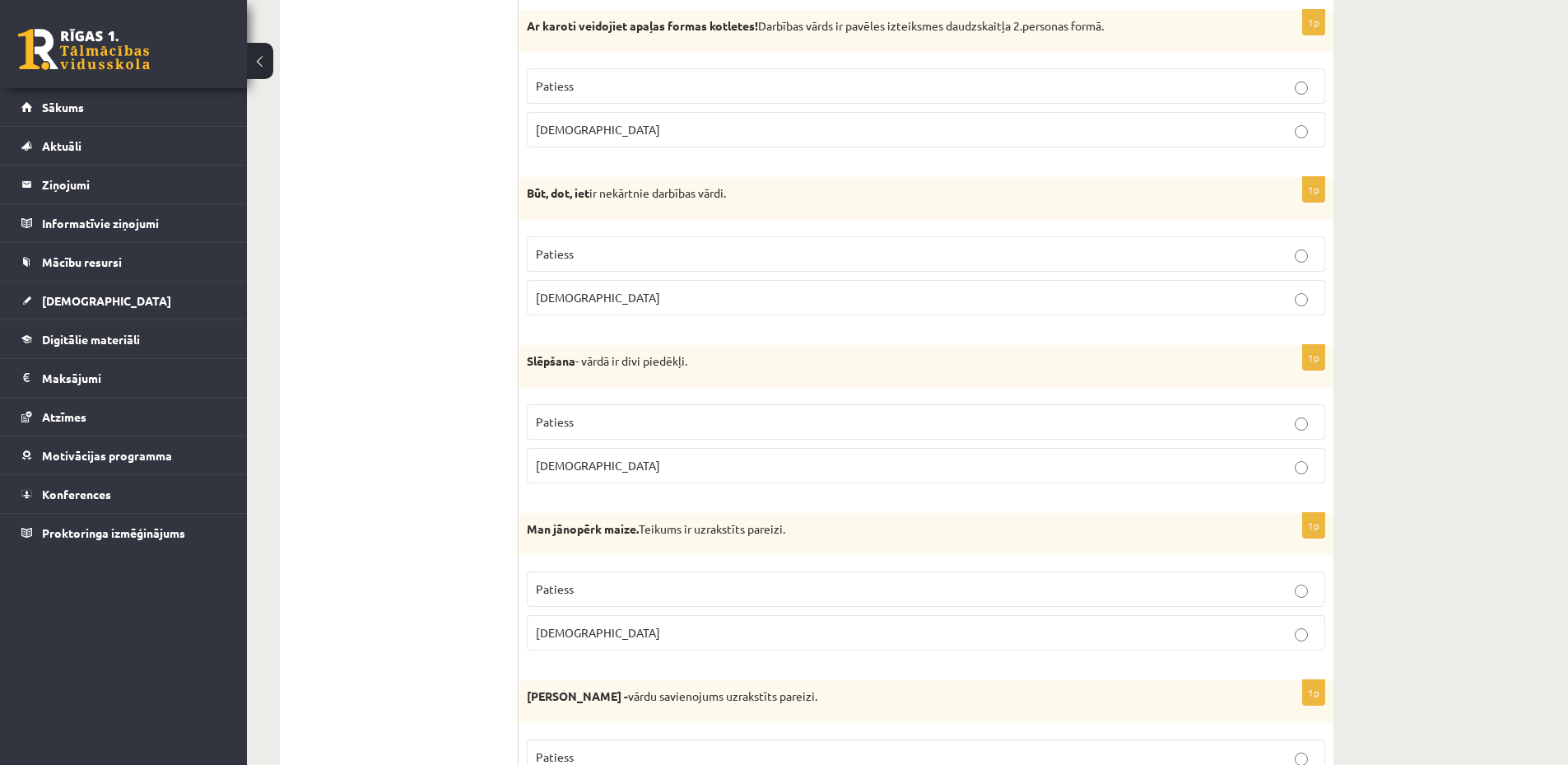
scroll to position [1672, 0]
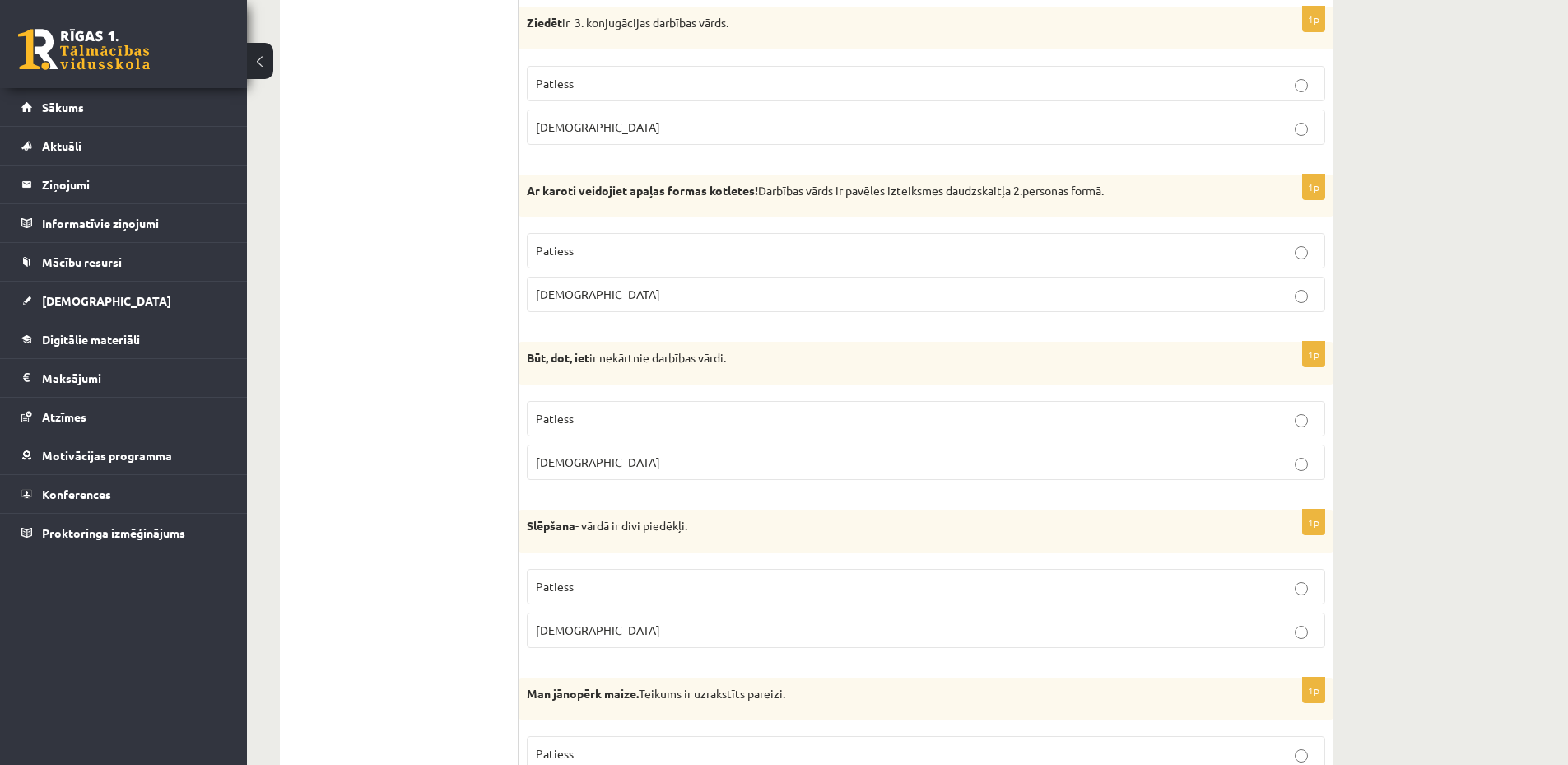
drag, startPoint x: 608, startPoint y: 359, endPoint x: 753, endPoint y: 359, distance: 145.0
click at [753, 359] on p "Būt, dot, iet ir nekārtnie darbības vārdi." at bounding box center [884, 359] width 716 height 17
copy p "nekārtnie darbības vārdi."
drag, startPoint x: 368, startPoint y: 214, endPoint x: 391, endPoint y: 185, distance: 37.0
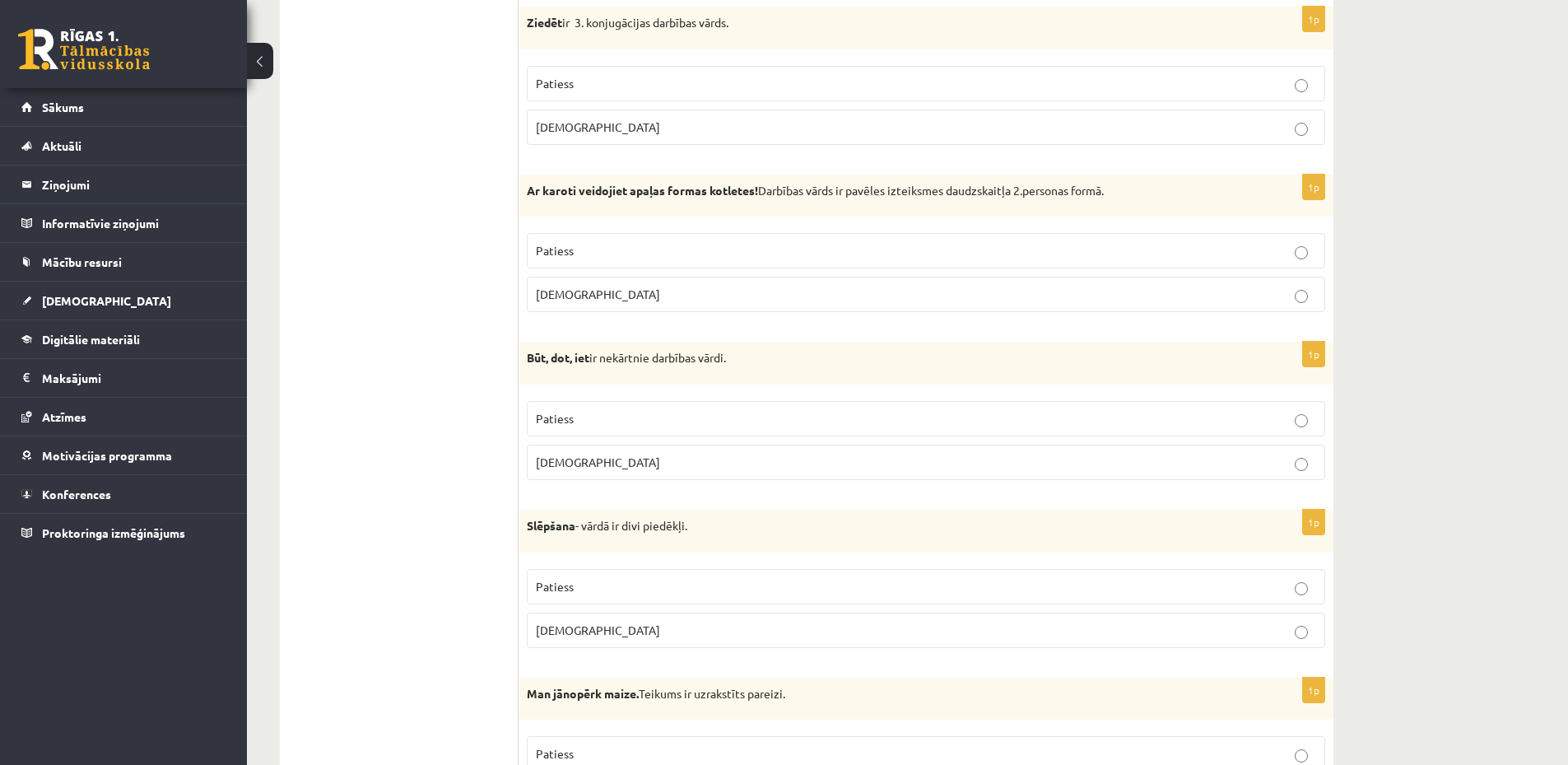
click at [626, 416] on p "Patiess" at bounding box center [926, 418] width 780 height 18
drag, startPoint x: 1022, startPoint y: 193, endPoint x: 1144, endPoint y: 194, distance: 122.0
click at [1144, 194] on p "Ar karoti veidojiet apaļas formas kotletes! Darbības vārds ir pavēles izteiksme…" at bounding box center [884, 191] width 716 height 17
copy p "2.personas formā."
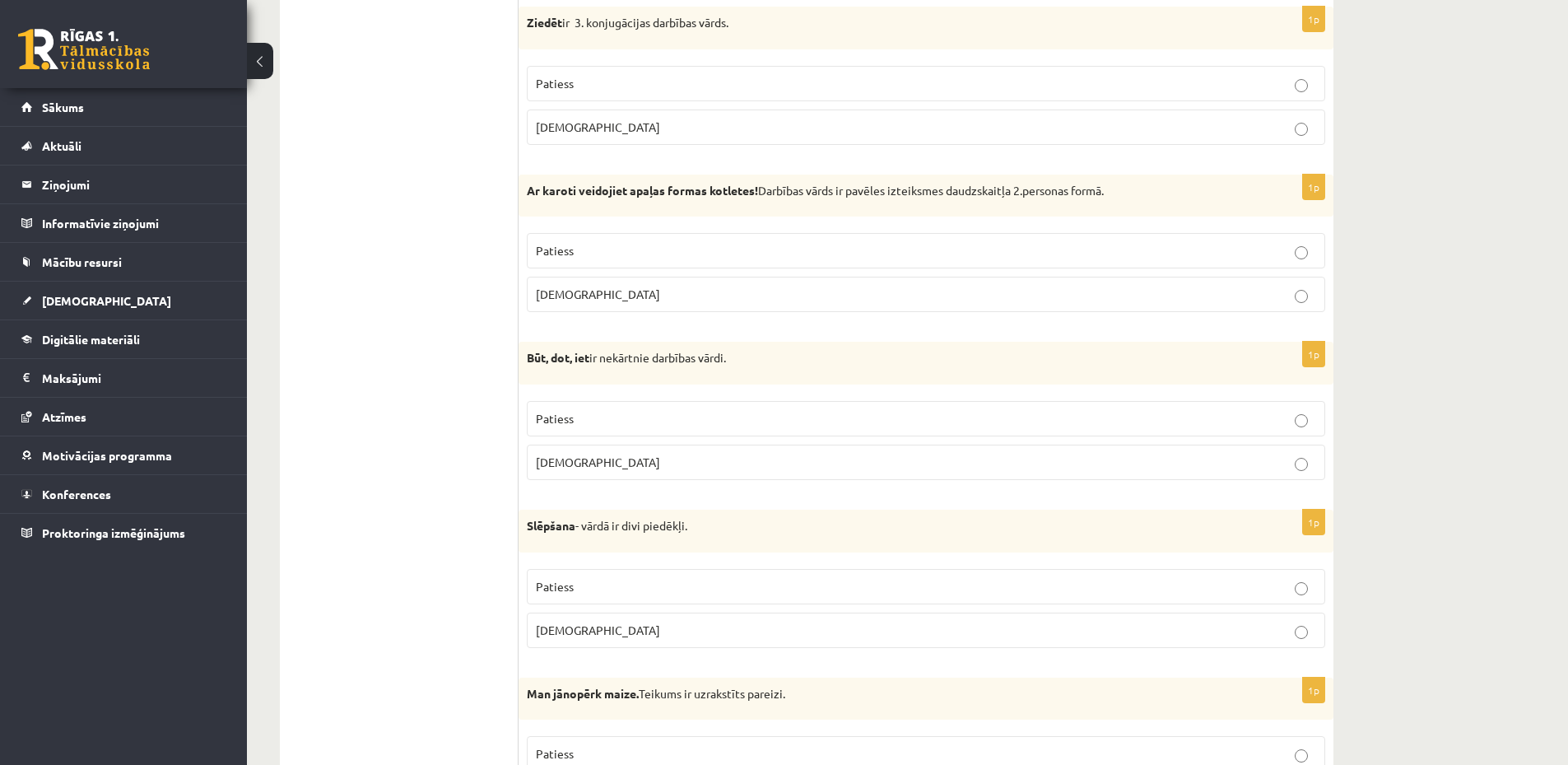
scroll to position [1507, 0]
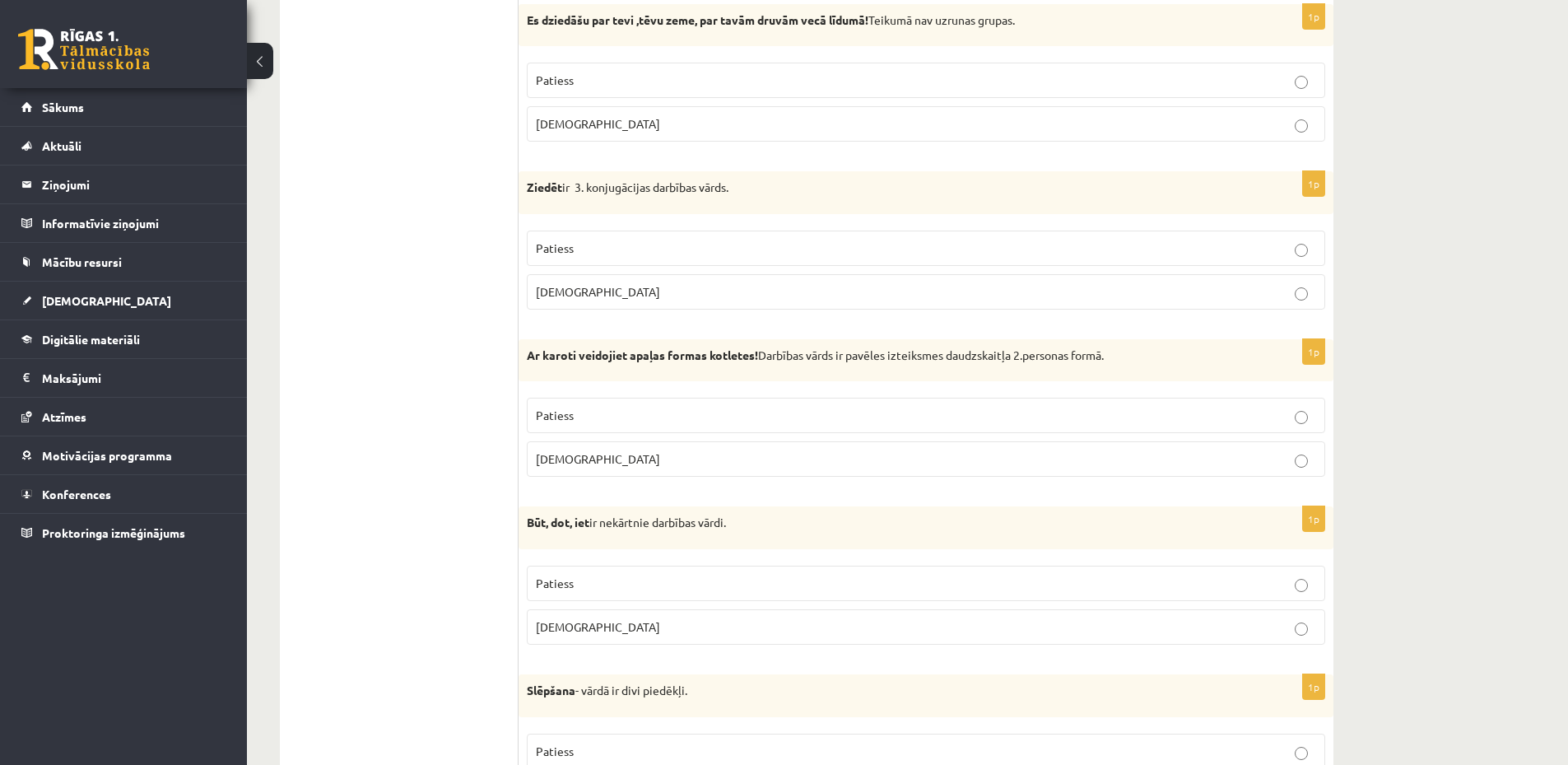
click at [612, 406] on label "Patiess" at bounding box center [926, 415] width 799 height 35
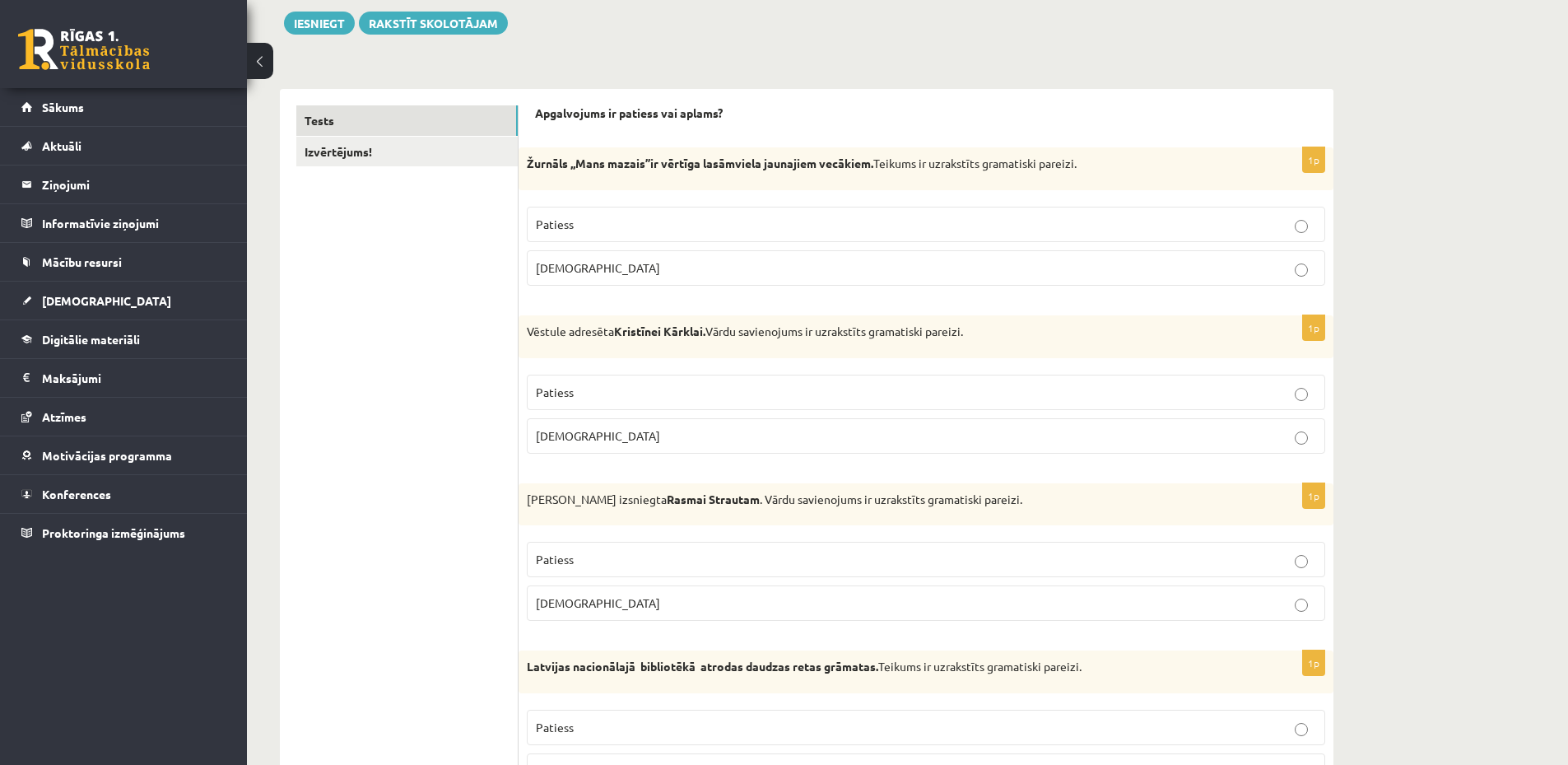
scroll to position [0, 0]
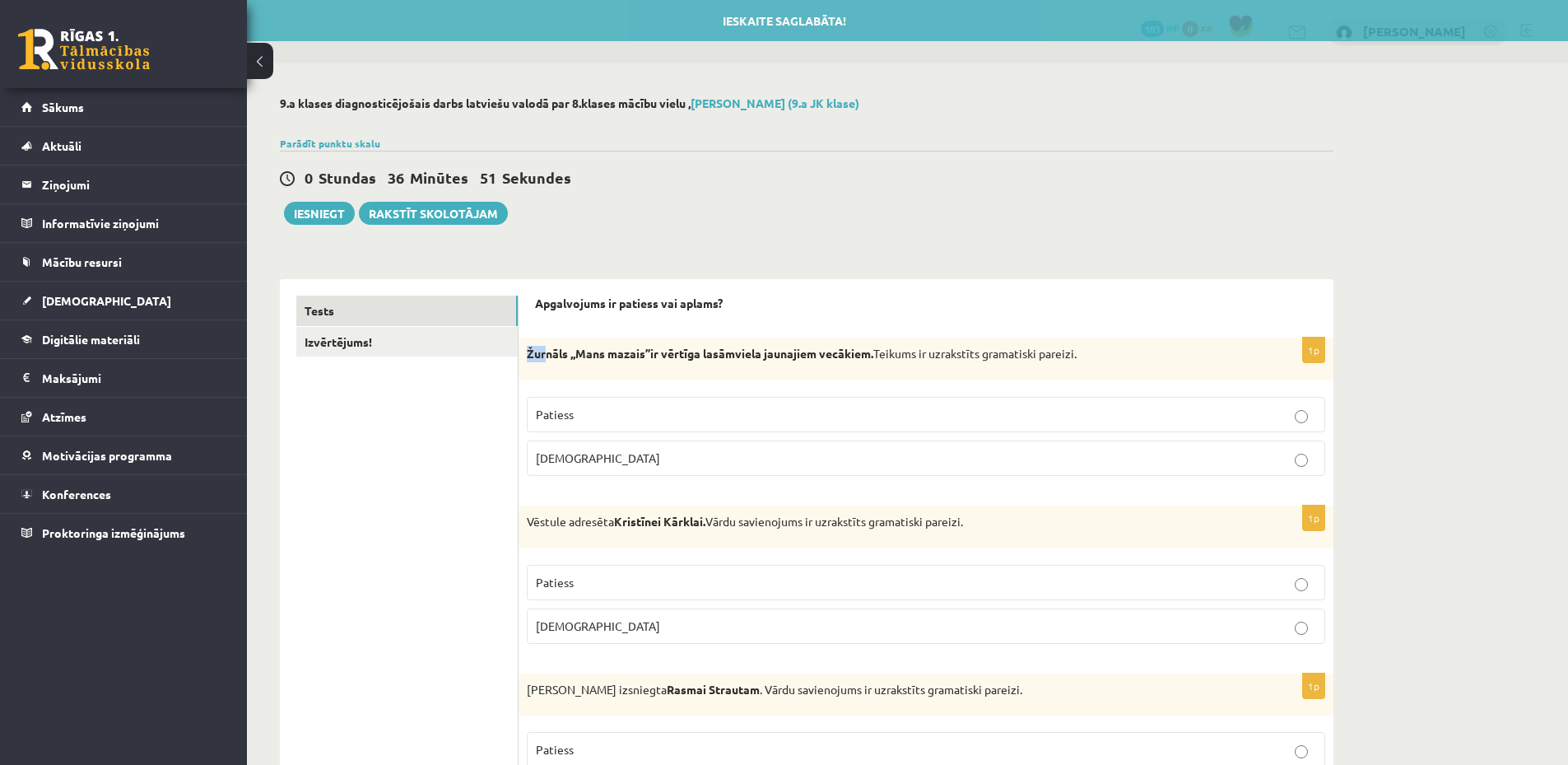
drag, startPoint x: 527, startPoint y: 354, endPoint x: 546, endPoint y: 369, distance: 24.2
click at [546, 369] on div "Žurnāls ,,Mans mazais’’ir vērtīga lasāmviela jaunajiem vecākiem. Teikums ir uzr…" at bounding box center [926, 359] width 815 height 43
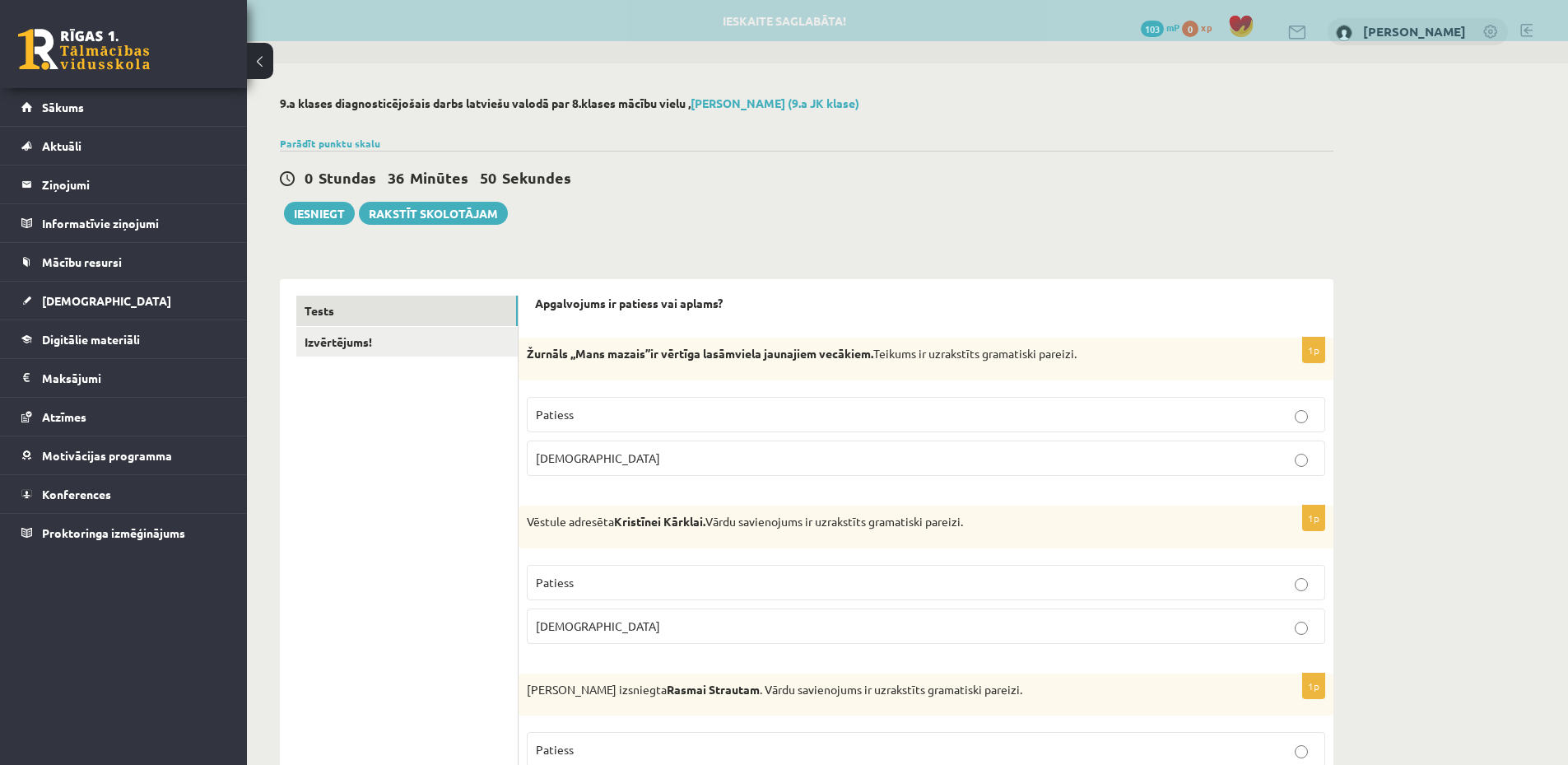
click at [610, 361] on p "Žurnāls ,,Mans mazais’’ir vērtīga lasāmviela jaunajiem vecākiem. Teikums ir uzr…" at bounding box center [884, 354] width 716 height 17
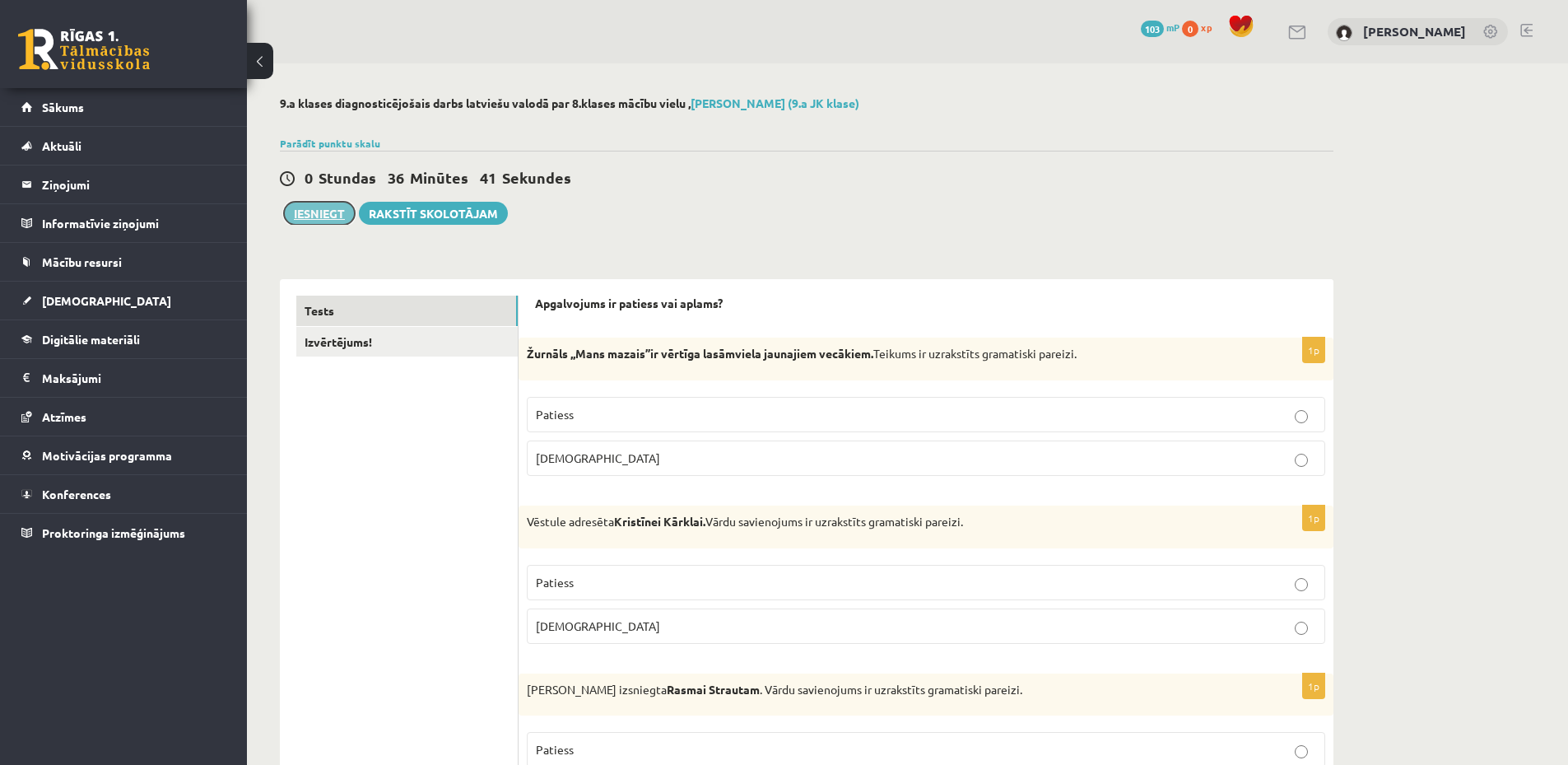
click at [328, 222] on button "Iesniegt" at bounding box center [319, 212] width 71 height 23
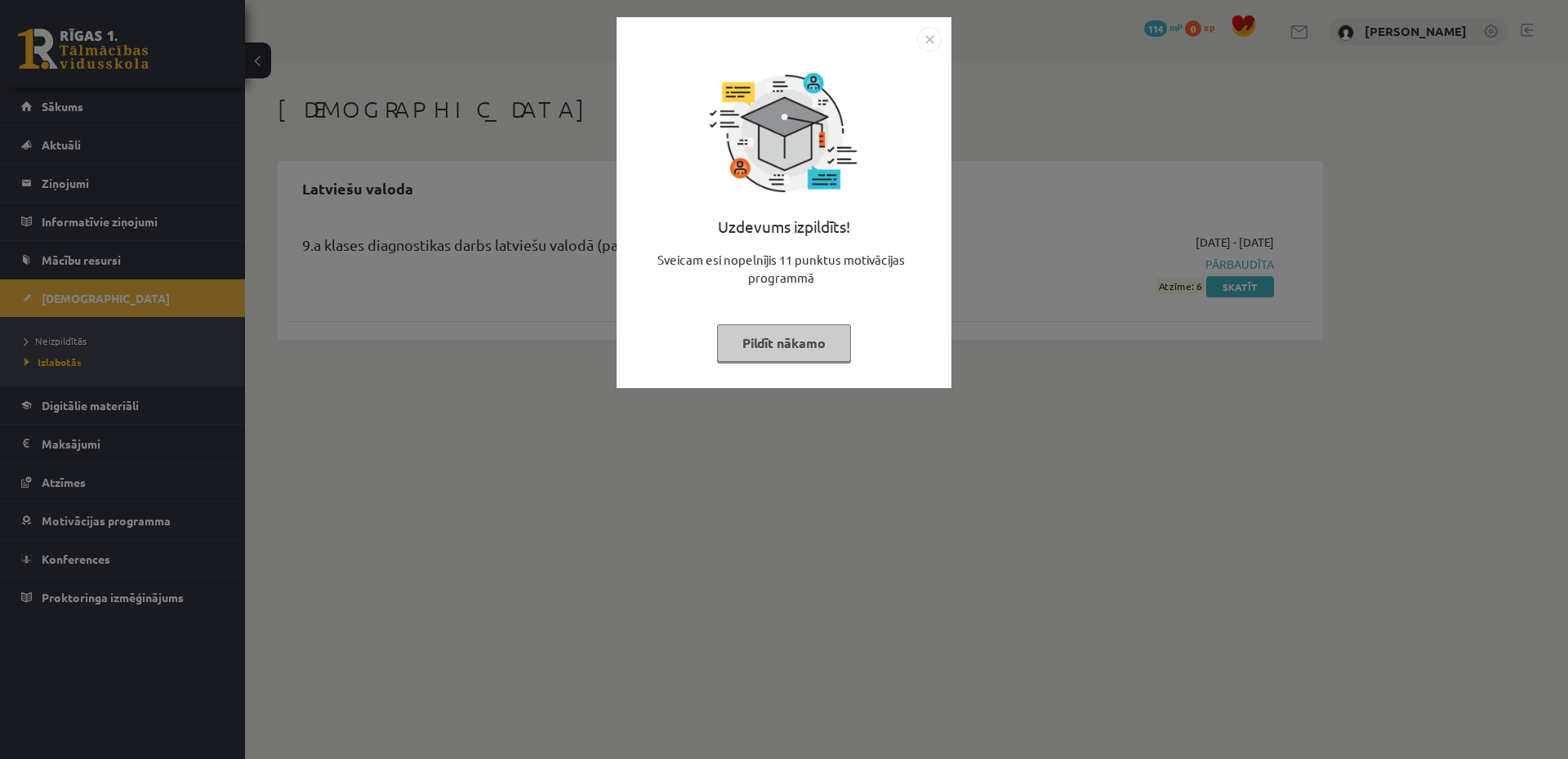
click at [1029, 322] on div "Uzdevums izpildīts! Sveicam esi nopelnījis 11 punktus motivācijas programmā Pil…" at bounding box center [784, 379] width 1568 height 759
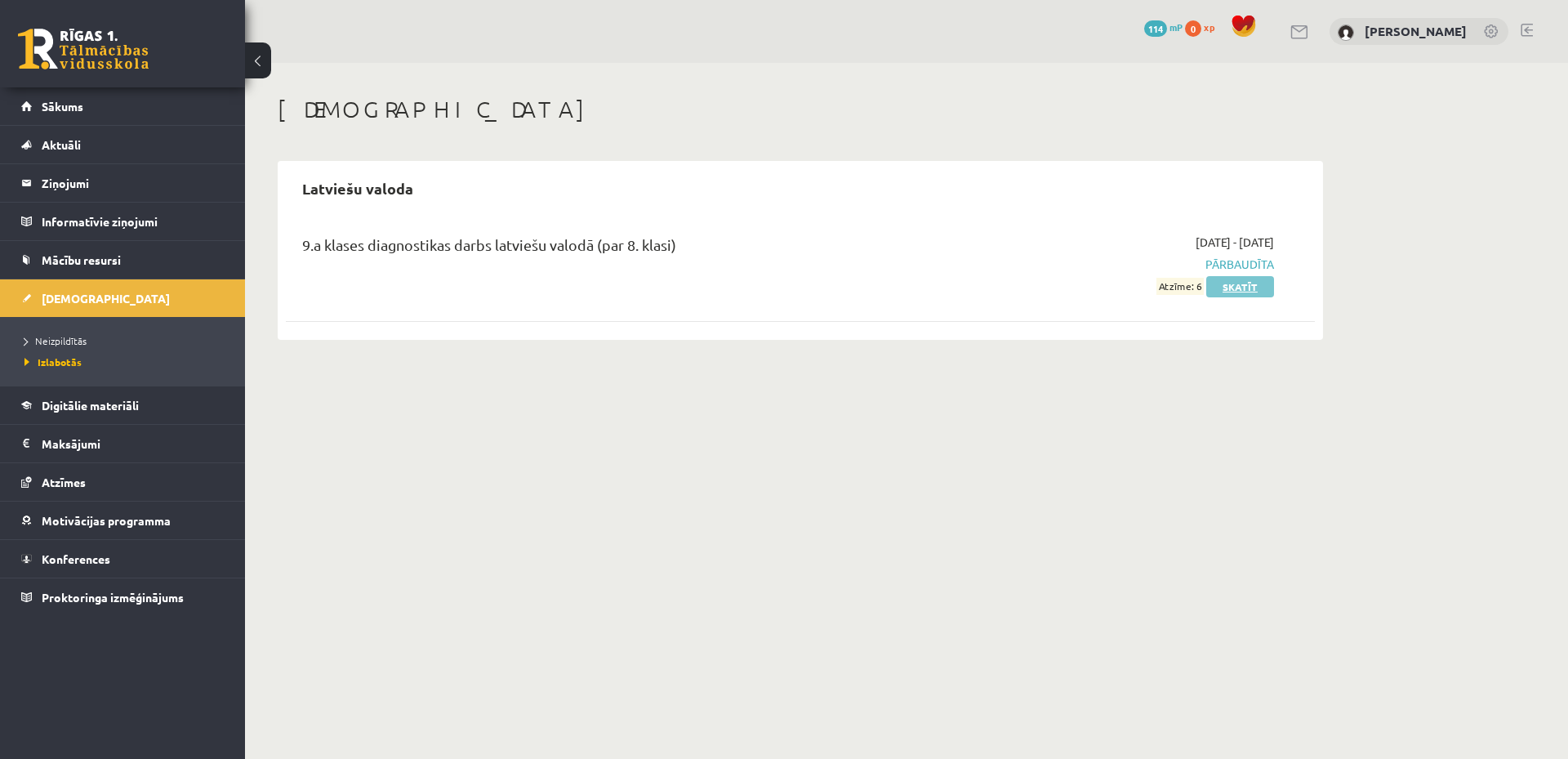
click at [1234, 291] on link "Skatīt" at bounding box center [1240, 286] width 67 height 21
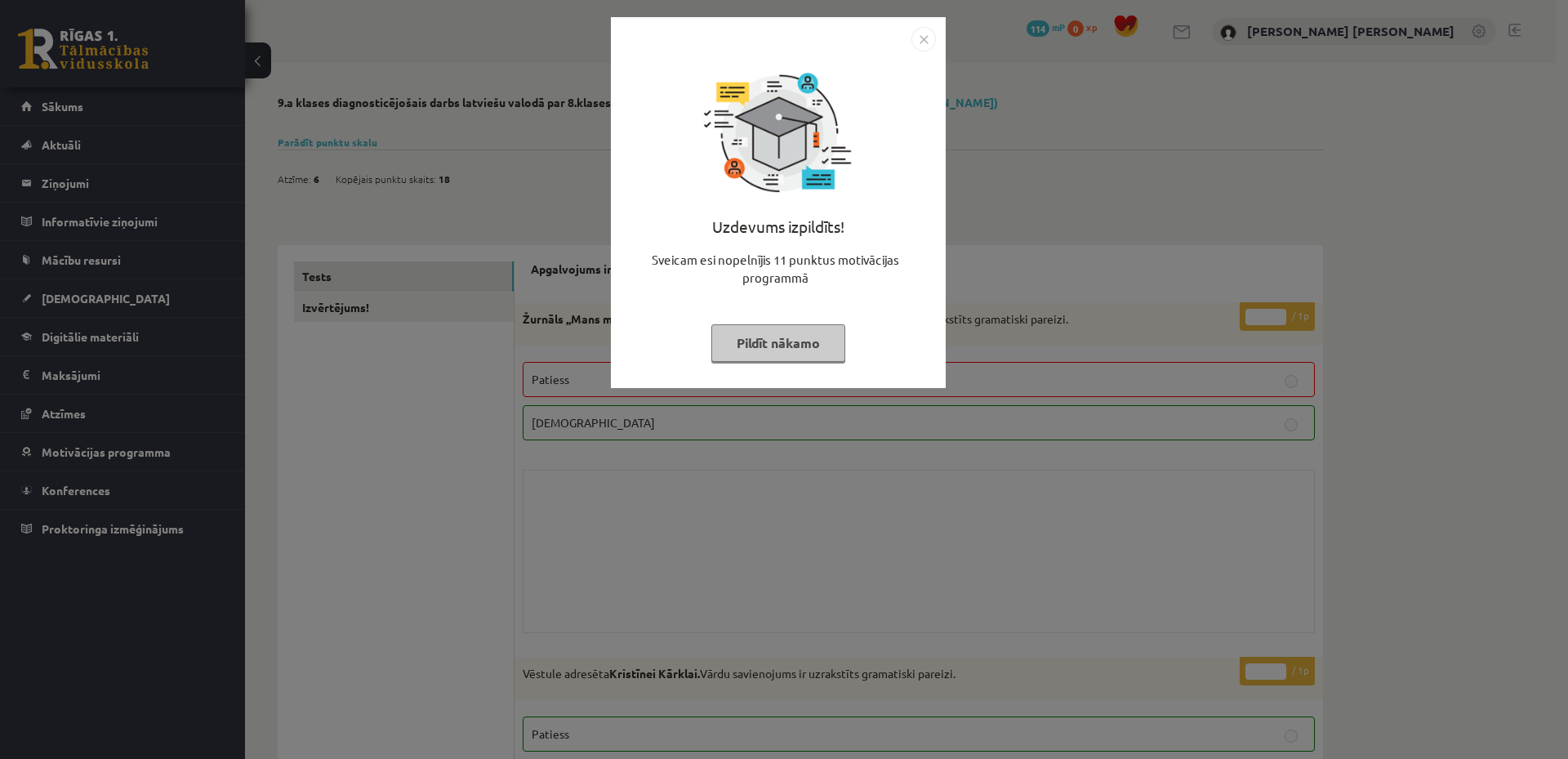
click at [573, 436] on div "Uzdevums izpildīts! Sveicam esi nopelnījis 11 punktus motivācijas programmā Pil…" at bounding box center [784, 379] width 1568 height 759
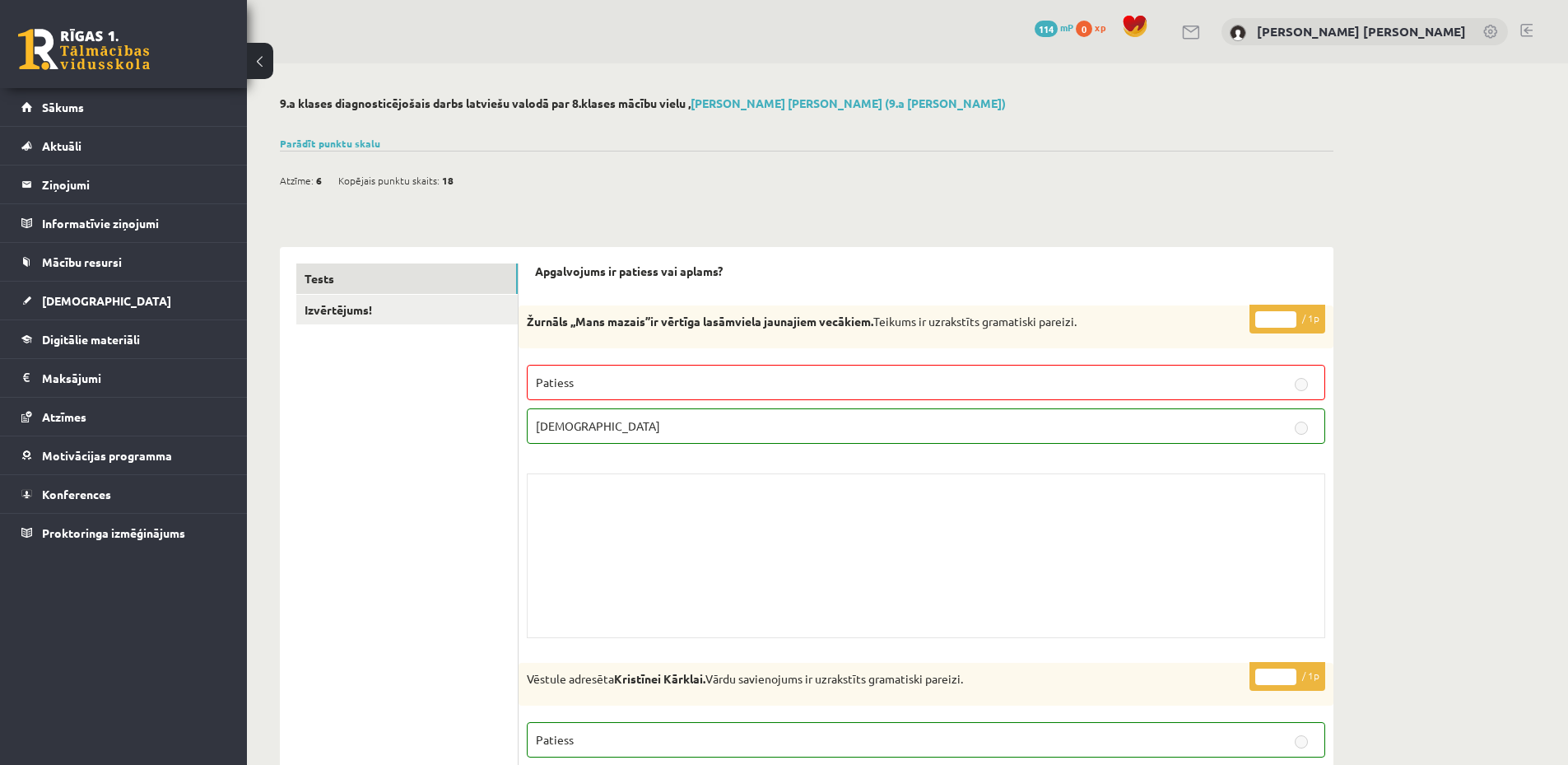
click at [590, 498] on div "Skolotāja pielikums" at bounding box center [926, 556] width 799 height 165
click at [353, 144] on link "Parādīt punktu skalu" at bounding box center [330, 144] width 101 height 13
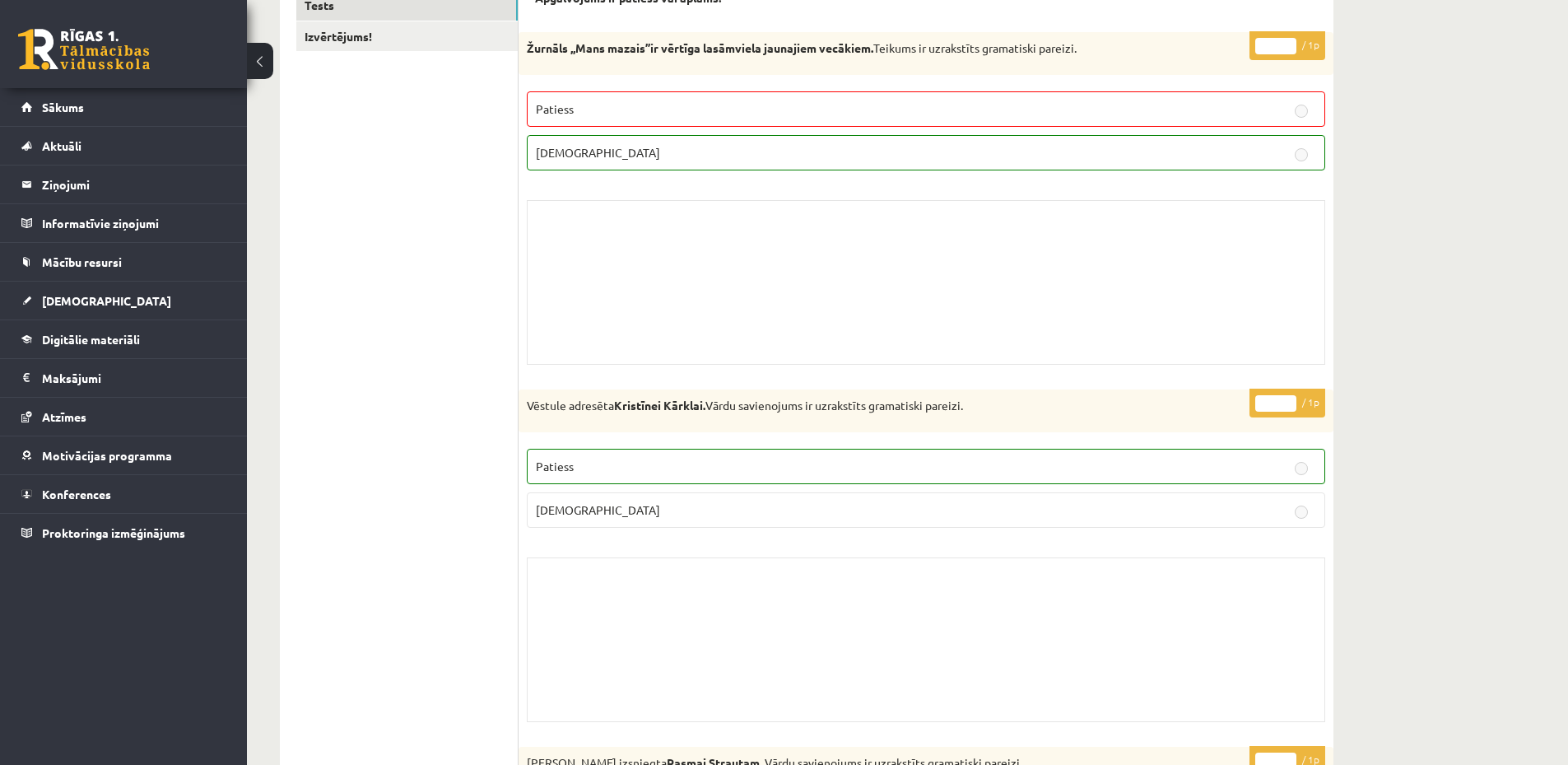
scroll to position [494, 0]
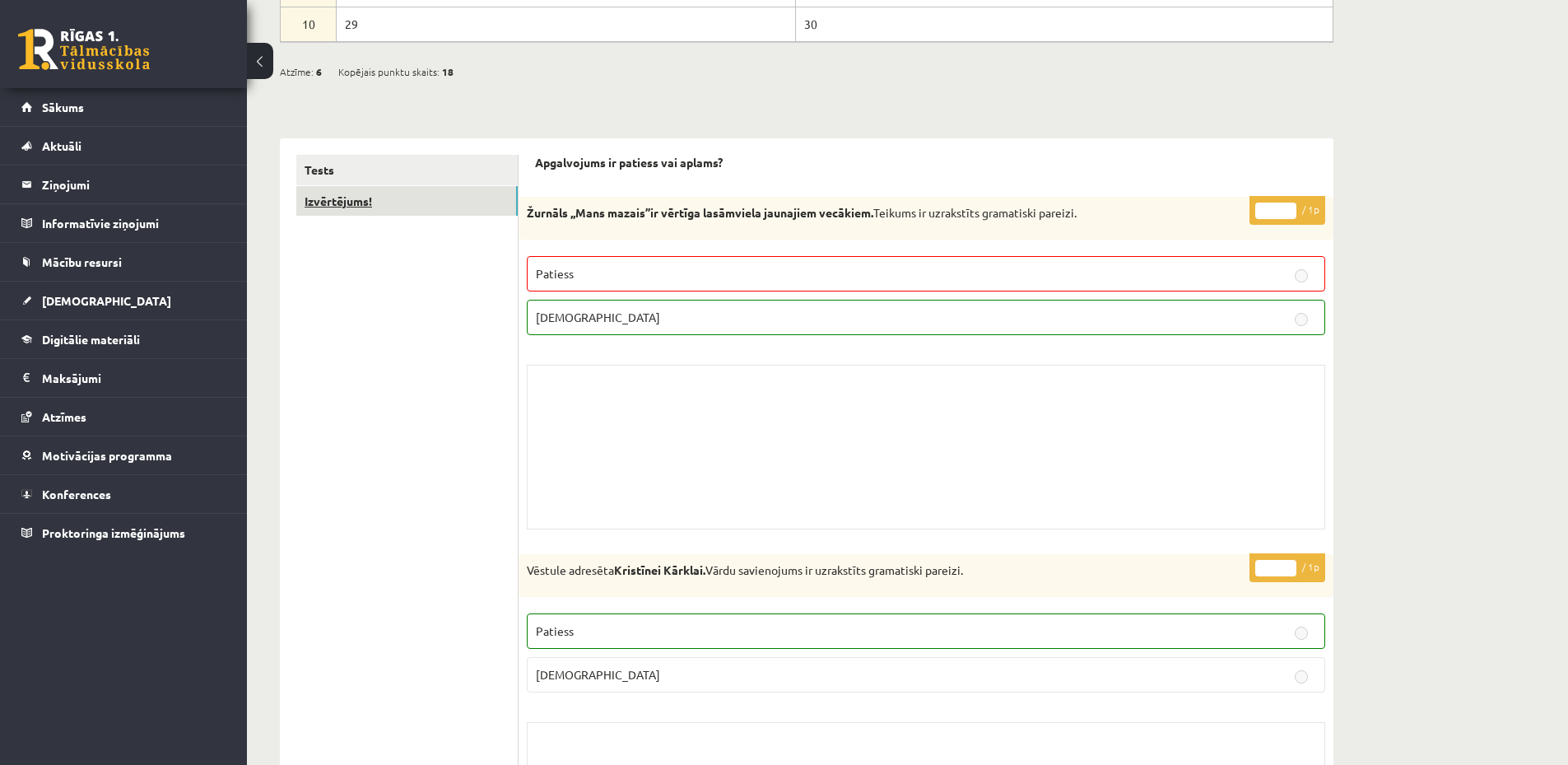
click at [414, 201] on link "Izvērtējums!" at bounding box center [407, 202] width 222 height 30
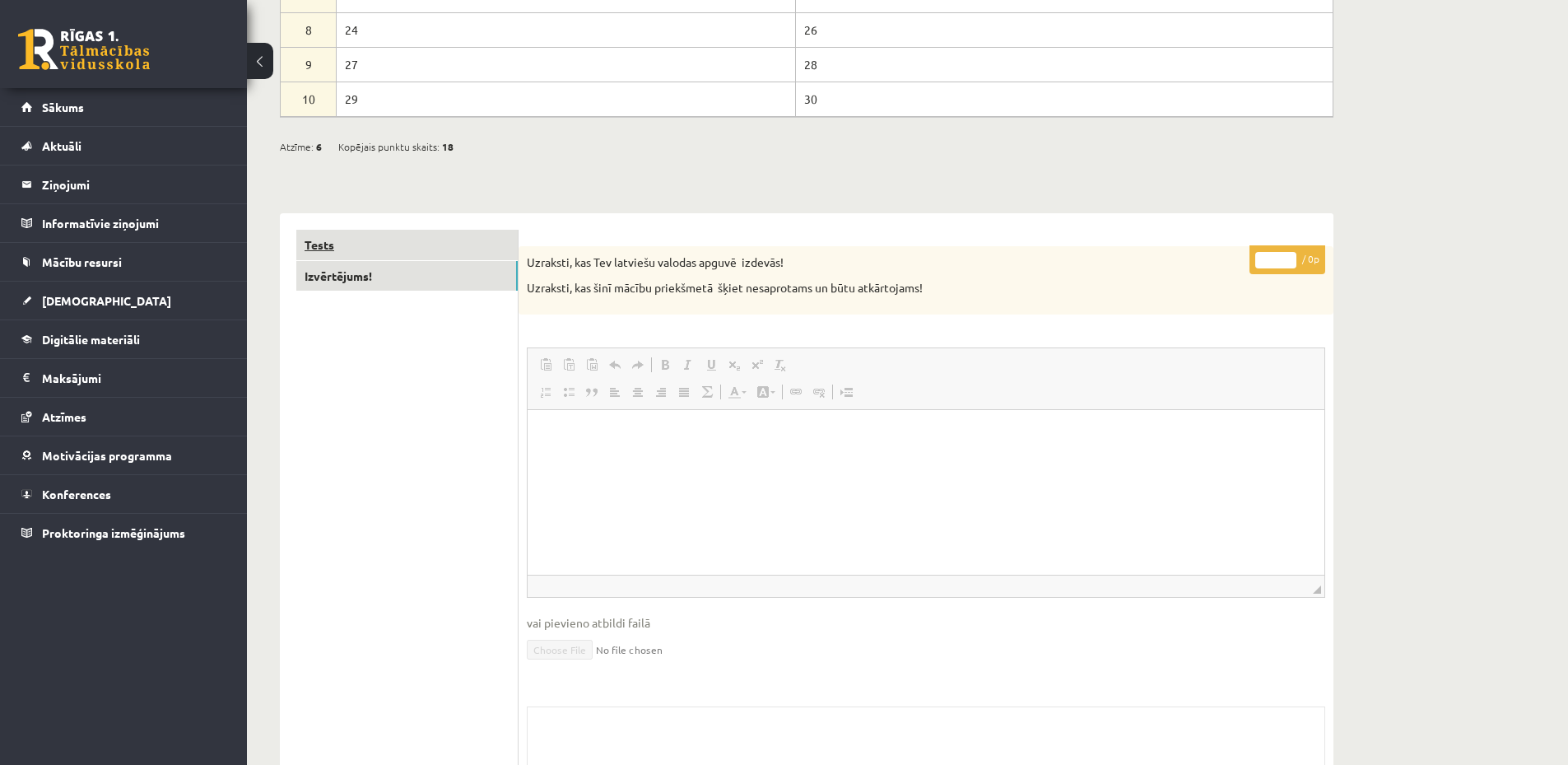
scroll to position [0, 0]
click at [415, 243] on link "Tests" at bounding box center [407, 244] width 222 height 30
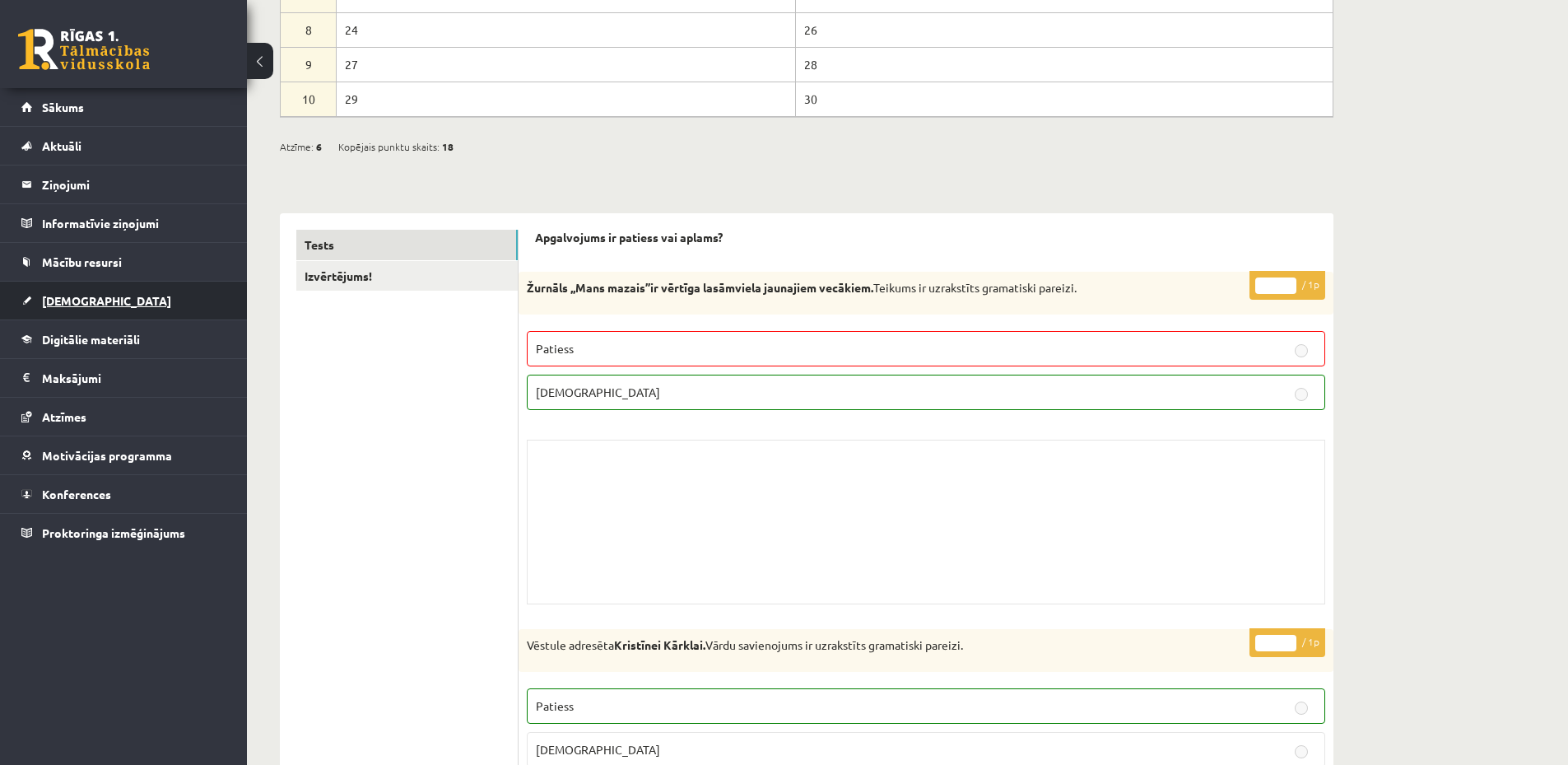
click at [131, 301] on link "[DEMOGRAPHIC_DATA]" at bounding box center [123, 300] width 205 height 38
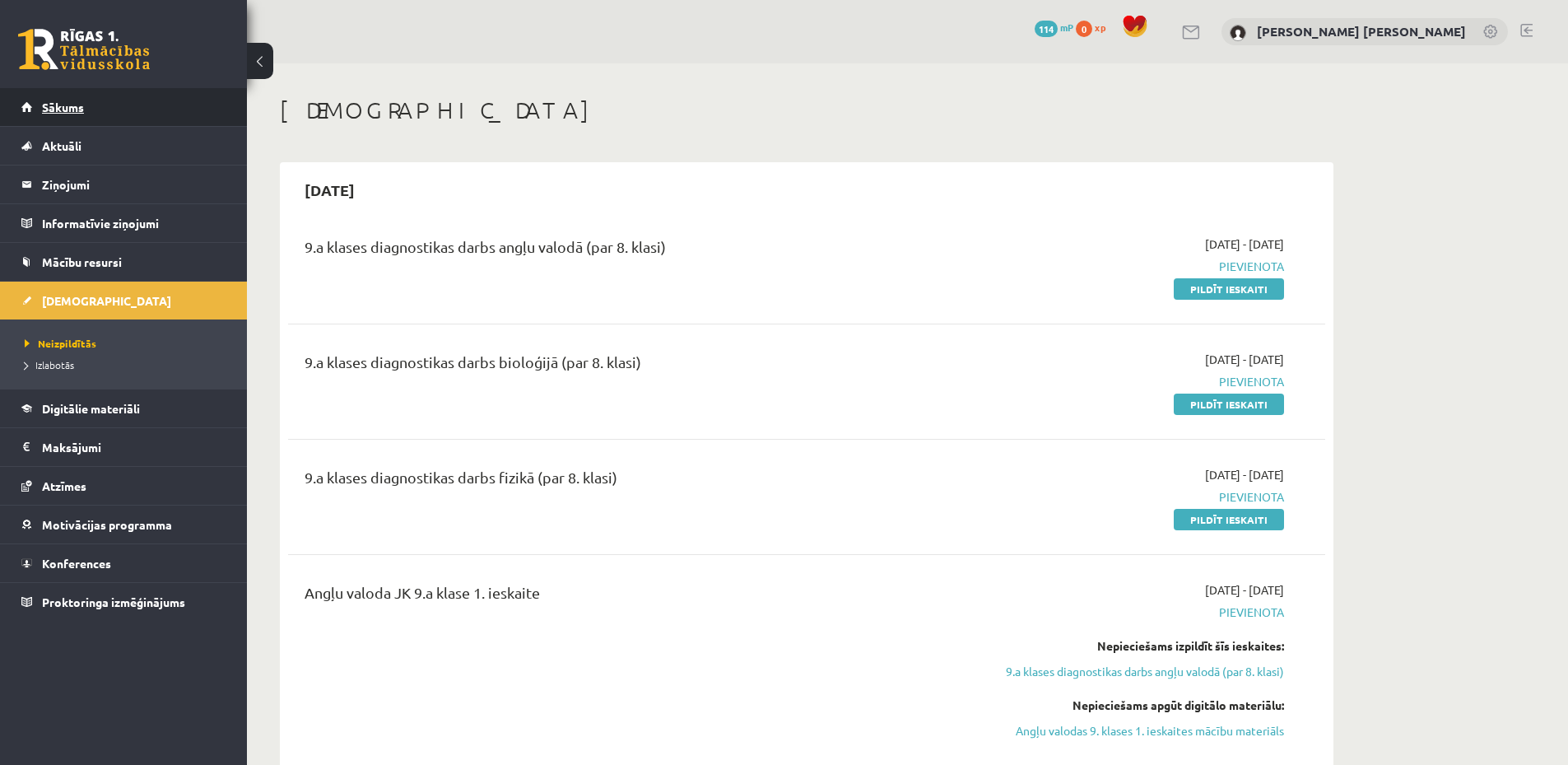
click at [120, 101] on link "Sākums" at bounding box center [123, 107] width 205 height 38
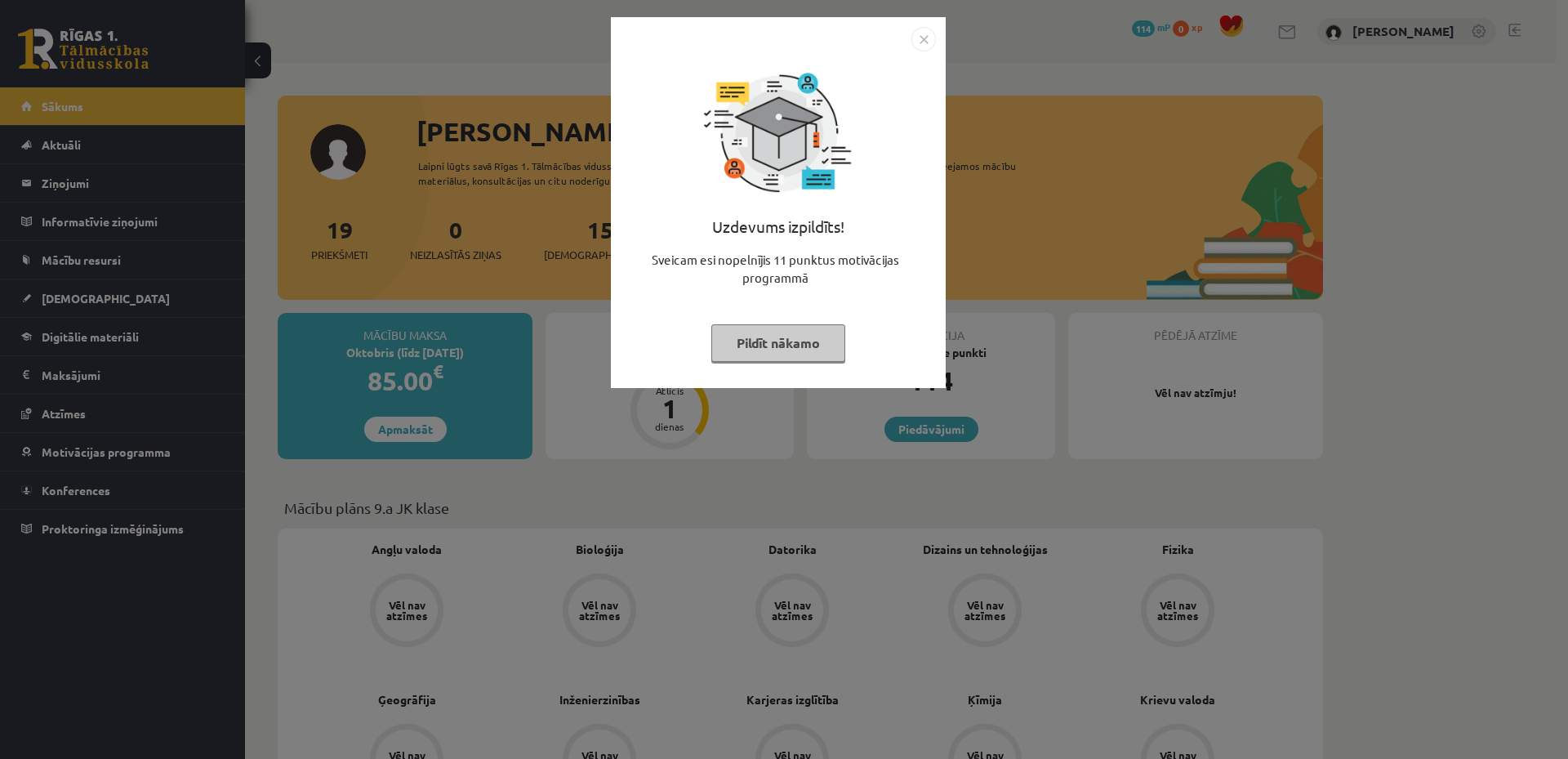
click at [921, 34] on img "Close" at bounding box center [923, 38] width 24 height 24
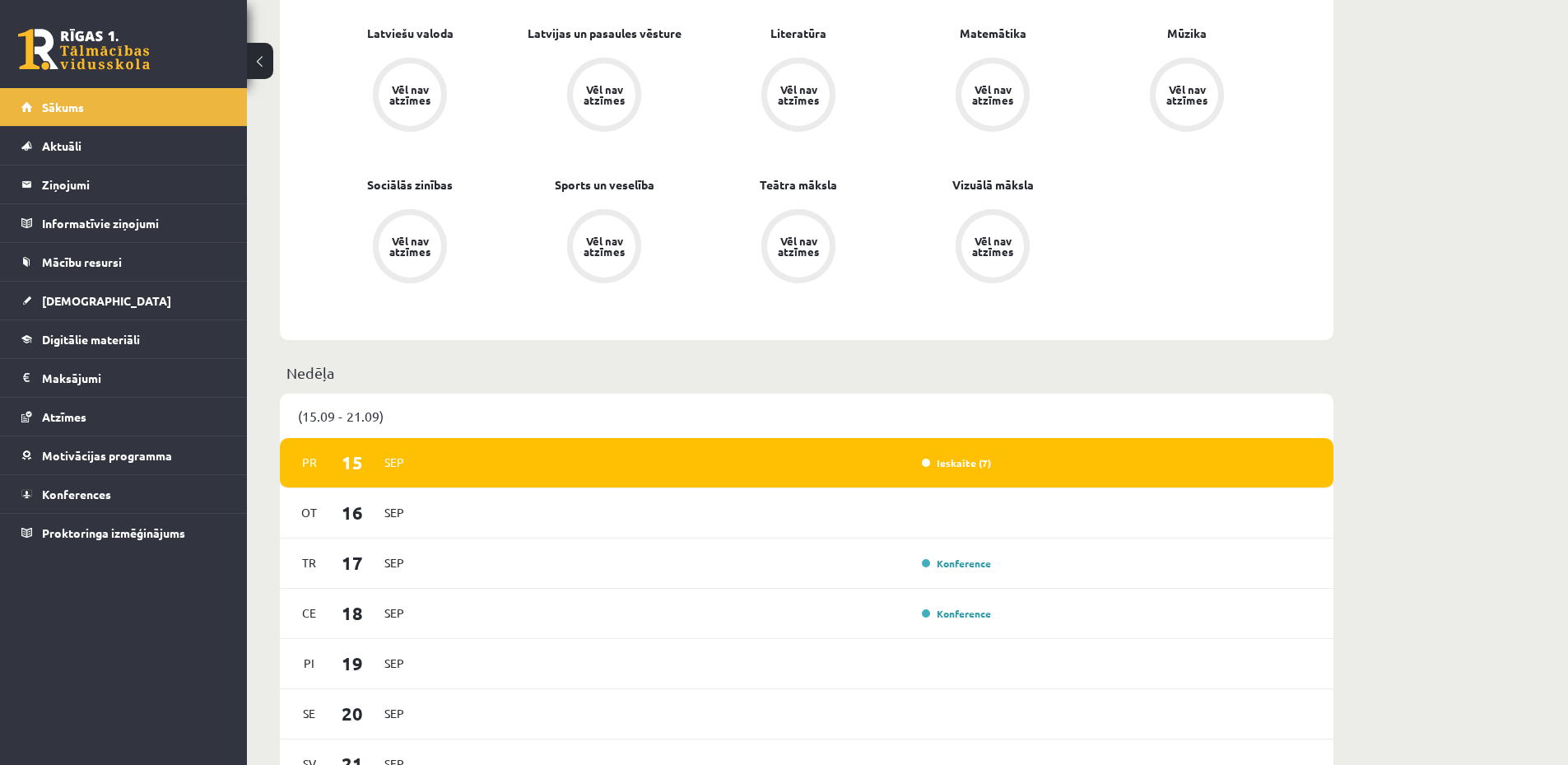
scroll to position [988, 0]
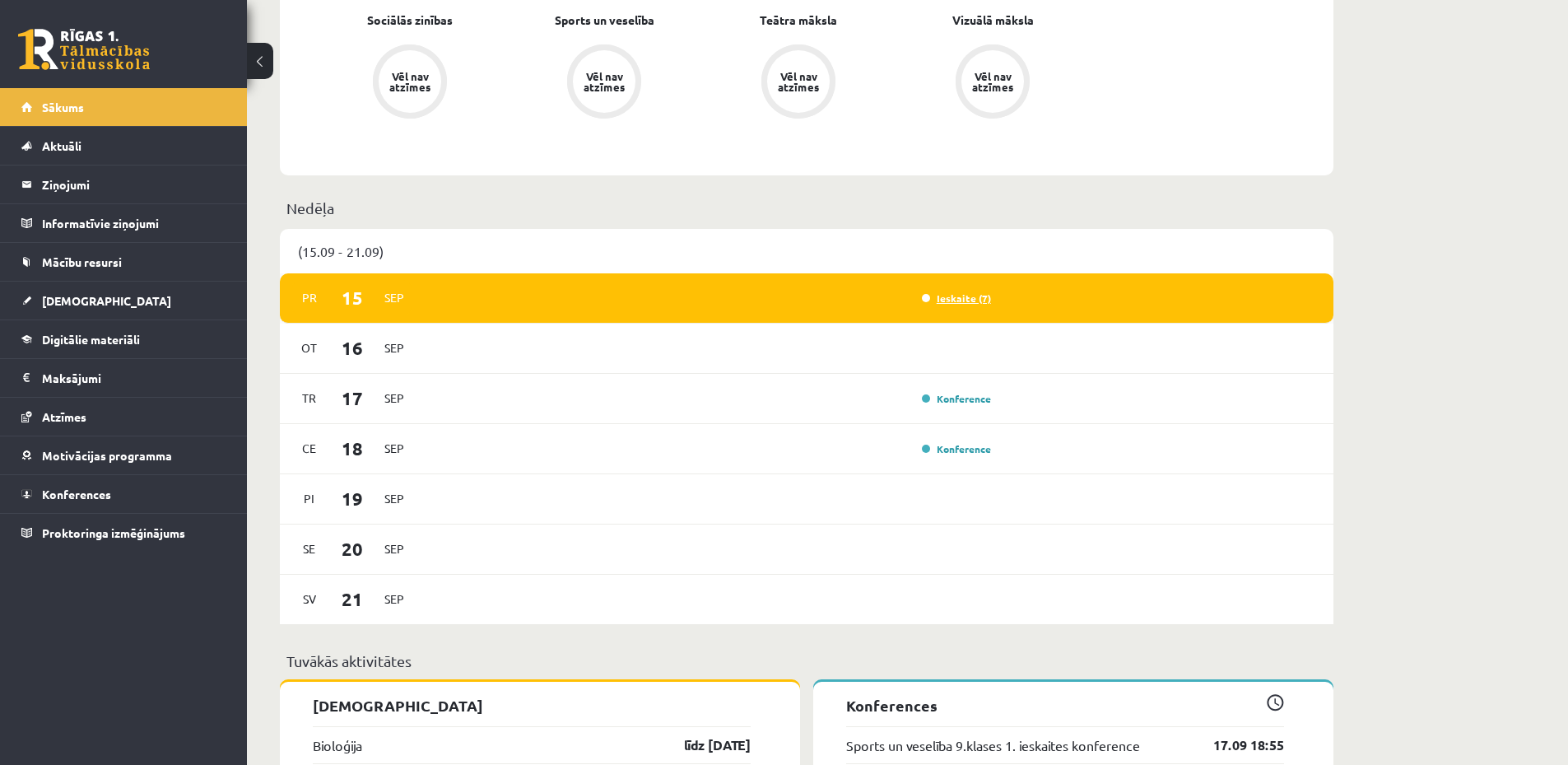
click at [957, 300] on link "Ieskaite (7)" at bounding box center [957, 298] width 69 height 13
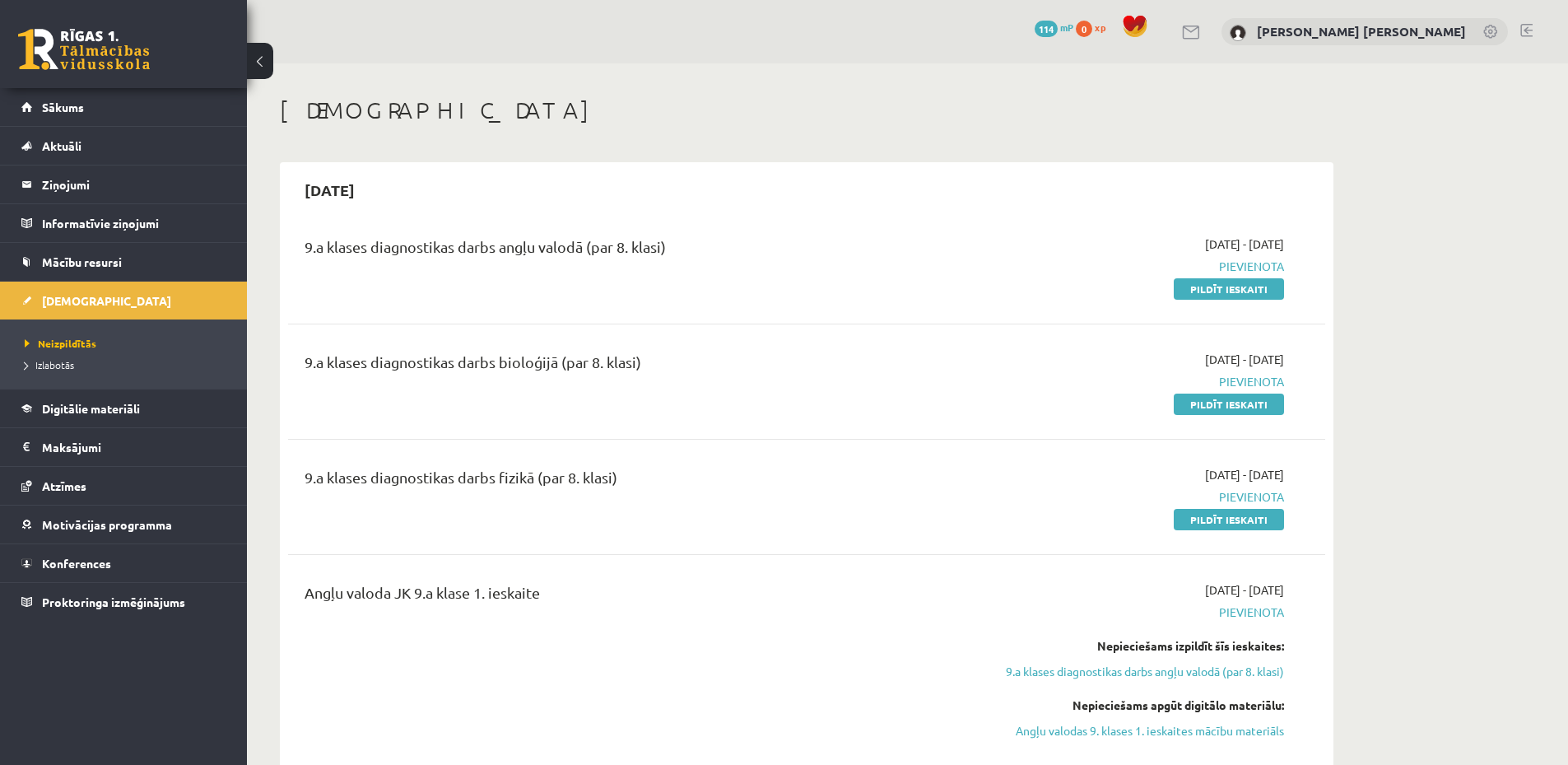
scroll to position [165, 0]
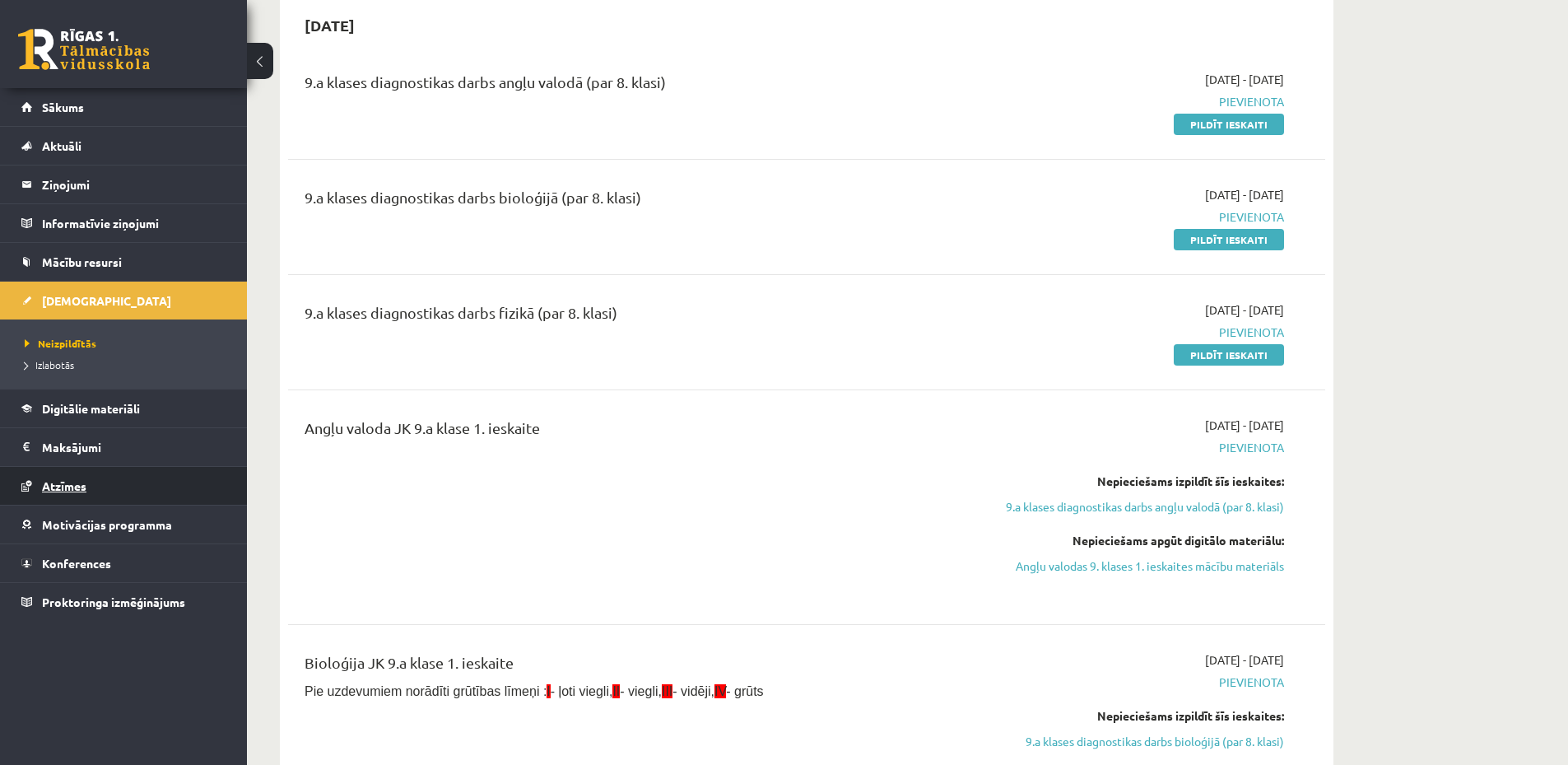
click at [144, 482] on link "Atzīmes" at bounding box center [123, 485] width 205 height 38
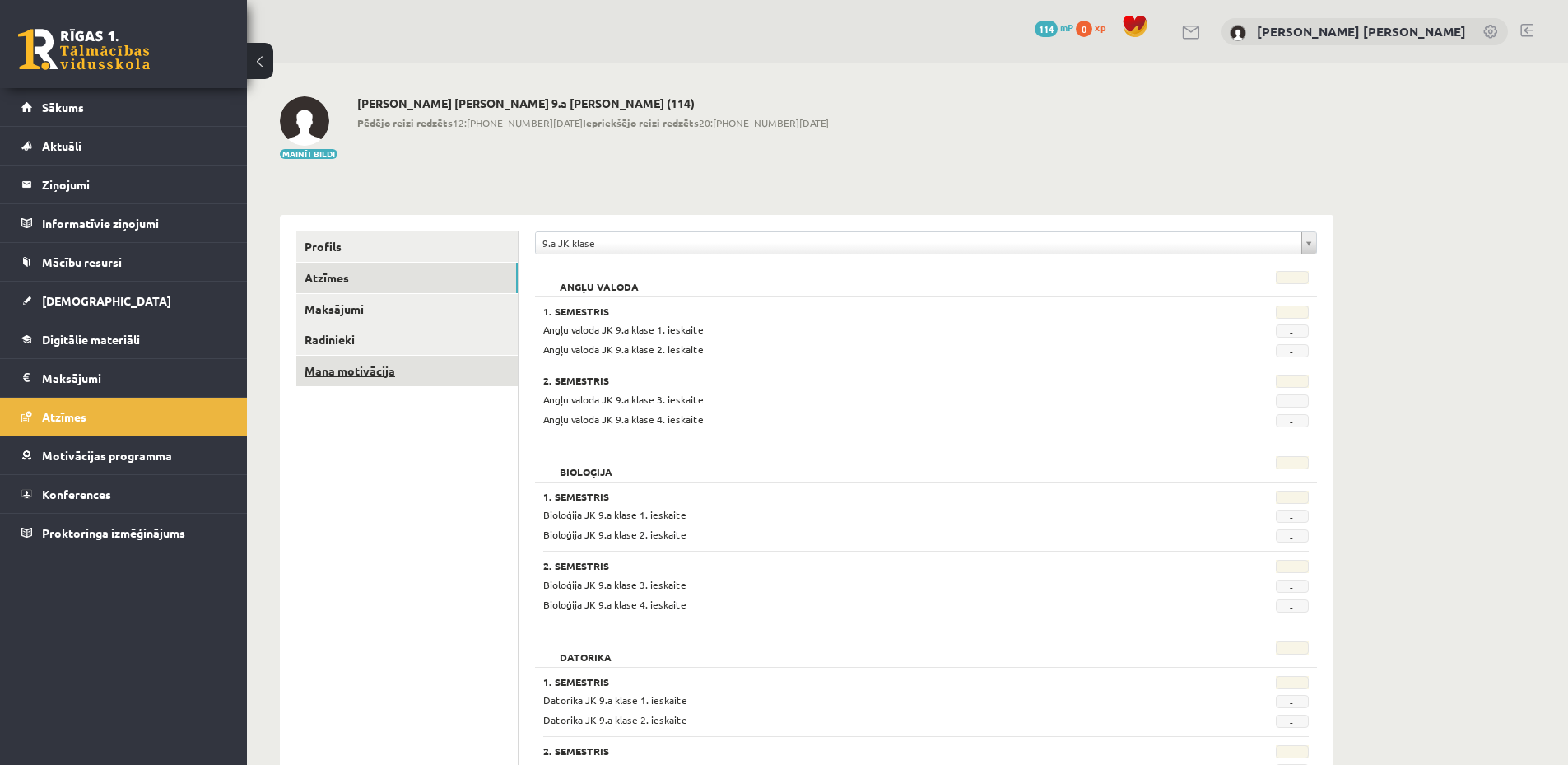
click at [414, 365] on link "Mana motivācija" at bounding box center [407, 370] width 222 height 30
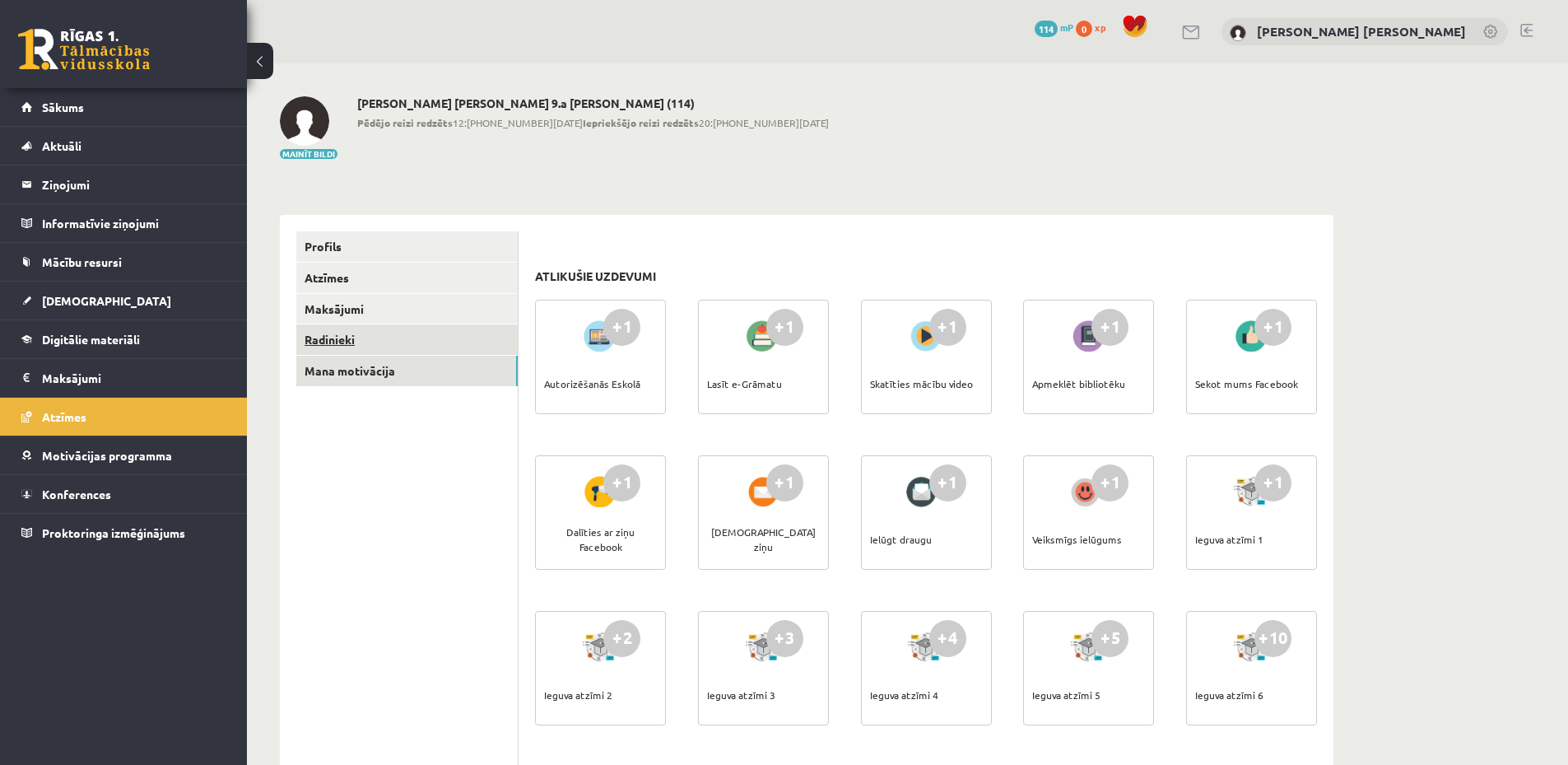
click at [415, 340] on link "Radinieki" at bounding box center [407, 339] width 222 height 30
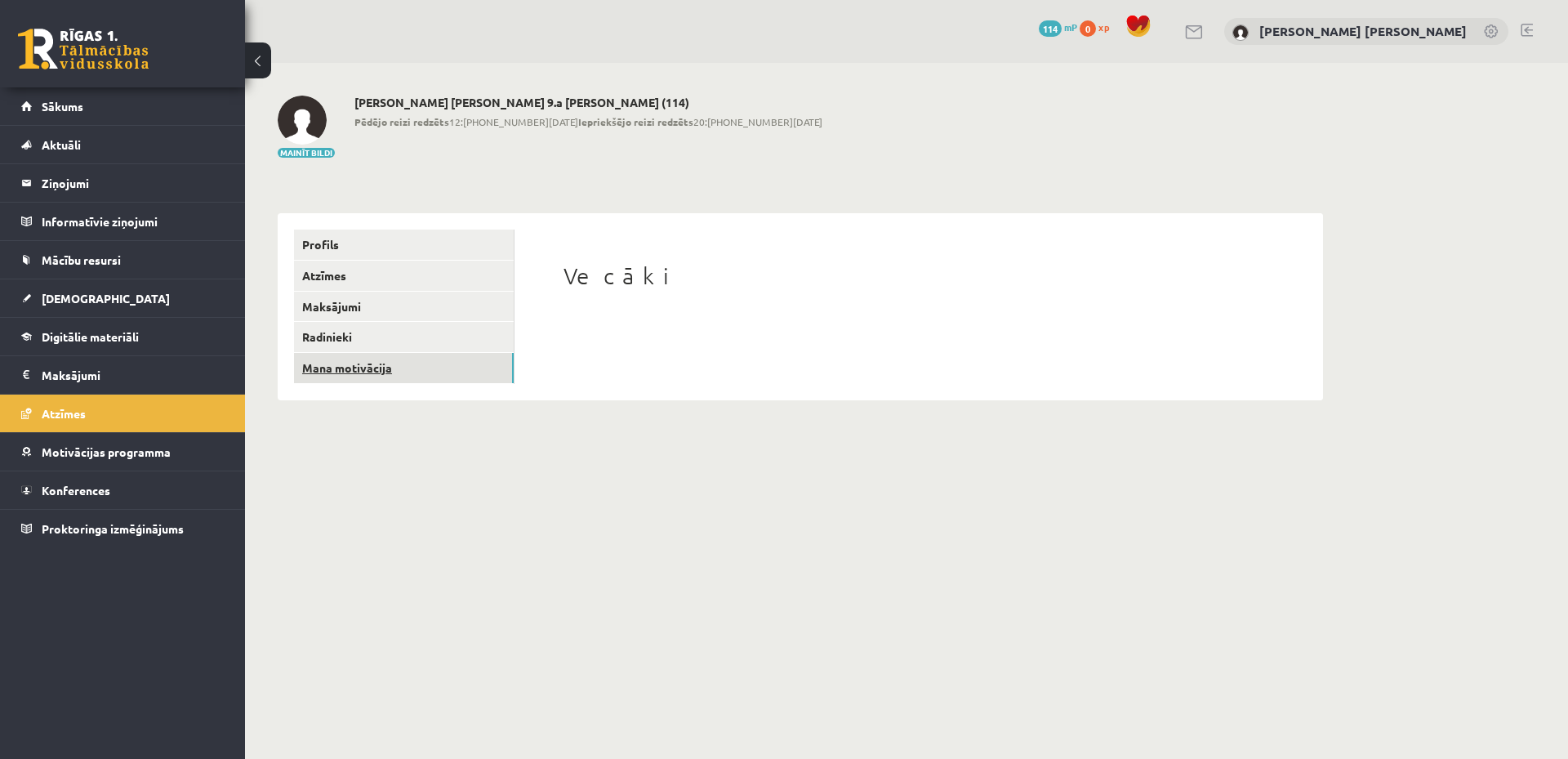
click at [409, 358] on link "Mana motivācija" at bounding box center [404, 367] width 220 height 30
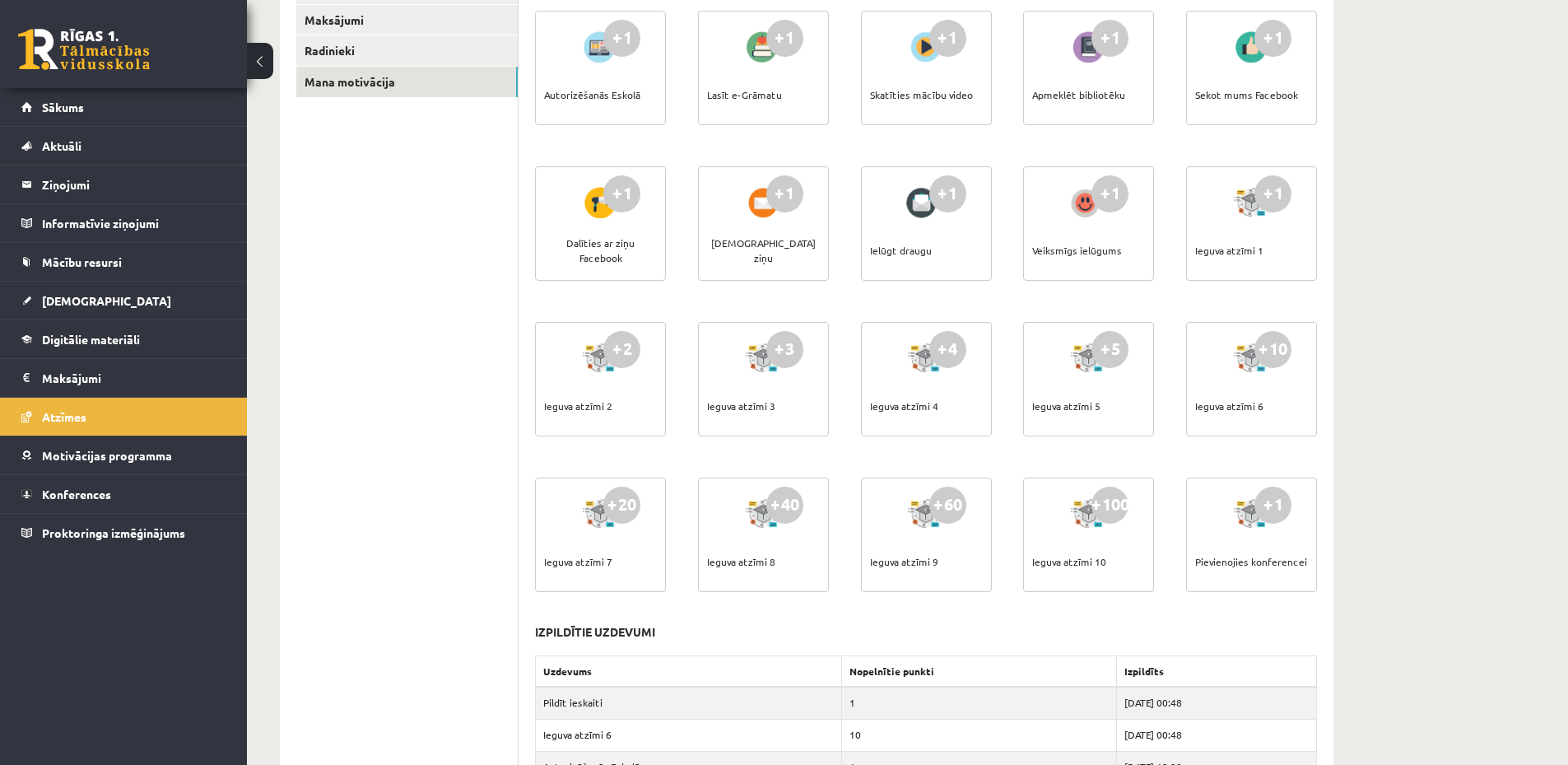
scroll to position [124, 0]
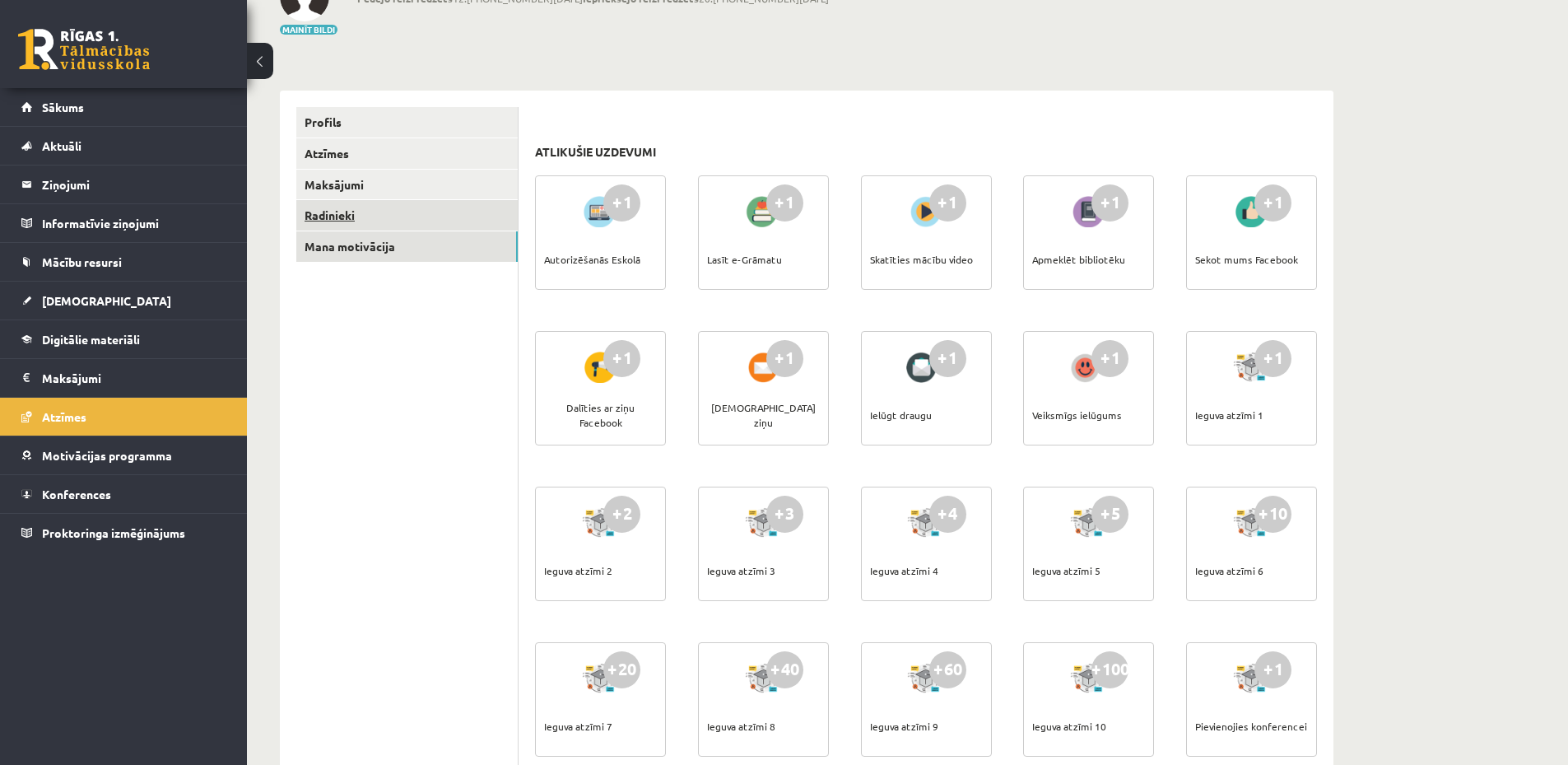
click at [400, 210] on link "Radinieki" at bounding box center [407, 215] width 222 height 30
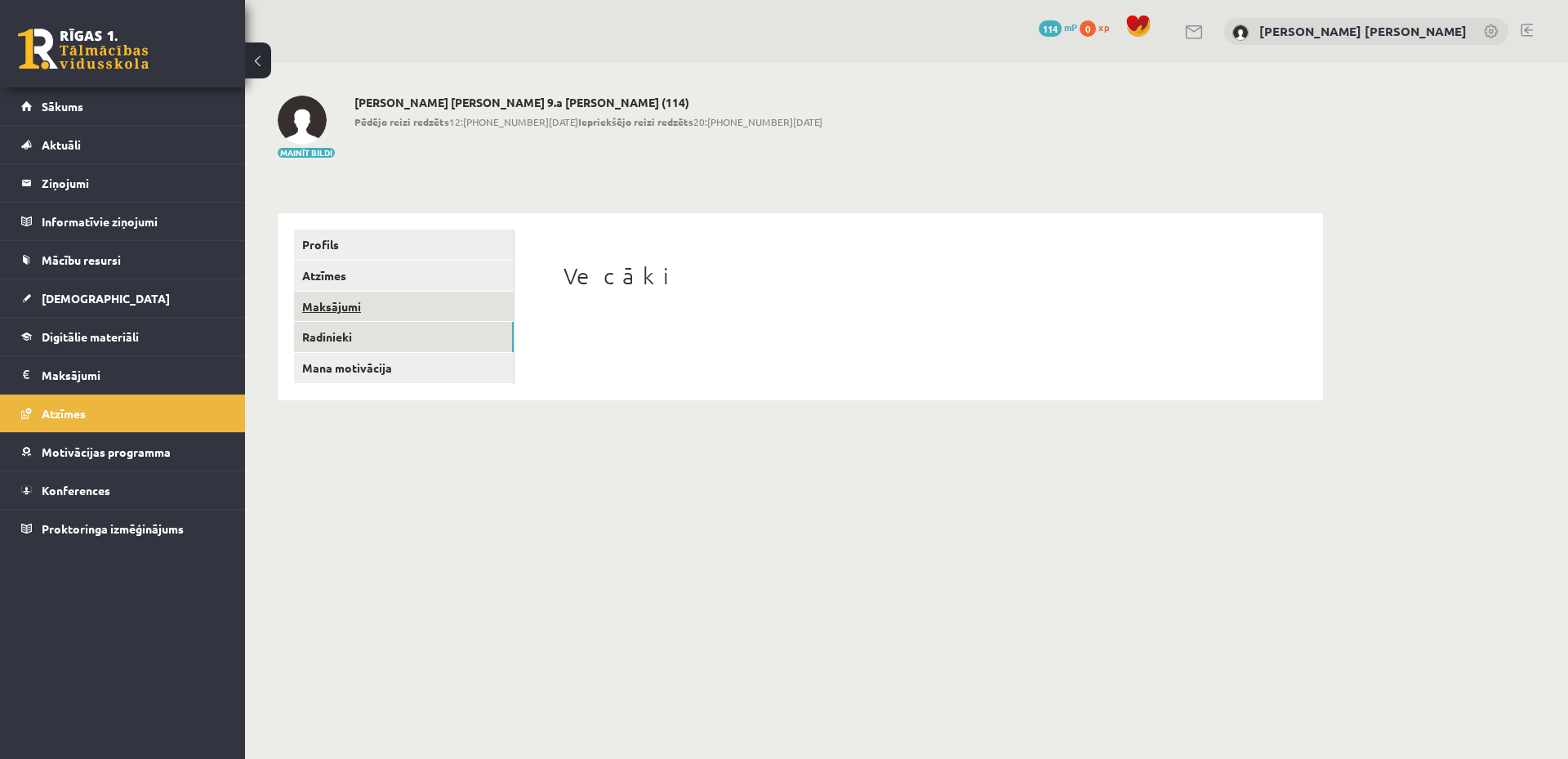
click at [421, 303] on link "Maksājumi" at bounding box center [404, 307] width 220 height 30
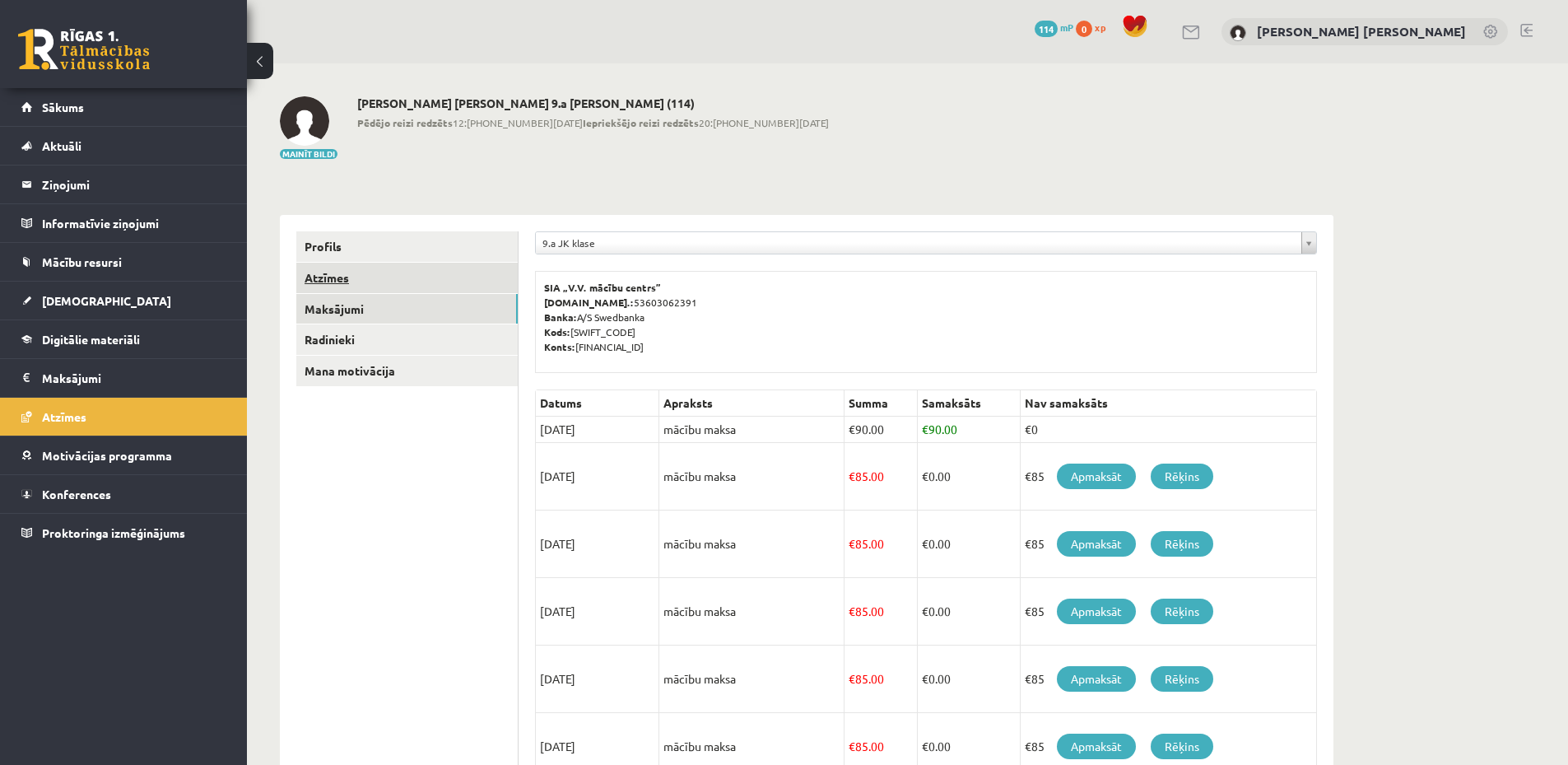
click at [434, 280] on link "Atzīmes" at bounding box center [407, 278] width 222 height 30
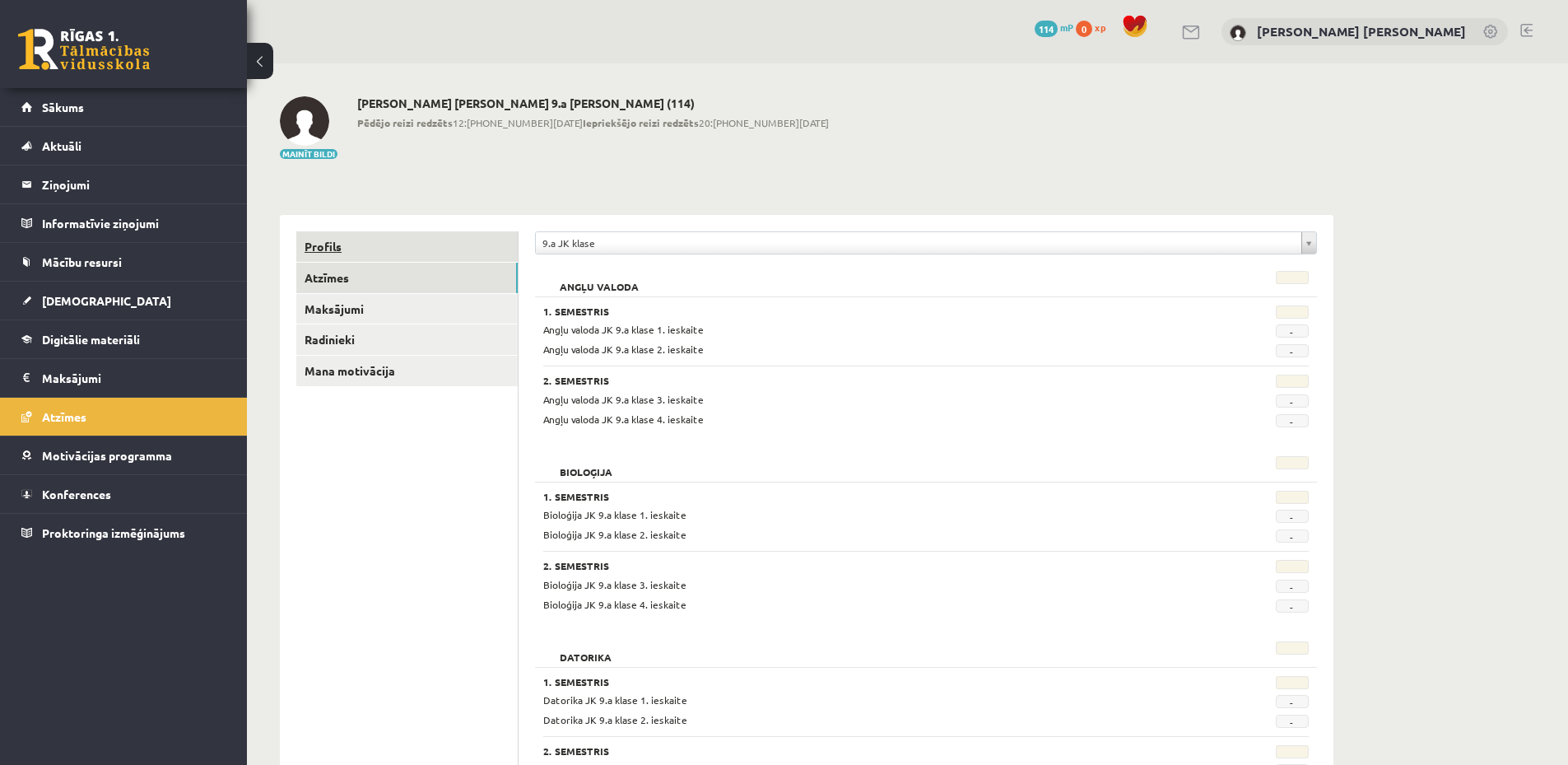
click at [454, 239] on link "Profils" at bounding box center [407, 246] width 222 height 30
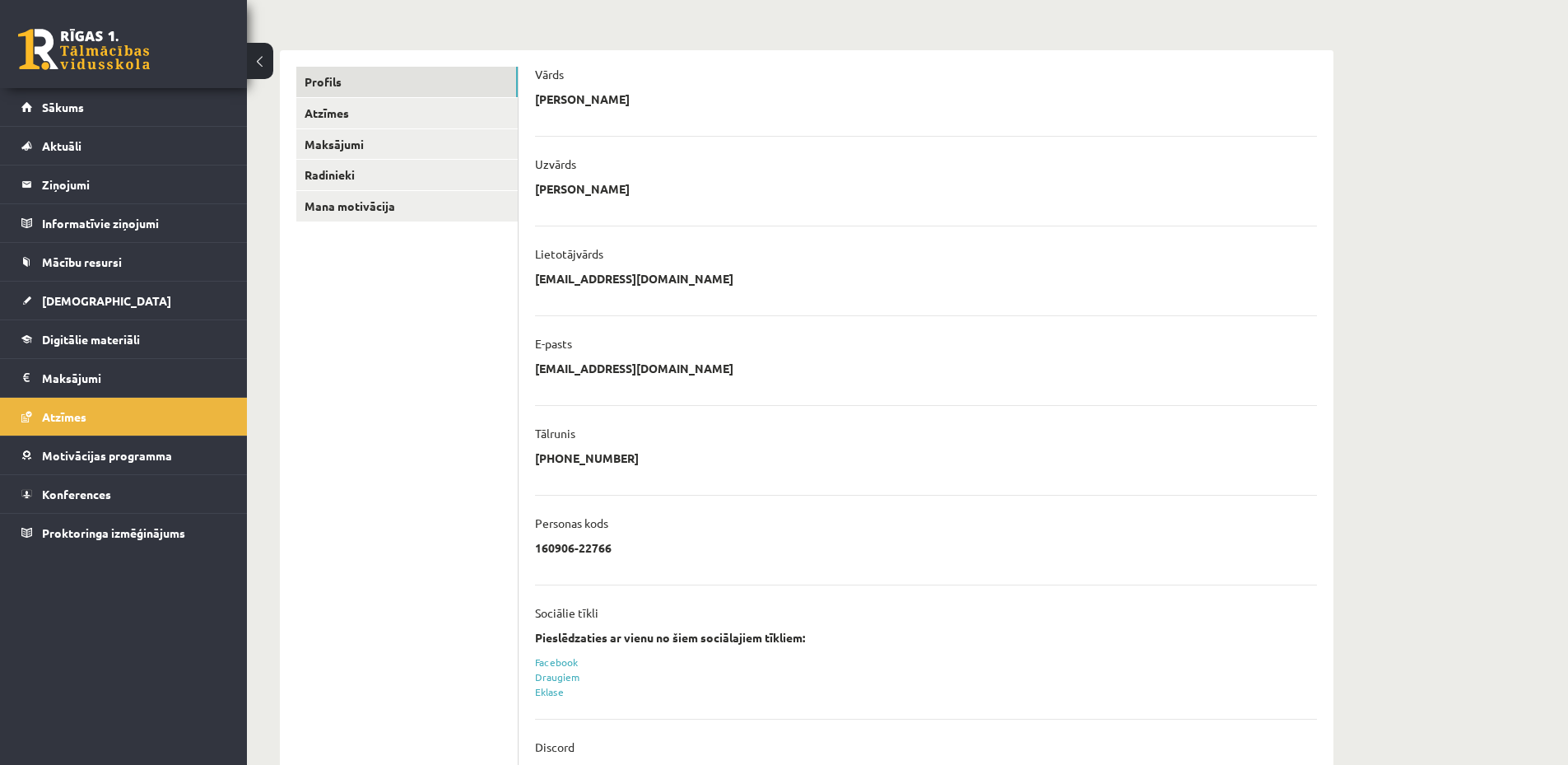
scroll to position [228, 0]
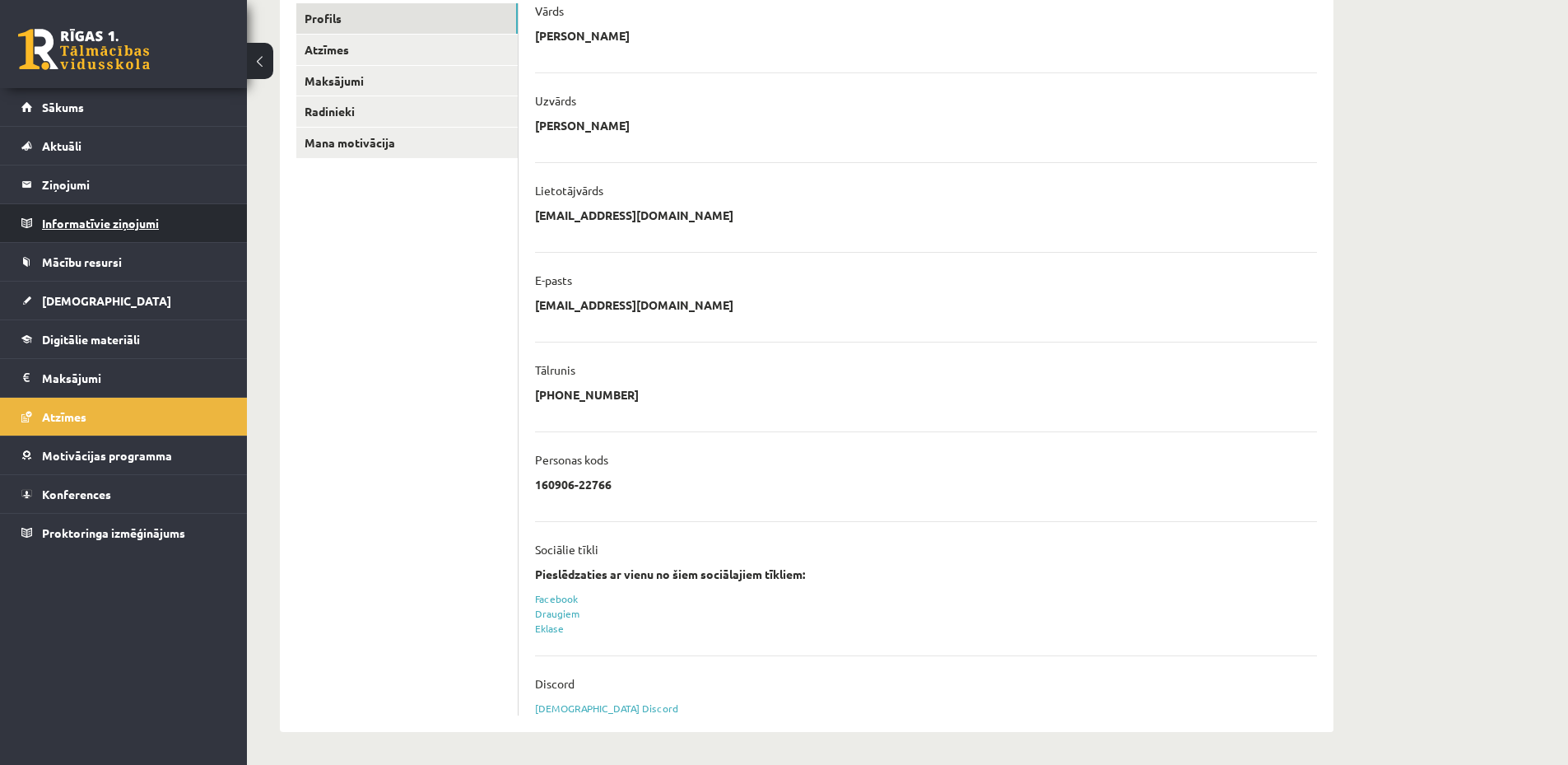
click at [178, 221] on legend "Informatīvie ziņojumi 0" at bounding box center [134, 223] width 185 height 38
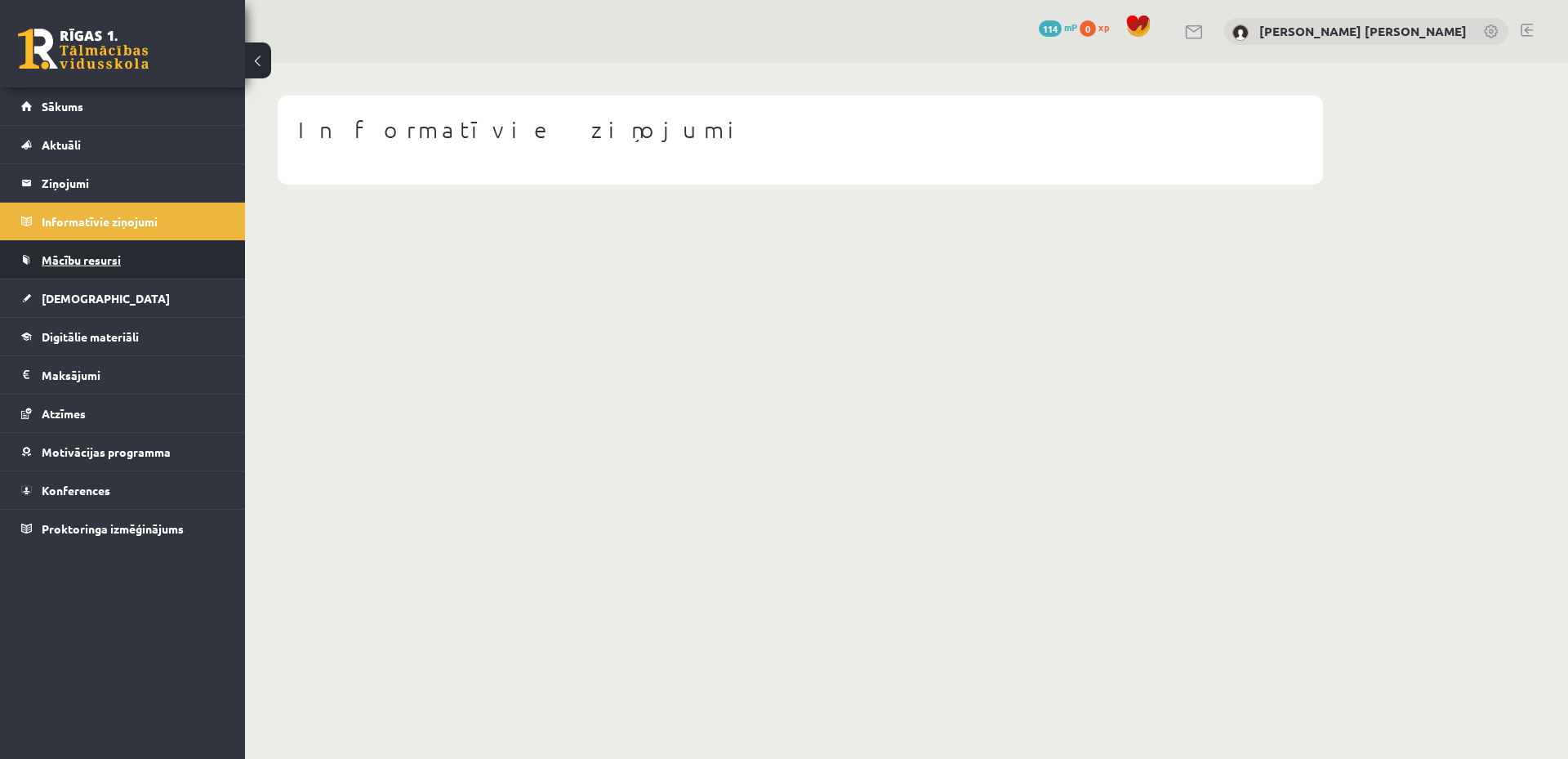
click at [171, 261] on link "Mācību resursi" at bounding box center [122, 259] width 203 height 37
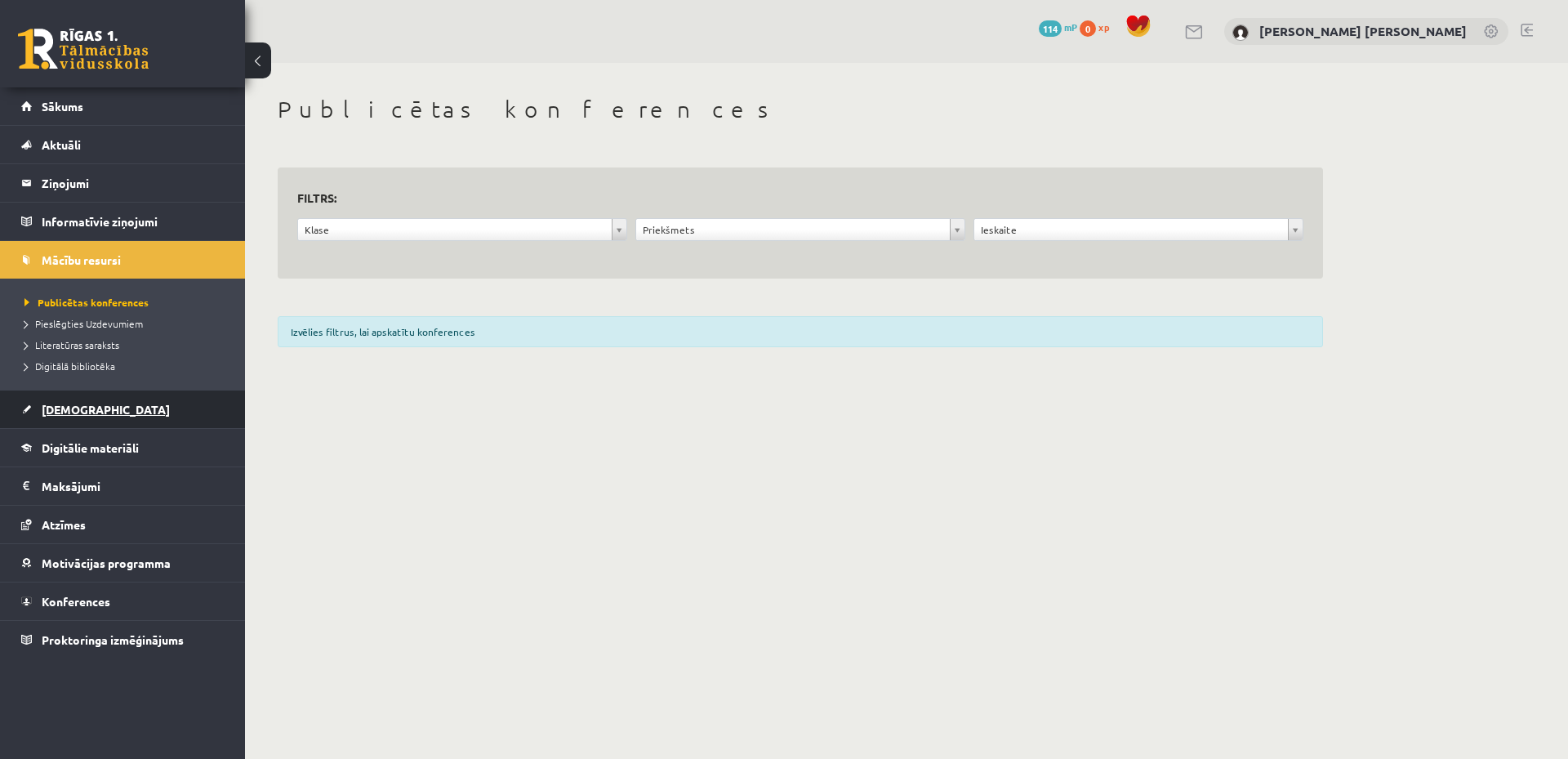
click at [142, 411] on link "[DEMOGRAPHIC_DATA]" at bounding box center [122, 409] width 203 height 37
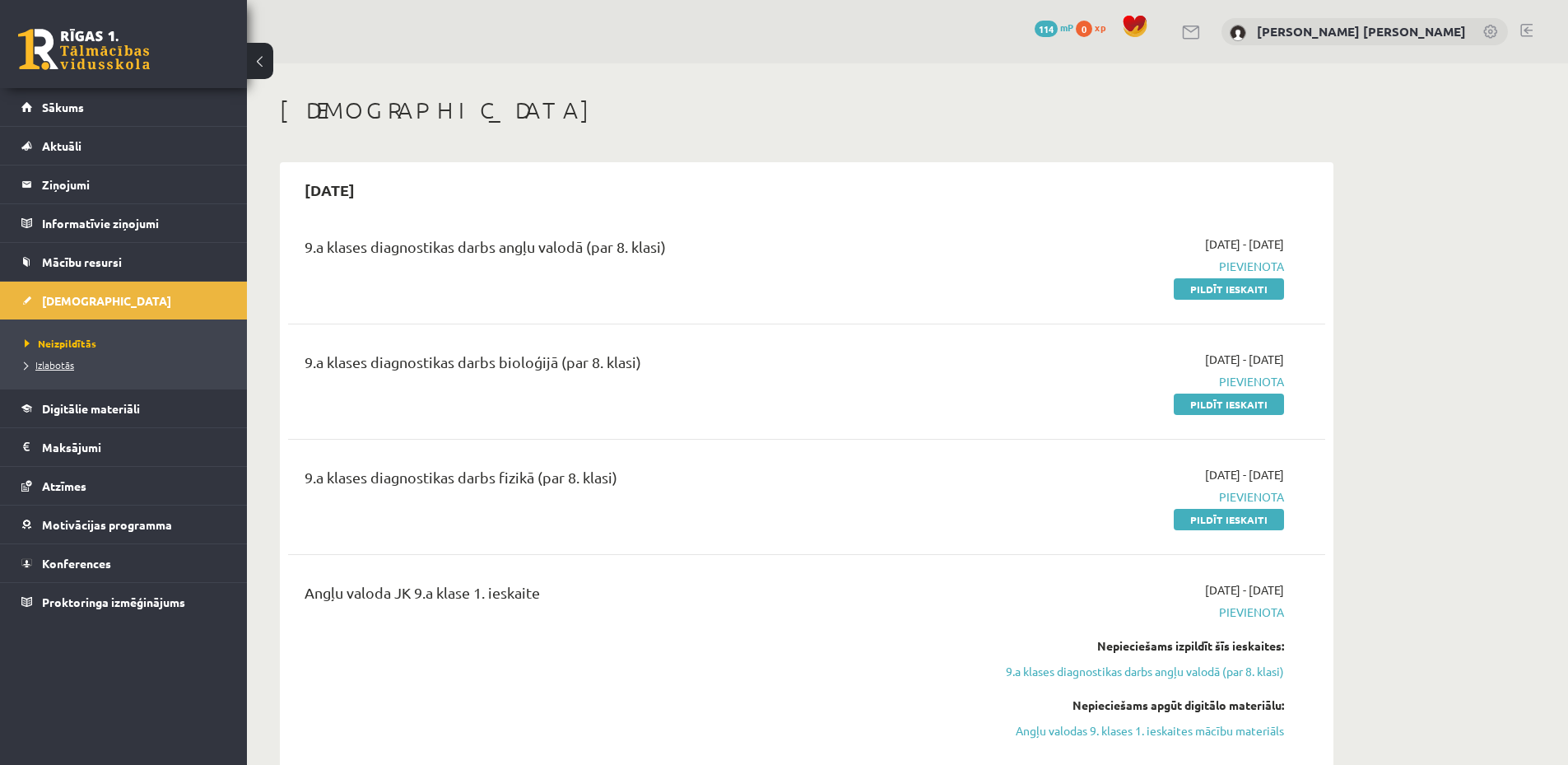
click at [69, 367] on span "Izlabotās" at bounding box center [49, 364] width 50 height 13
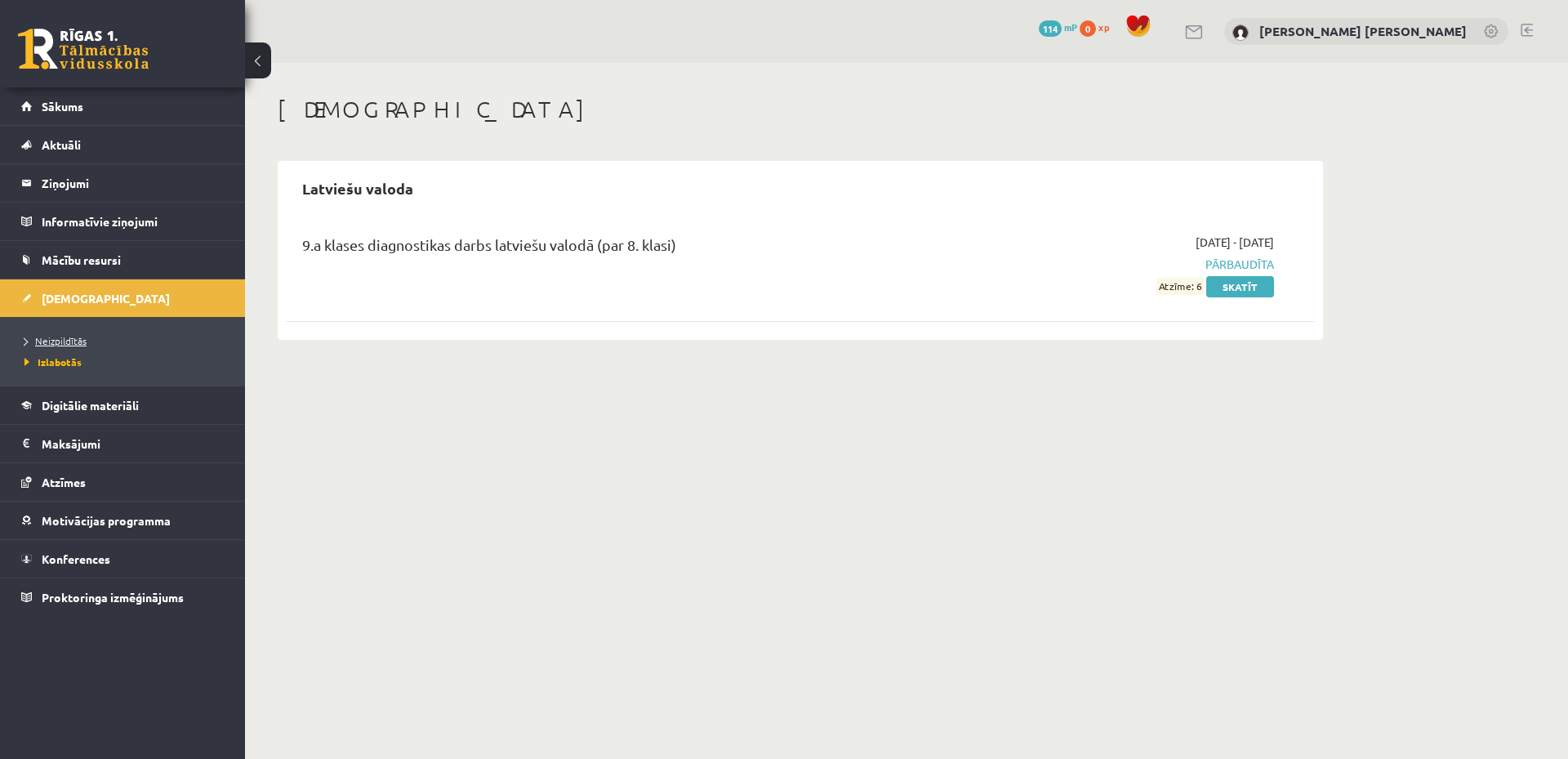
click at [67, 337] on span "Neizpildītās" at bounding box center [55, 341] width 62 height 13
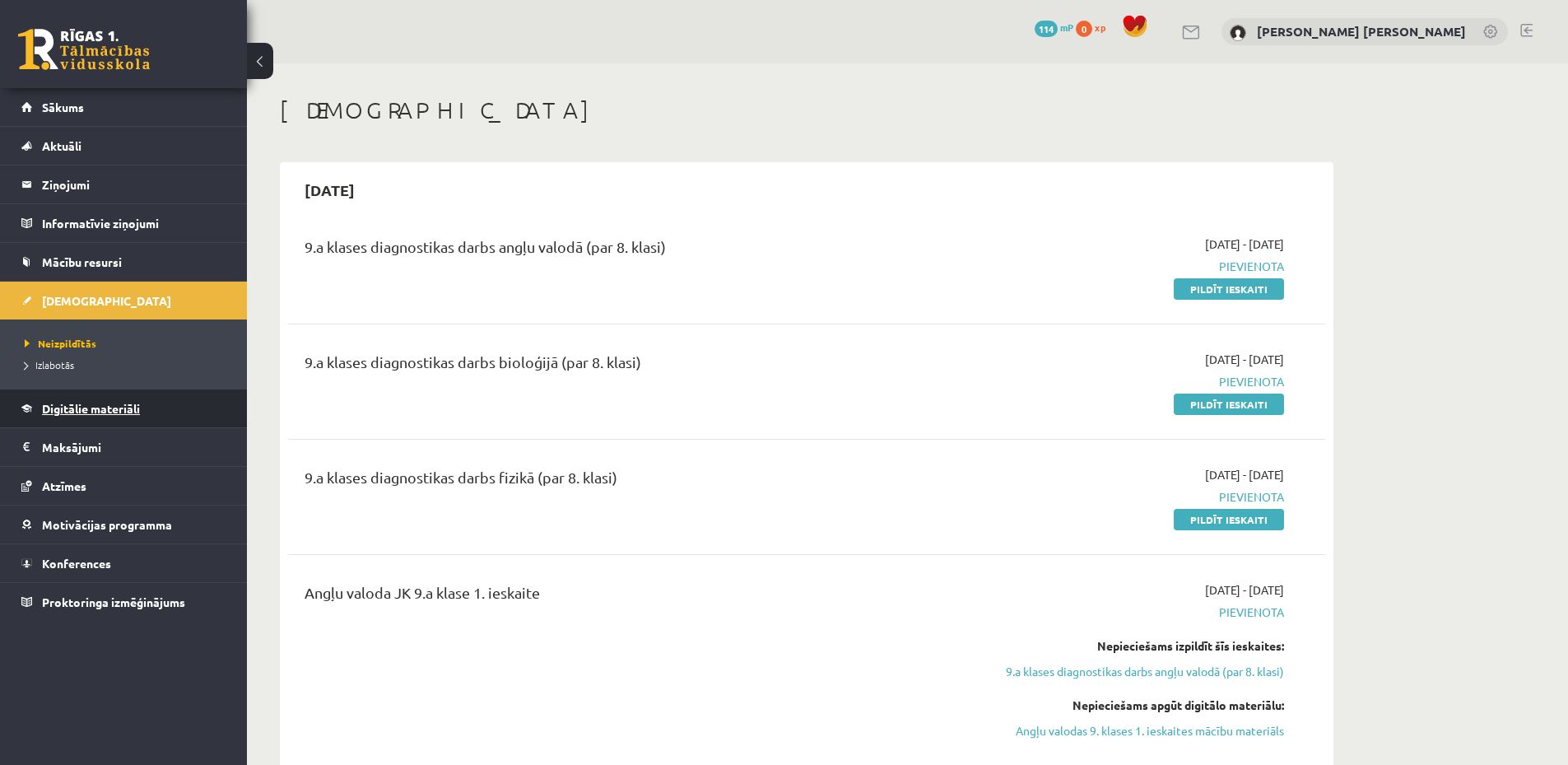
click at [165, 408] on link "Digitālie materiāli" at bounding box center [123, 408] width 205 height 38
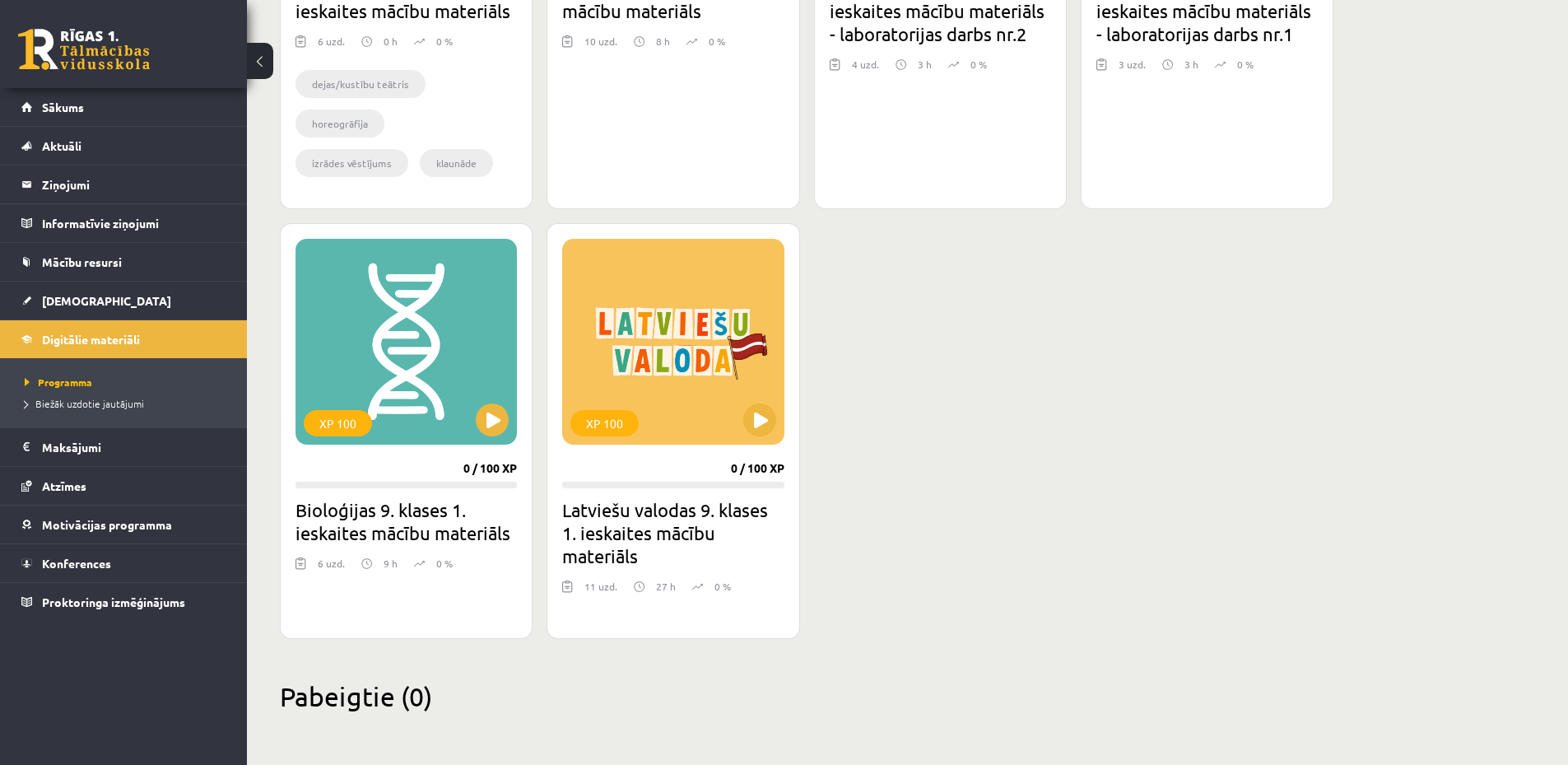
scroll to position [1367, 0]
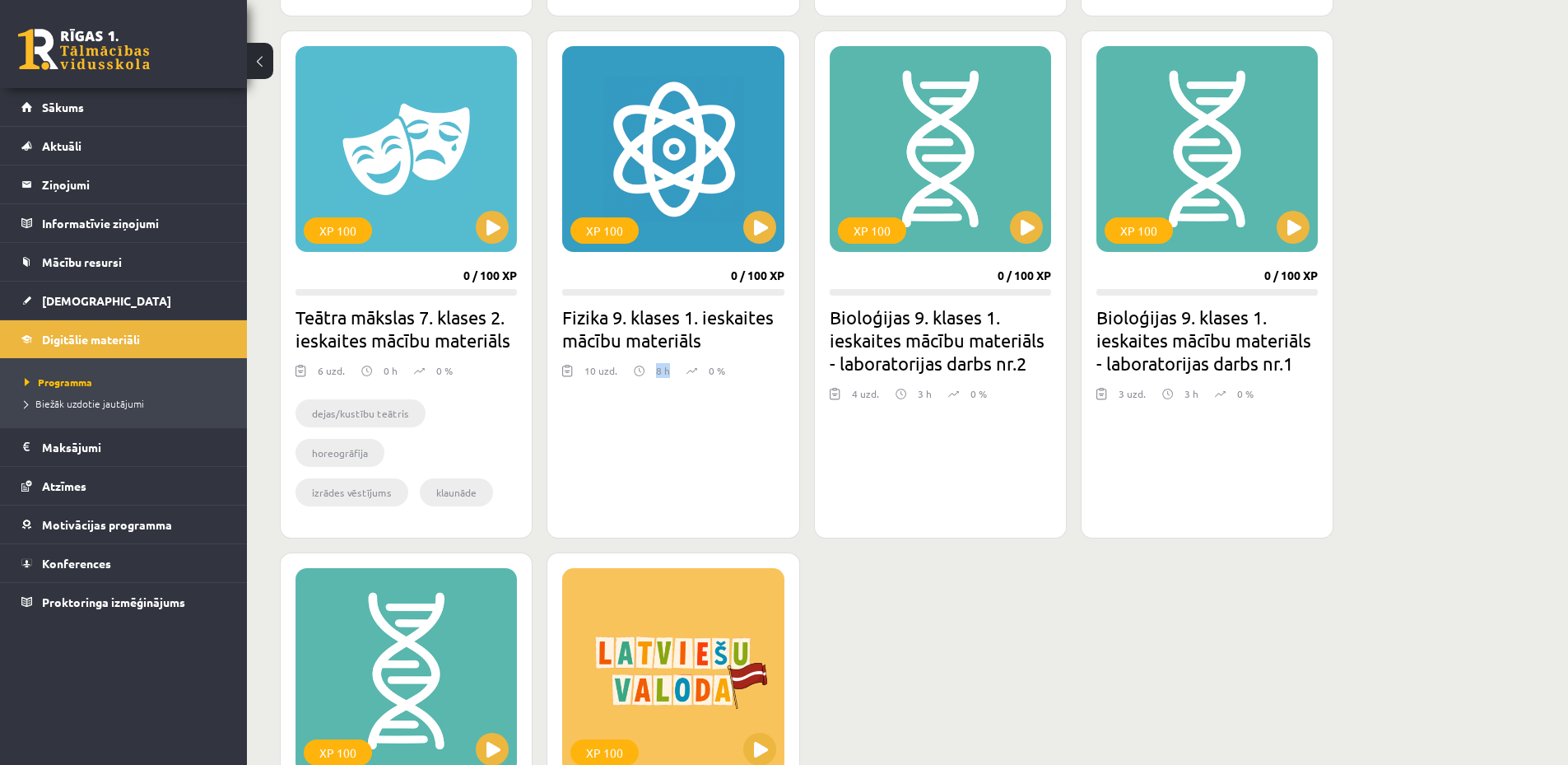
drag, startPoint x: 657, startPoint y: 371, endPoint x: 674, endPoint y: 371, distance: 17.0
click at [674, 371] on div "10 uzd. 8 h 0 %" at bounding box center [673, 375] width 222 height 24
click at [664, 375] on p "8 h" at bounding box center [663, 370] width 14 height 15
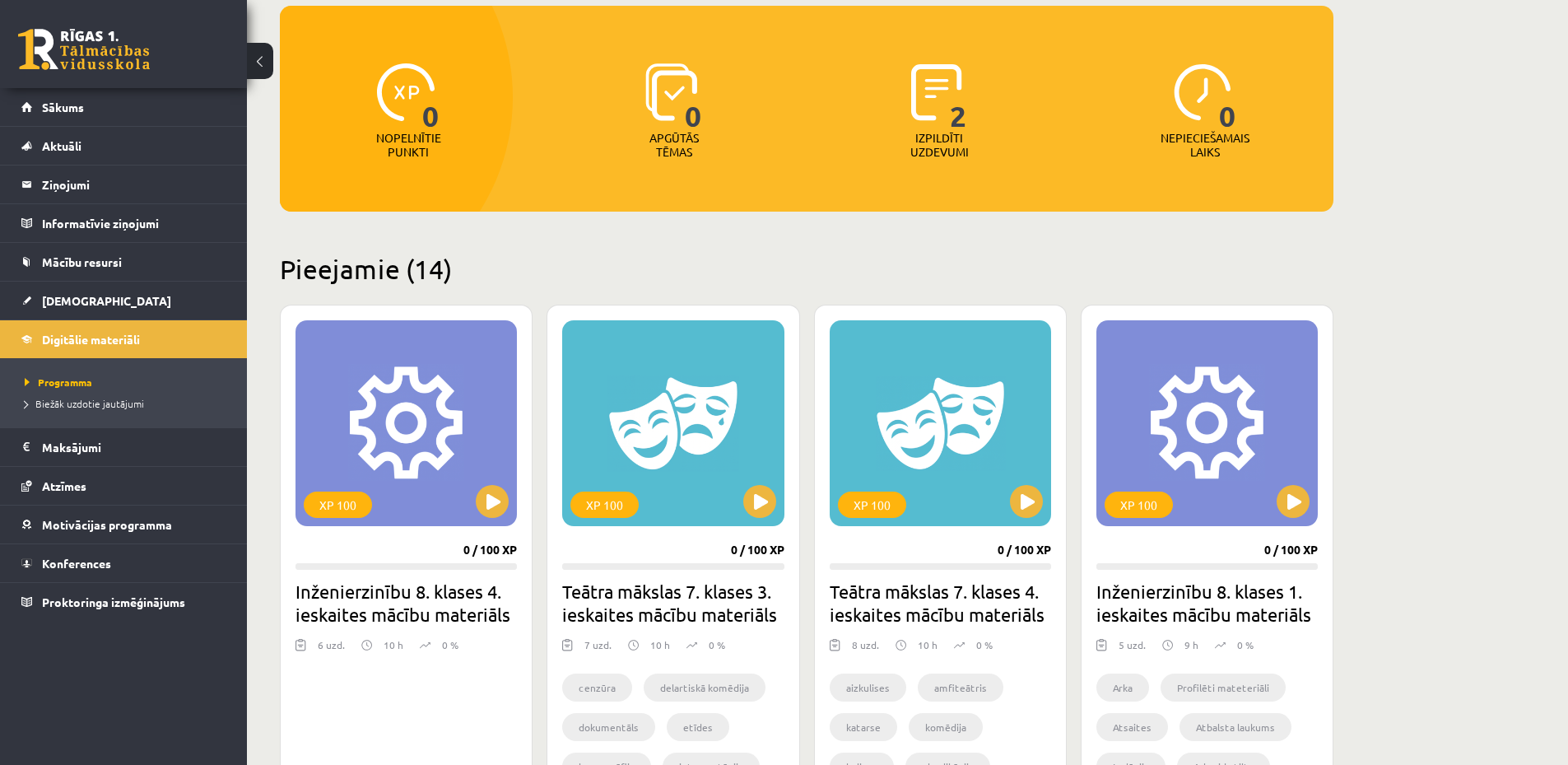
scroll to position [329, 0]
